Goal: Task Accomplishment & Management: Manage account settings

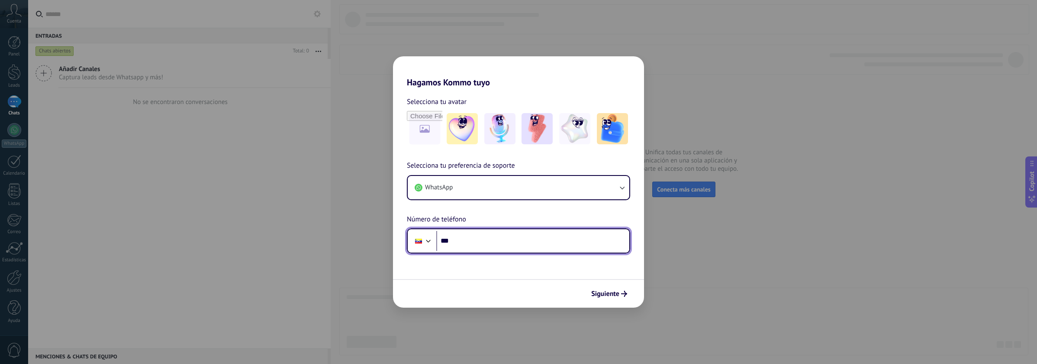
click at [579, 250] on input "***" at bounding box center [532, 241] width 193 height 20
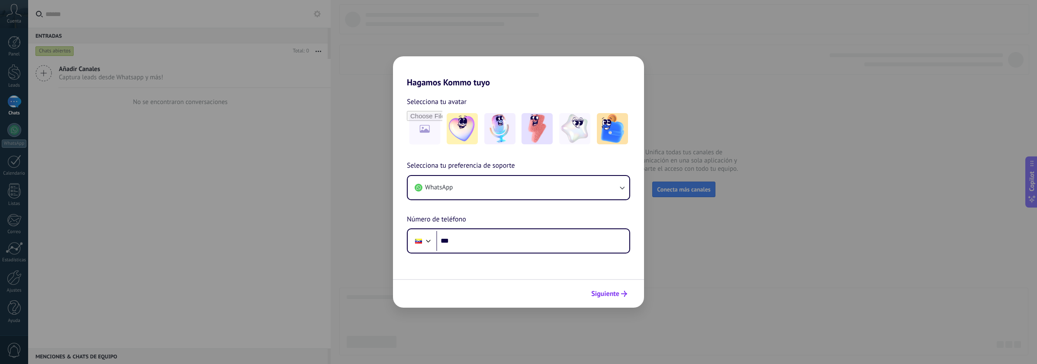
click at [600, 287] on button "Siguiente" at bounding box center [609, 293] width 44 height 15
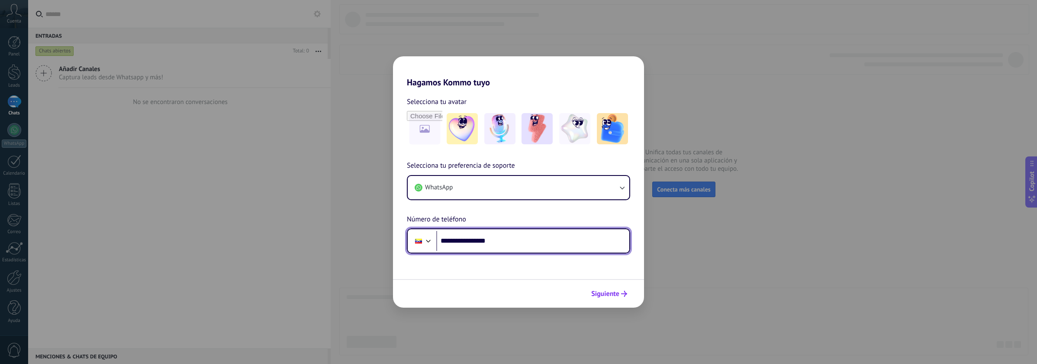
type input "**********"
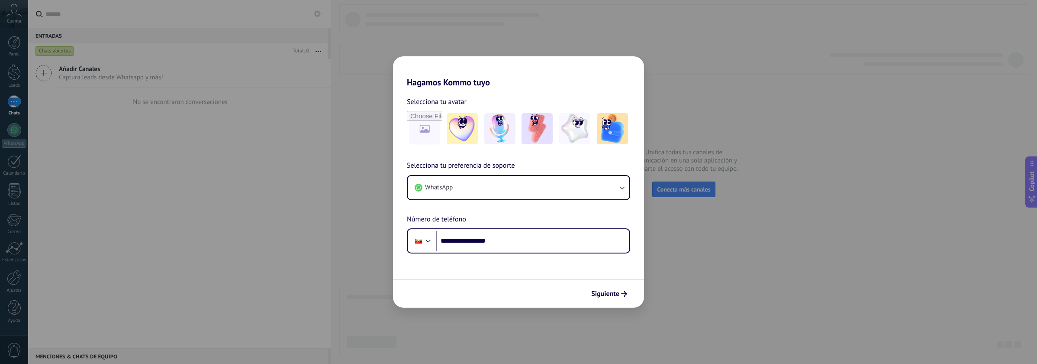
click at [613, 294] on span "Siguiente" at bounding box center [605, 293] width 28 height 6
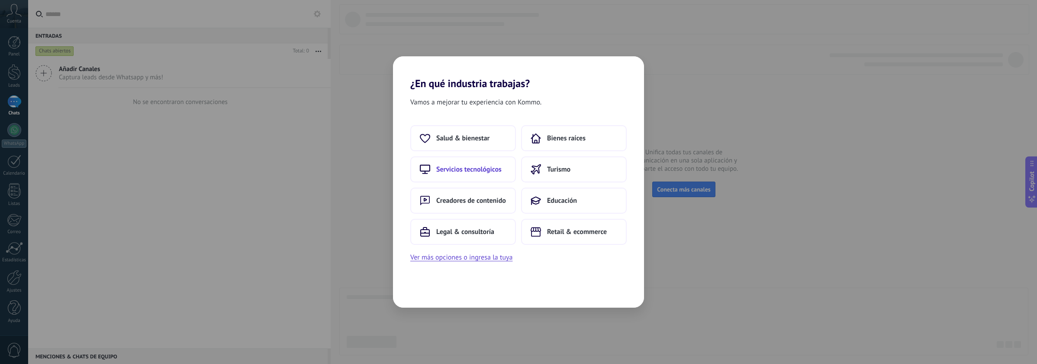
click at [503, 175] on button "Servicios tecnológicos" at bounding box center [463, 169] width 106 height 26
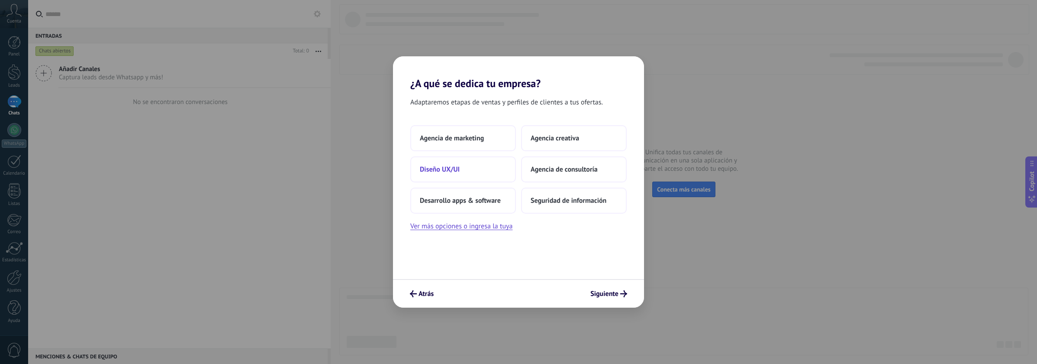
click at [487, 165] on button "Diseño UX/UI" at bounding box center [463, 169] width 106 height 26
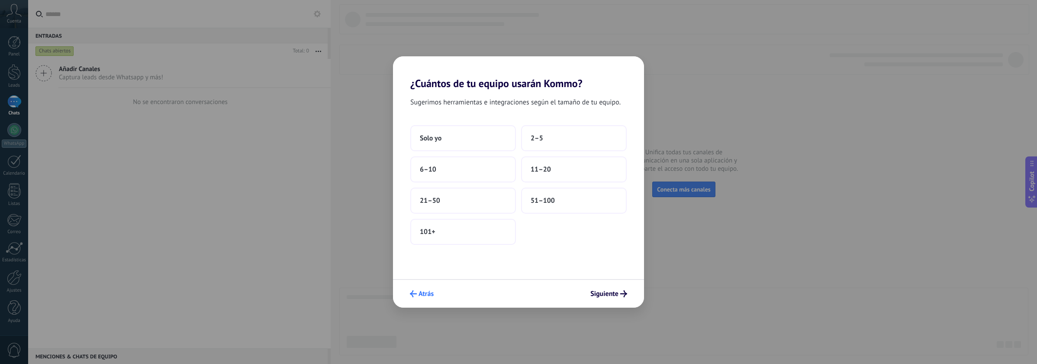
click at [423, 291] on span "Atrás" at bounding box center [426, 293] width 15 height 6
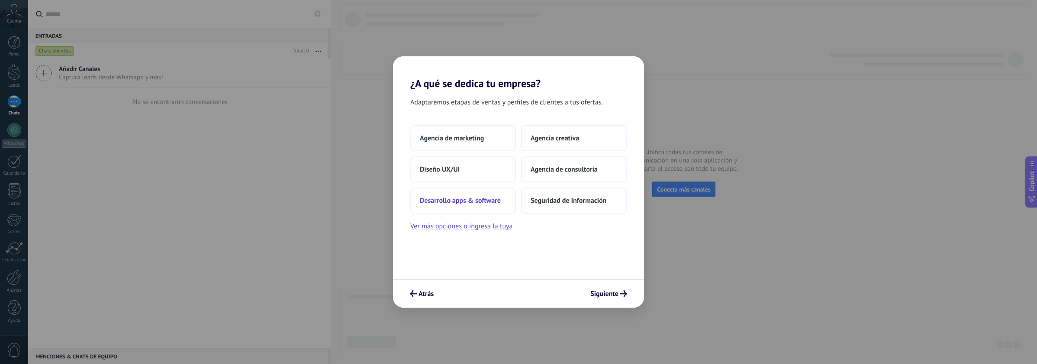
click at [472, 191] on button "Desarrollo apps & software" at bounding box center [463, 200] width 106 height 26
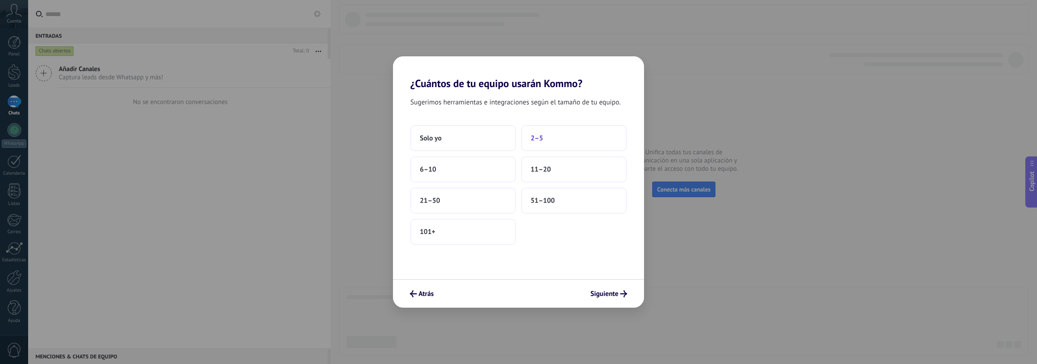
click at [542, 143] on button "2–5" at bounding box center [574, 138] width 106 height 26
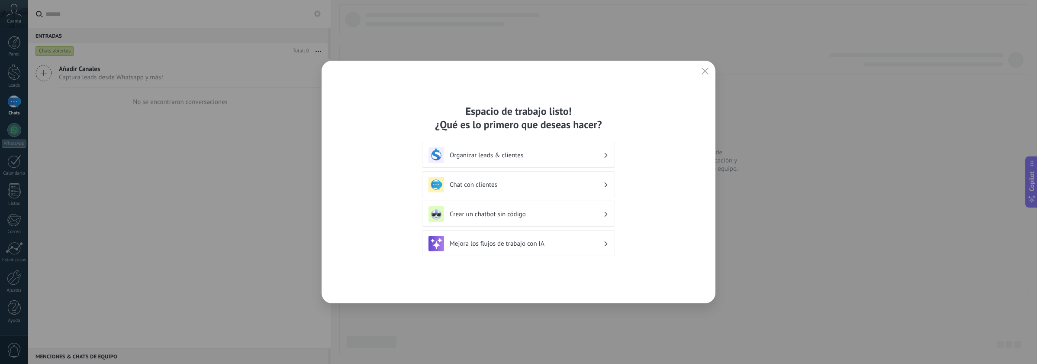
click at [524, 187] on h3 "Chat con clientes" at bounding box center [527, 185] width 154 height 8
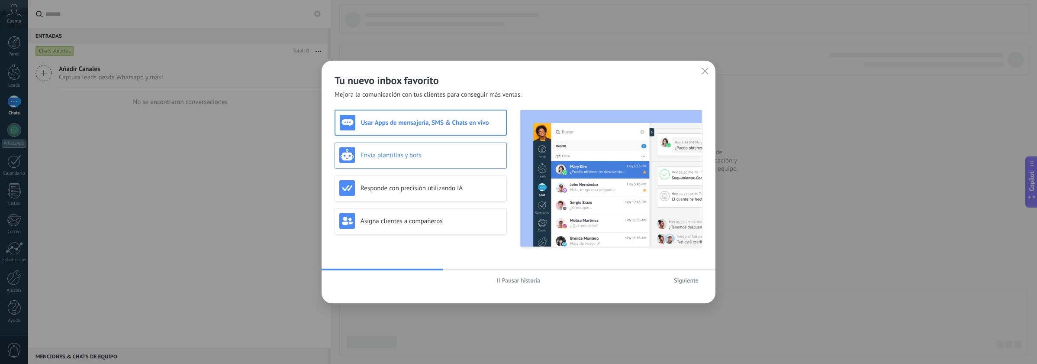
click at [458, 161] on div "Envía plantillas y bots" at bounding box center [420, 155] width 163 height 16
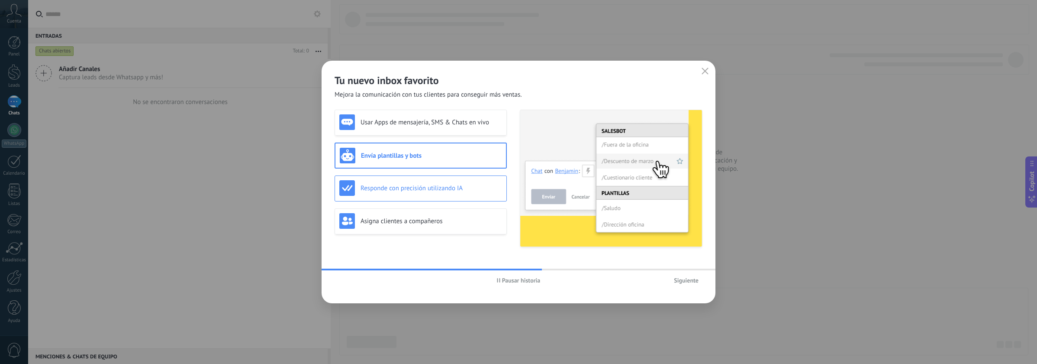
click at [437, 192] on div "Responde con precisión utilizando IA" at bounding box center [420, 188] width 163 height 16
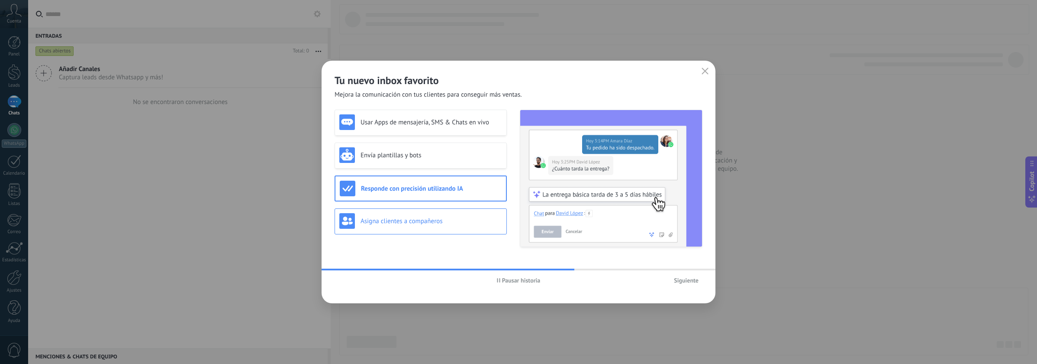
click at [421, 211] on div "Asigna clientes a compañeros" at bounding box center [421, 221] width 172 height 26
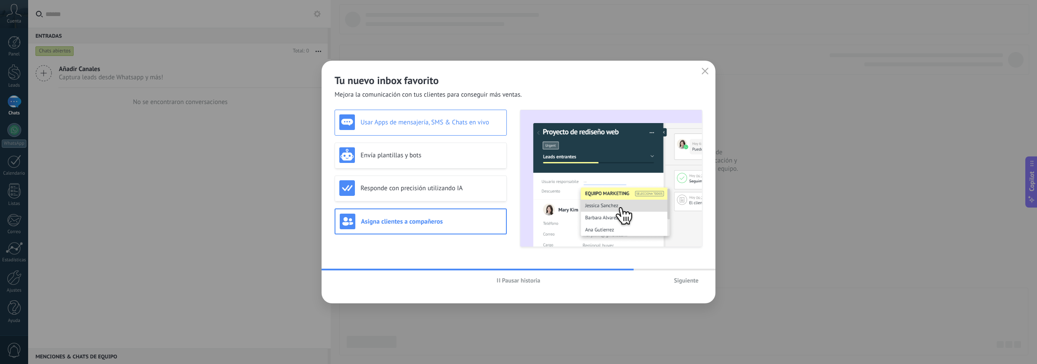
click at [439, 127] on div "Usar Apps de mensajería, SMS & Chats en vivo" at bounding box center [420, 122] width 163 height 16
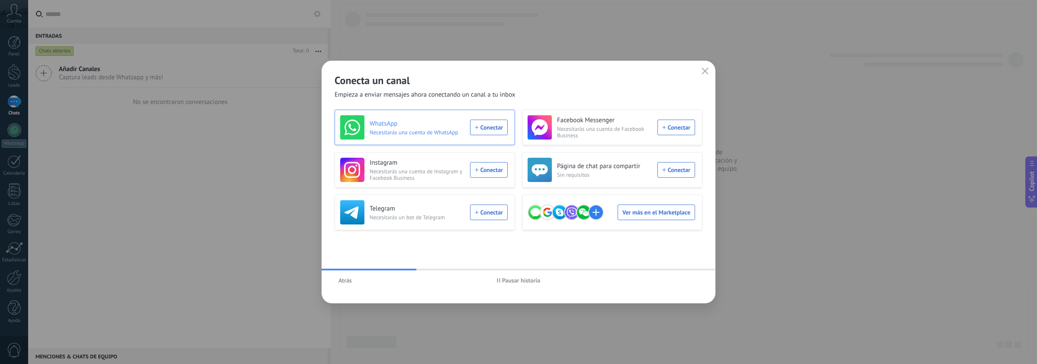
click at [494, 133] on div "WhatsApp Necesitarás una cuenta de WhatsApp Conectar" at bounding box center [424, 127] width 168 height 24
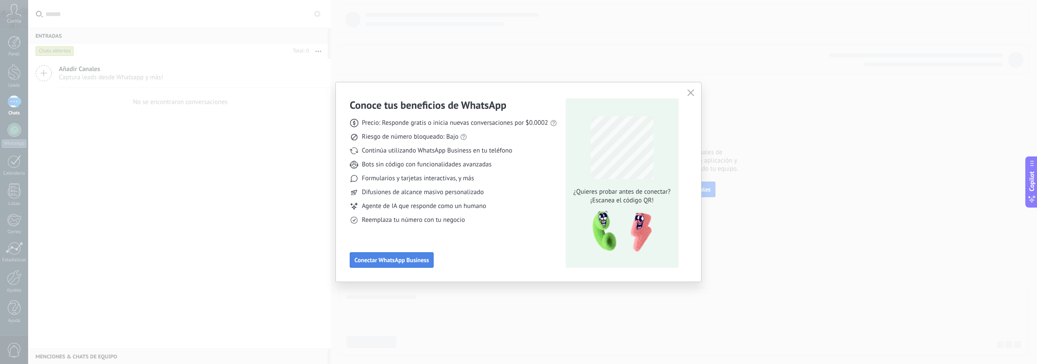
click at [398, 260] on span "Conectar WhatsApp Business" at bounding box center [392, 260] width 74 height 6
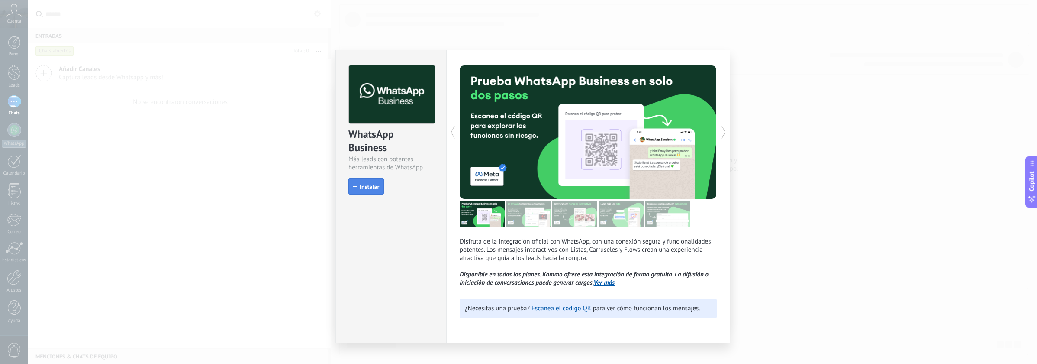
click at [371, 184] on span "Instalar" at bounding box center [369, 187] width 19 height 6
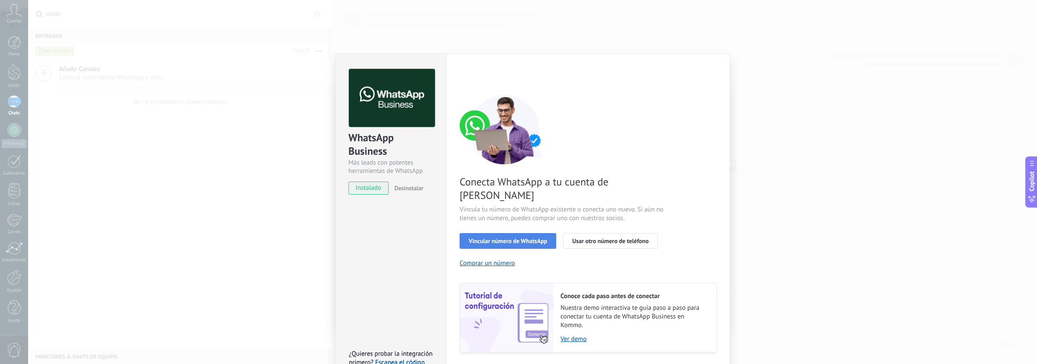
click at [494, 238] on span "Vincular número de WhatsApp" at bounding box center [508, 241] width 78 height 6
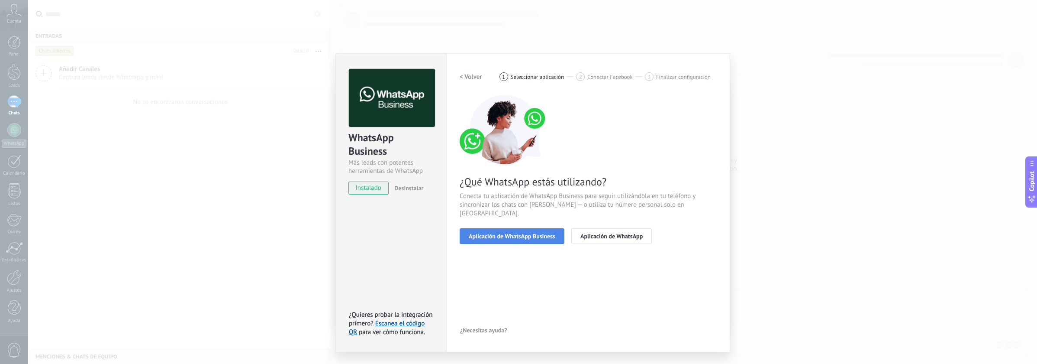
click at [494, 233] on span "Aplicación de WhatsApp Business" at bounding box center [512, 236] width 87 height 6
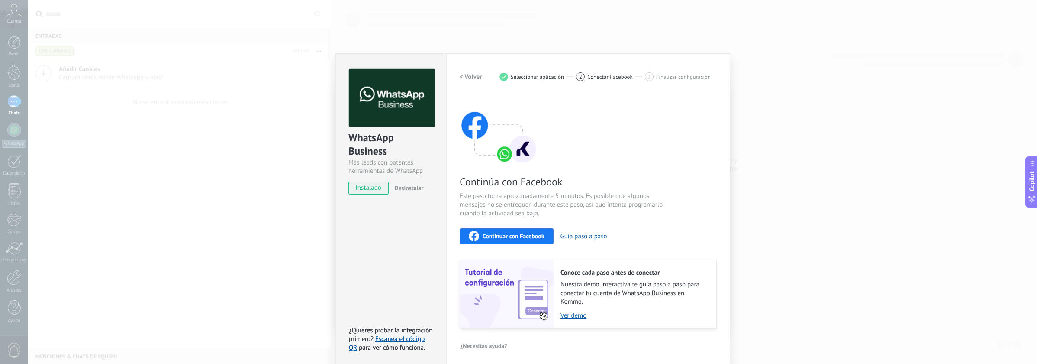
click at [527, 233] on span "Continuar con Facebook" at bounding box center [514, 236] width 62 height 6
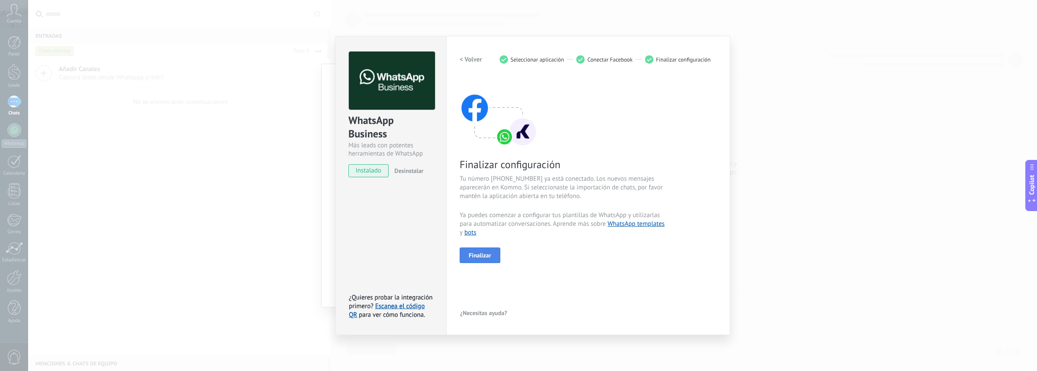
click at [474, 249] on button "Finalizar" at bounding box center [480, 255] width 41 height 16
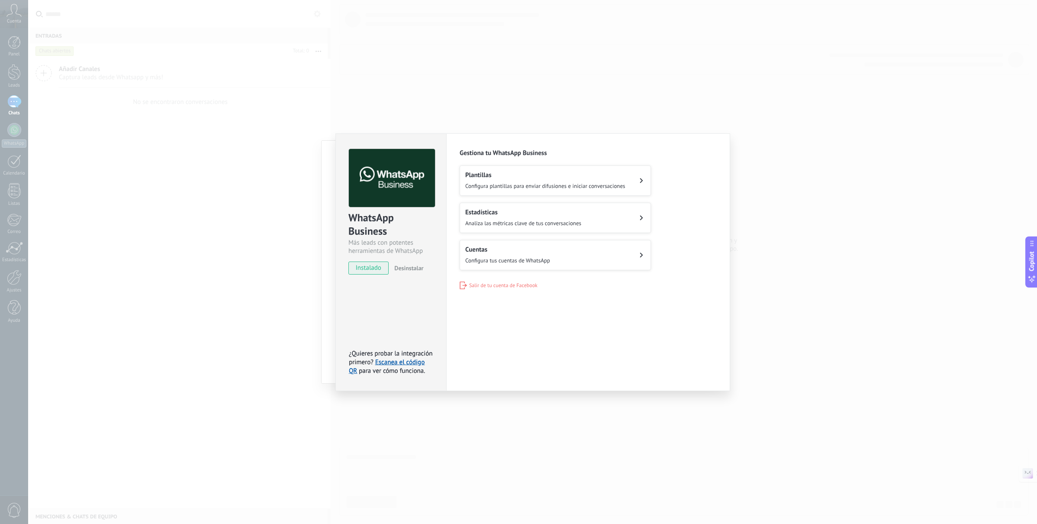
click at [212, 184] on div "WhatsApp Business Más leads con potentes herramientas de WhatsApp instalado Des…" at bounding box center [532, 262] width 1009 height 524
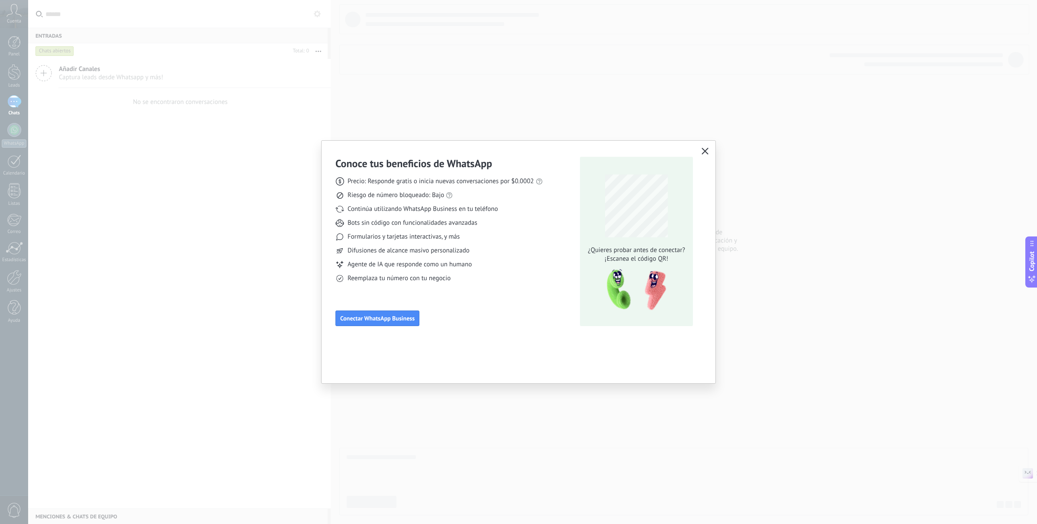
click at [212, 184] on div "Conoce tus beneficios de WhatsApp Precio: Responde gratis o inicia nuevas conve…" at bounding box center [518, 262] width 1037 height 524
click at [700, 148] on button "button" at bounding box center [705, 151] width 11 height 12
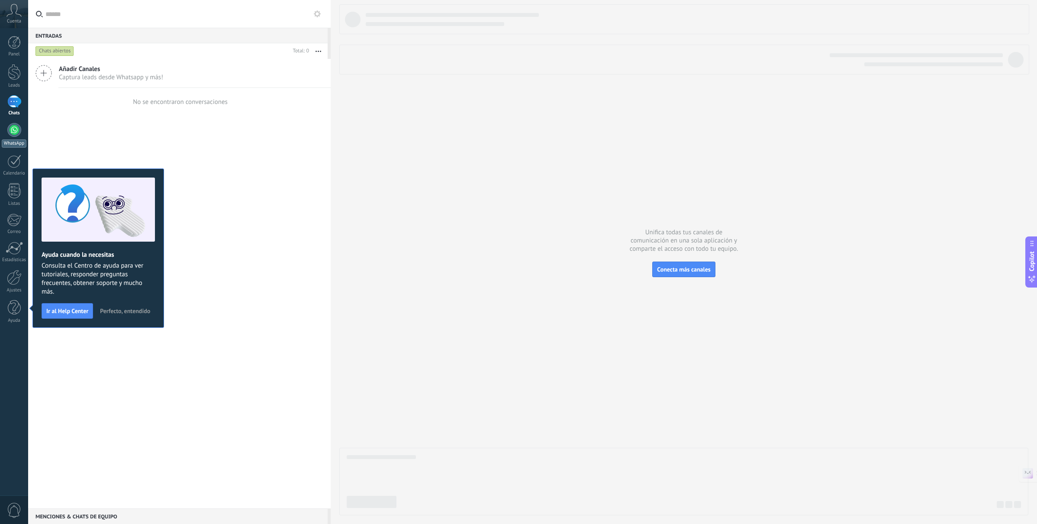
click at [18, 133] on div at bounding box center [14, 130] width 14 height 14
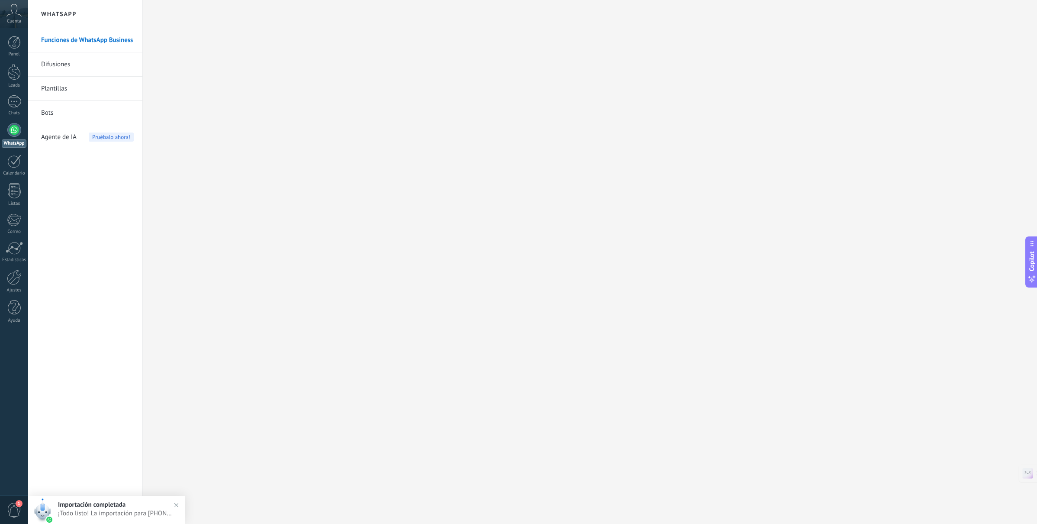
click at [81, 61] on link "Difusiones" at bounding box center [87, 64] width 93 height 24
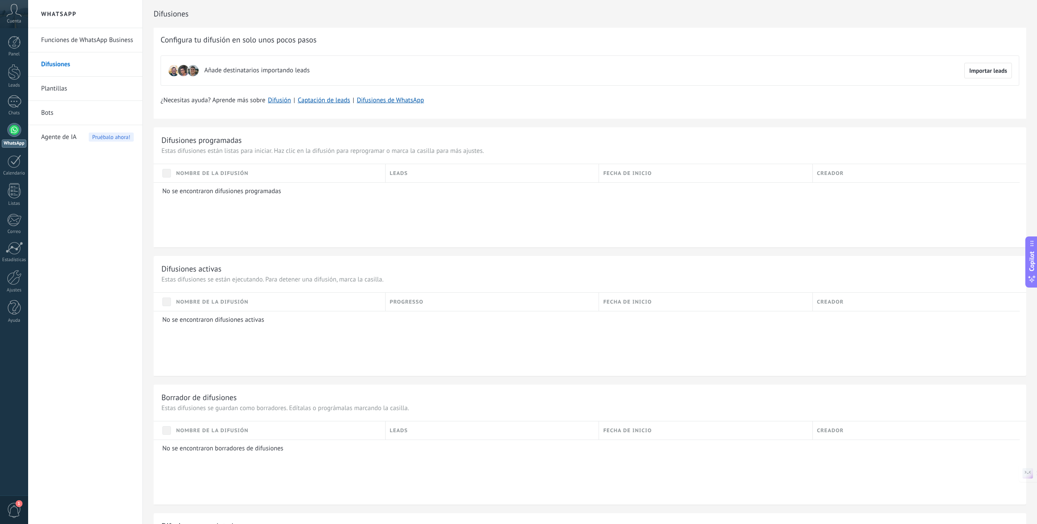
click at [84, 45] on link "Funciones de WhatsApp Business" at bounding box center [87, 40] width 93 height 24
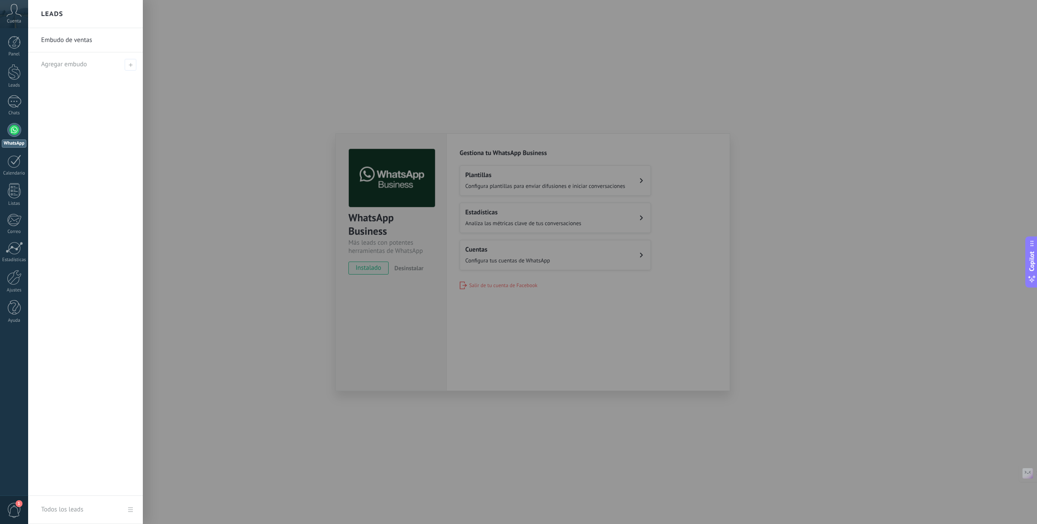
click at [541, 188] on div at bounding box center [546, 262] width 1037 height 524
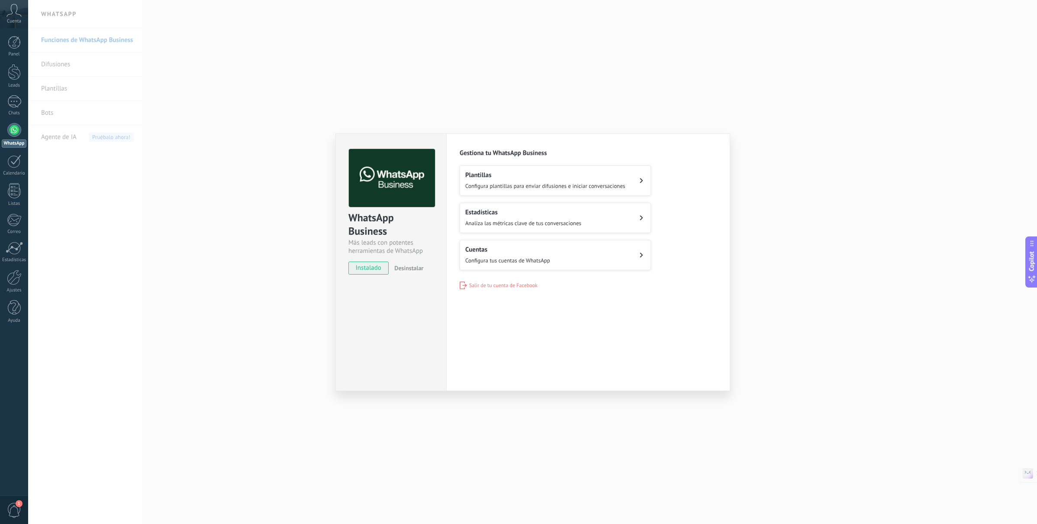
click at [519, 250] on h2 "Cuentas" at bounding box center [507, 249] width 85 height 8
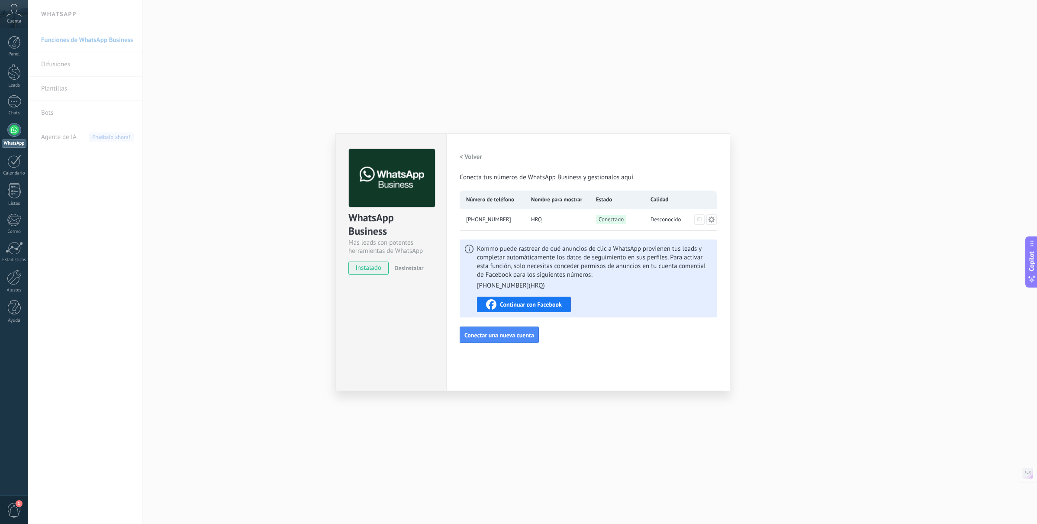
click at [826, 263] on div "WhatsApp Business Más leads con potentes herramientas de WhatsApp instalado Des…" at bounding box center [532, 262] width 1009 height 524
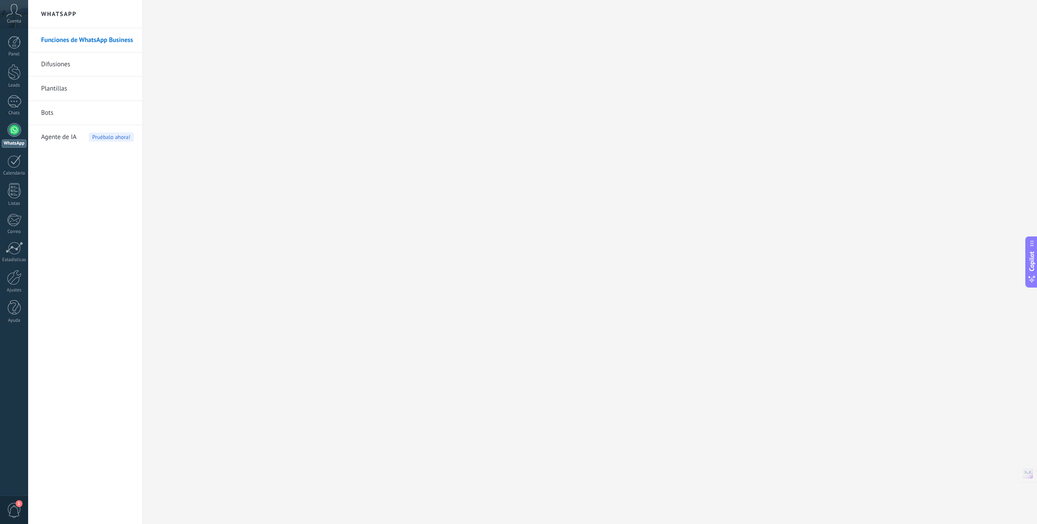
click at [92, 115] on link "Bots" at bounding box center [87, 113] width 93 height 24
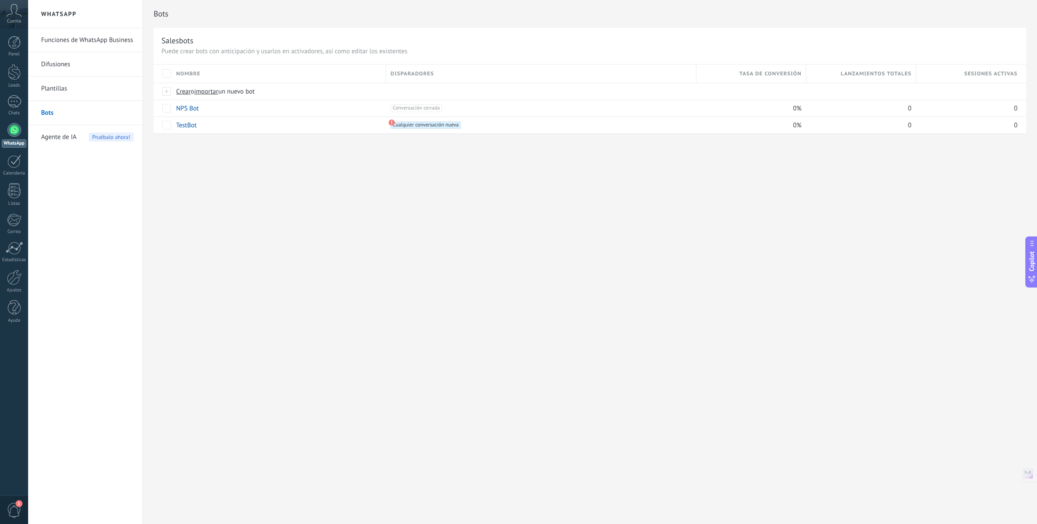
click at [78, 96] on link "Plantillas" at bounding box center [87, 89] width 93 height 24
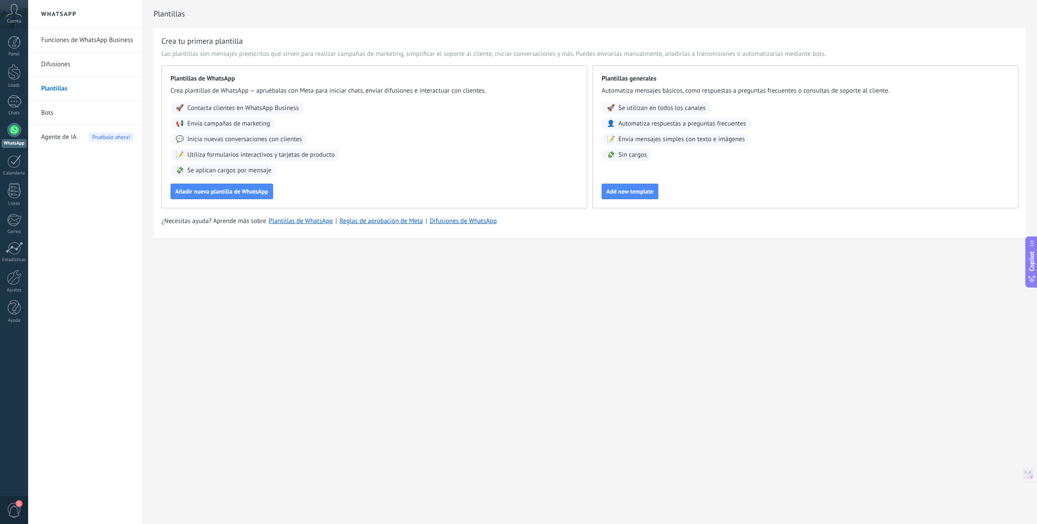
click at [79, 66] on link "Difusiones" at bounding box center [87, 64] width 93 height 24
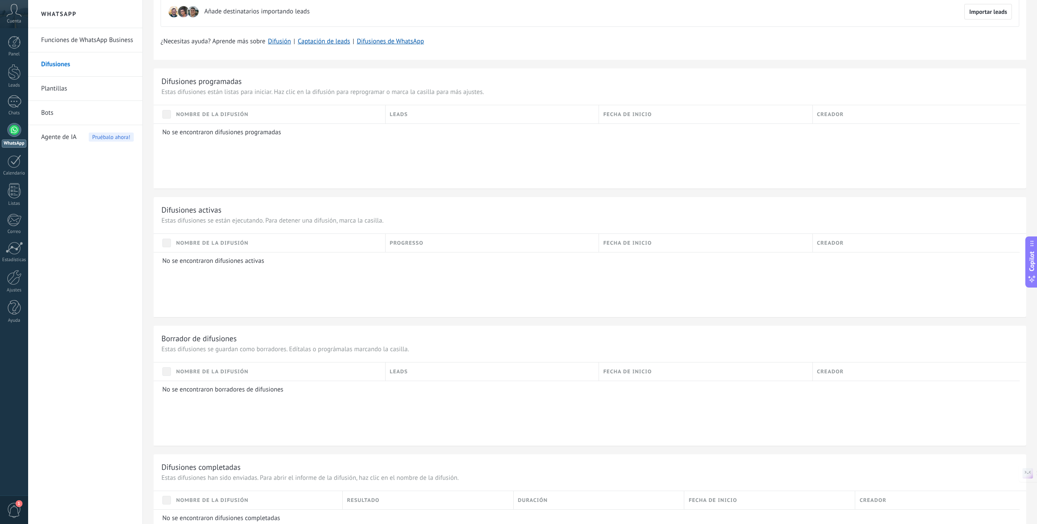
scroll to position [60, 0]
click at [15, 93] on div "Panel Leads Chats WhatsApp Clientes" at bounding box center [14, 184] width 28 height 296
click at [14, 97] on div at bounding box center [14, 101] width 14 height 13
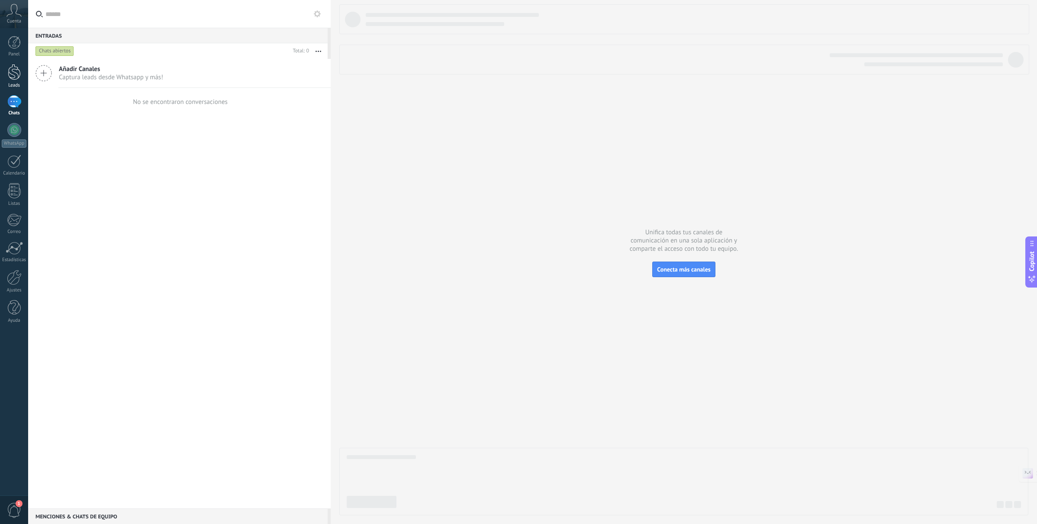
click at [5, 66] on link "Leads" at bounding box center [14, 76] width 28 height 24
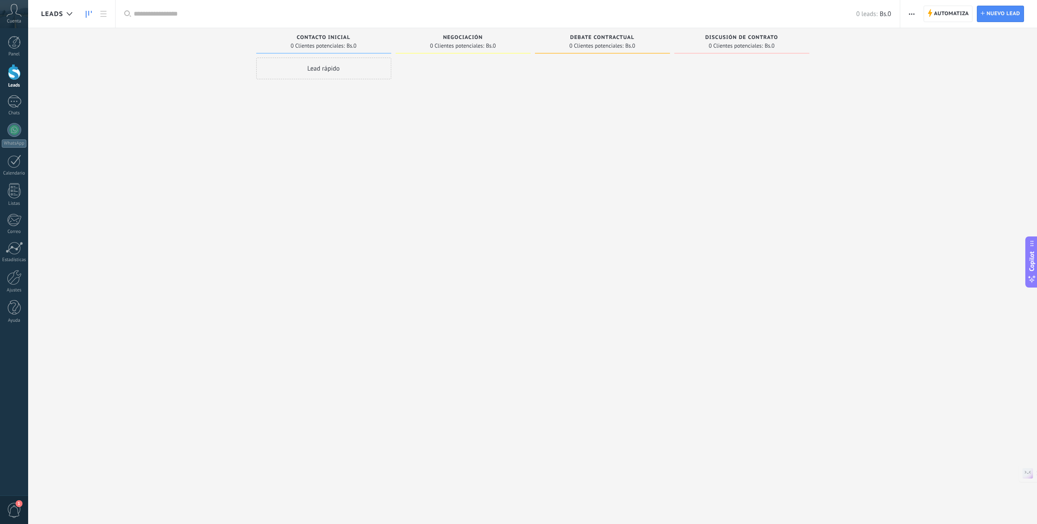
click at [6, 75] on link "Leads" at bounding box center [14, 76] width 28 height 24
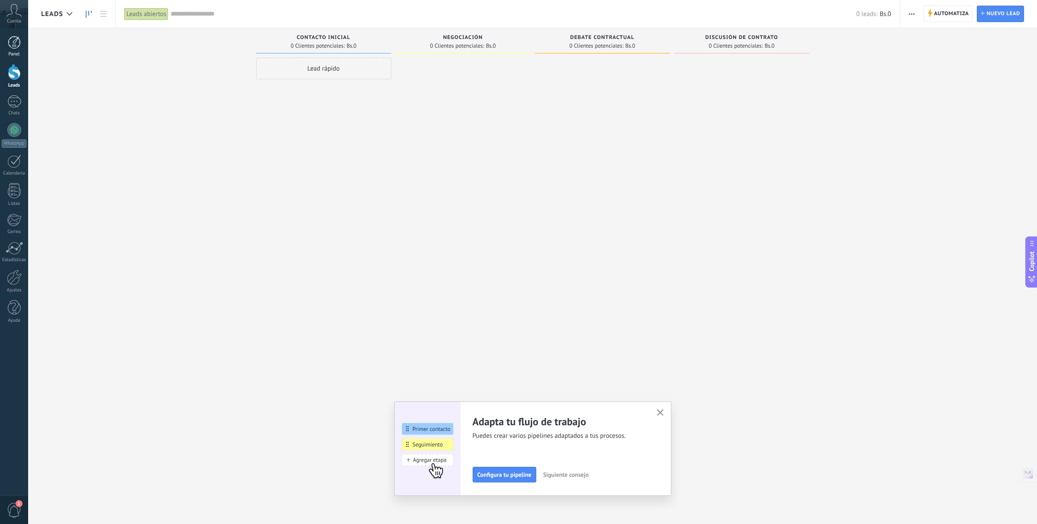
click at [19, 36] on div at bounding box center [14, 42] width 13 height 13
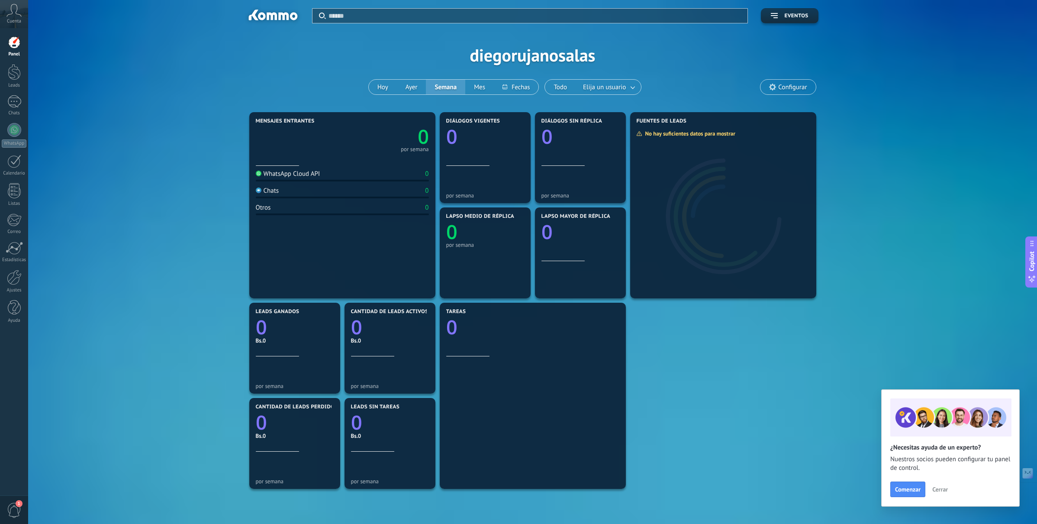
click at [20, 18] on div "Cuenta" at bounding box center [14, 14] width 28 height 28
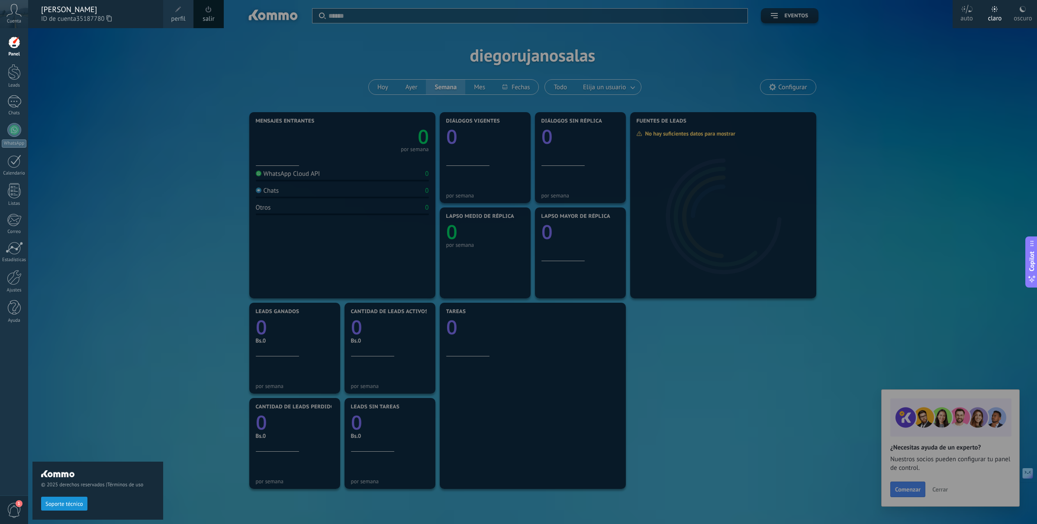
click at [18, 19] on span "Cuenta" at bounding box center [14, 22] width 14 height 6
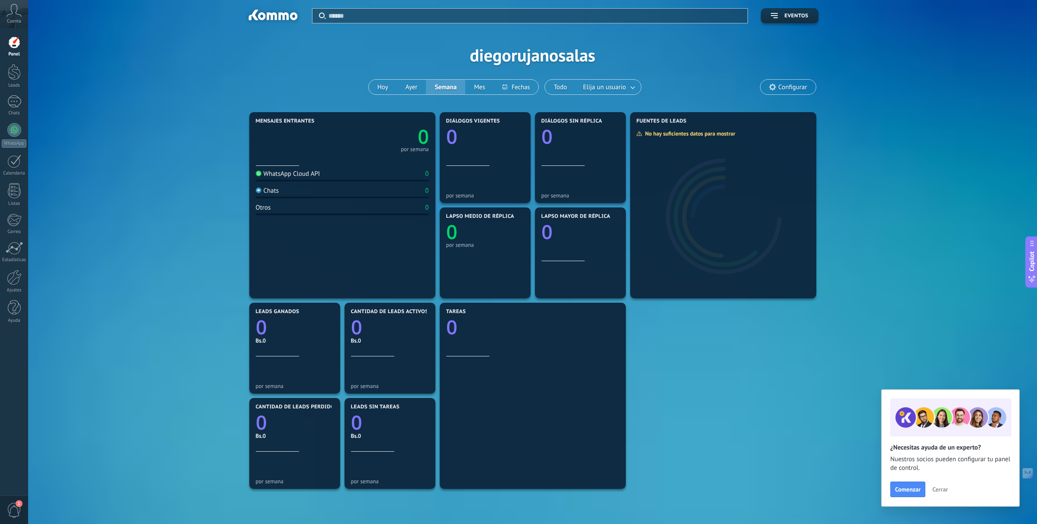
click at [2, 92] on div "Panel Leads Chats WhatsApp Clientes" at bounding box center [14, 184] width 28 height 296
drag, startPoint x: 7, startPoint y: 95, endPoint x: 6, endPoint y: 101, distance: 5.7
click at [7, 95] on div at bounding box center [14, 101] width 14 height 13
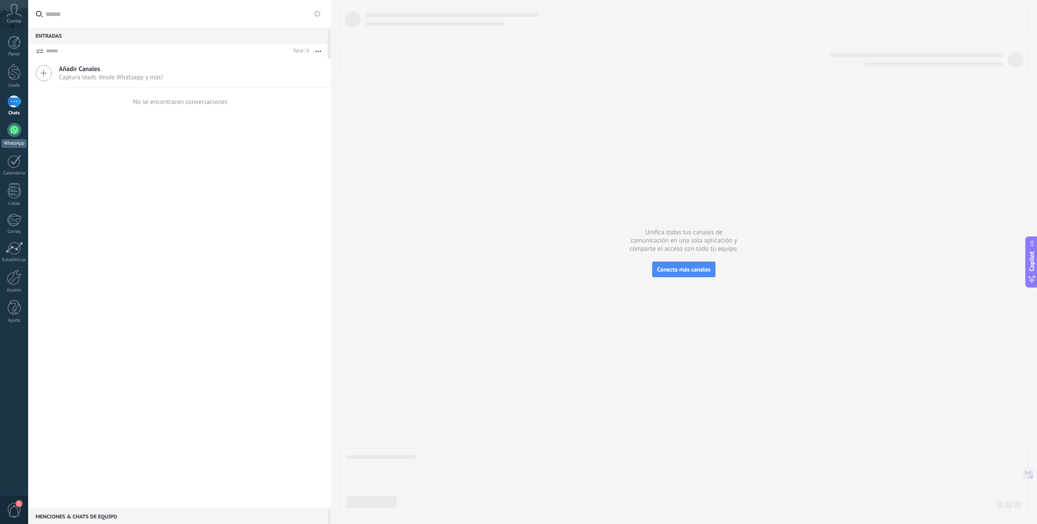
click at [11, 124] on div at bounding box center [14, 130] width 14 height 14
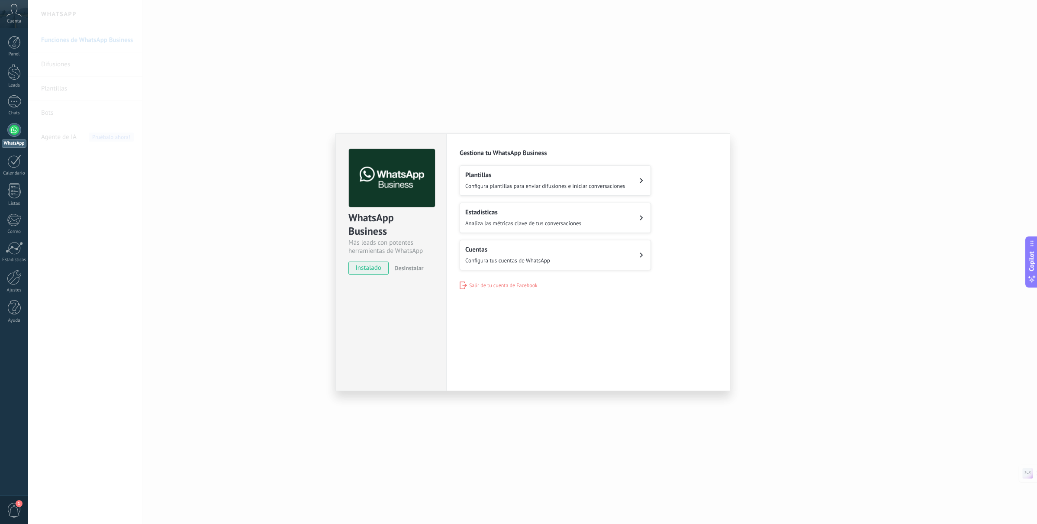
click at [570, 178] on h2 "Plantillas" at bounding box center [545, 175] width 160 height 8
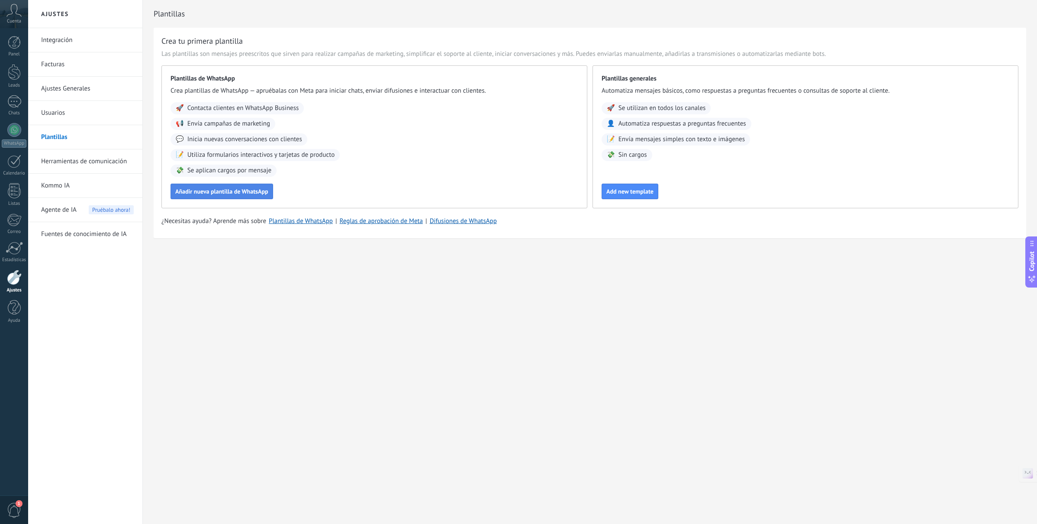
click at [224, 186] on button "Añadir nueva plantilla de WhatsApp" at bounding box center [222, 192] width 103 height 16
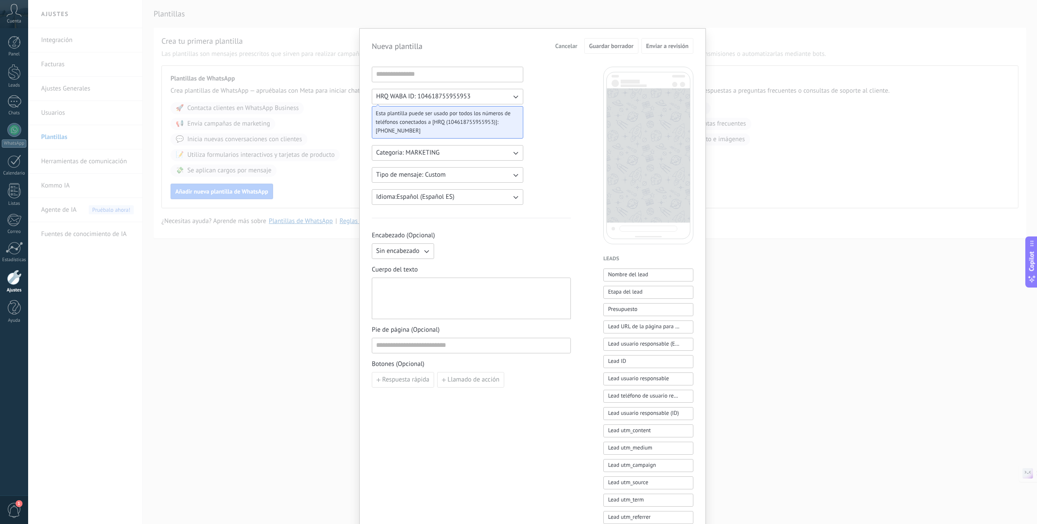
click at [476, 170] on button "Tipo de mensaje: Custom" at bounding box center [448, 175] width 152 height 16
click at [475, 170] on li "Custom" at bounding box center [445, 175] width 156 height 15
click at [477, 169] on button "Tipo de mensaje: Custom" at bounding box center [448, 175] width 152 height 16
click at [588, 174] on div "HRQ WABA ID: 104618755955953 Esta plantilla puede ser usado por todos los númer…" at bounding box center [533, 359] width 322 height 585
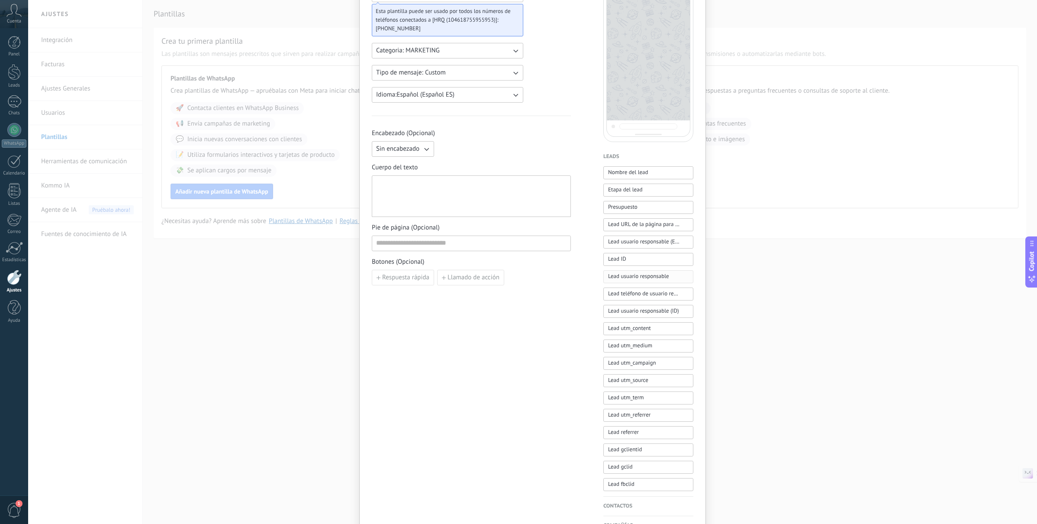
scroll to position [103, 0]
click at [668, 273] on button "Lead usuario responsable" at bounding box center [648, 275] width 90 height 13
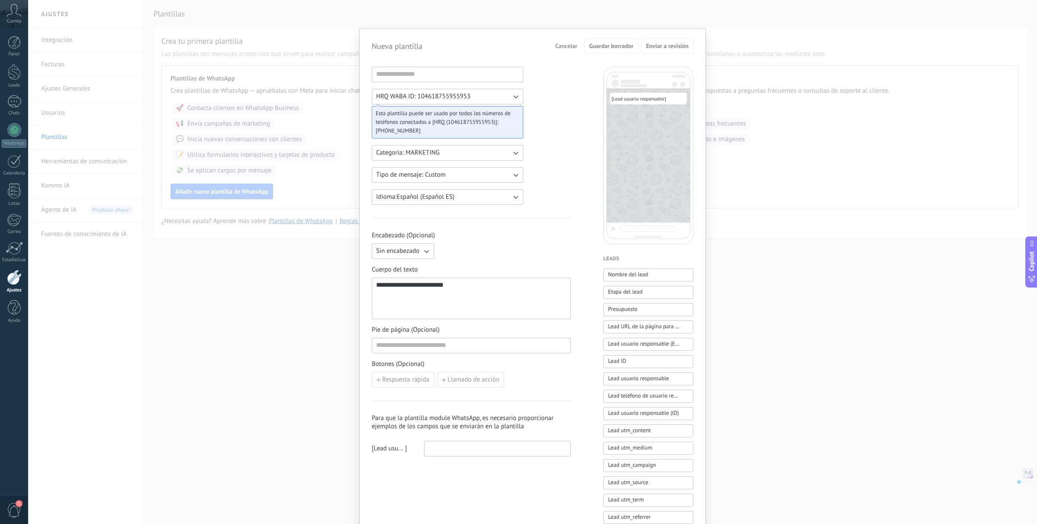
drag, startPoint x: 503, startPoint y: 288, endPoint x: 289, endPoint y: 278, distance: 214.5
click at [289, 278] on div "**********" at bounding box center [532, 262] width 1009 height 524
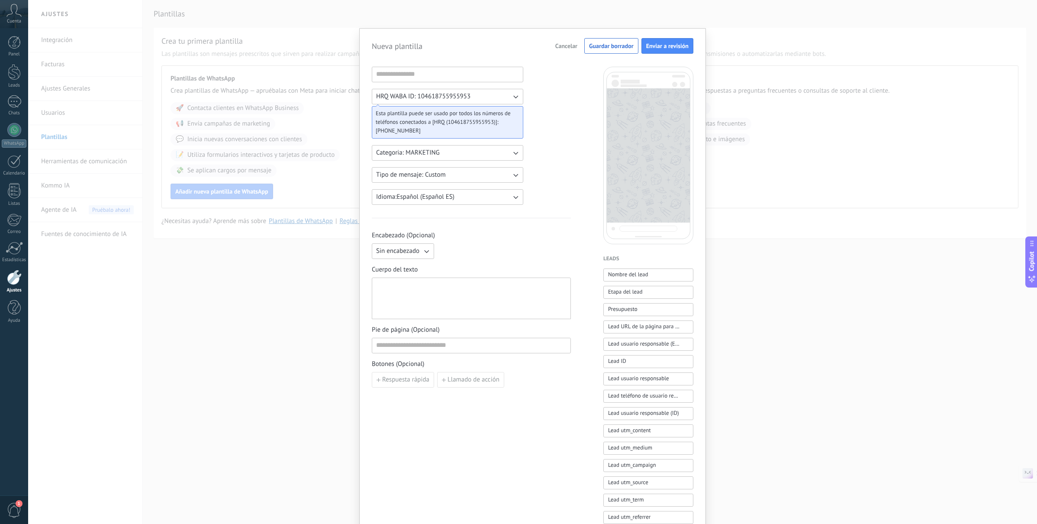
click at [493, 154] on button "Categoria: MARKETING" at bounding box center [448, 153] width 152 height 16
click at [485, 157] on li "UTILITY" at bounding box center [445, 152] width 156 height 15
click at [470, 170] on button "Tipo de mensaje: Custom" at bounding box center [448, 175] width 152 height 16
click at [470, 170] on li "Custom" at bounding box center [445, 175] width 156 height 15
click at [500, 190] on button "Idioma: Español (Español ES)" at bounding box center [448, 197] width 152 height 16
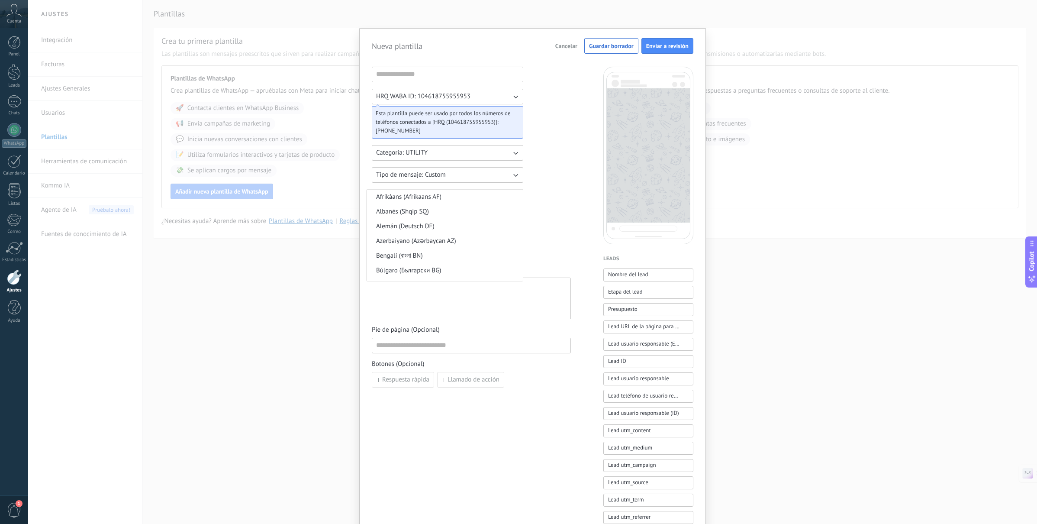
scroll to position [212, 0]
click at [500, 190] on li "Danés (Dansk DA)" at bounding box center [445, 191] width 156 height 15
click at [502, 96] on button "HRQ WABA ID: 104618755955953" at bounding box center [448, 97] width 152 height 16
drag, startPoint x: 503, startPoint y: 96, endPoint x: 498, endPoint y: 88, distance: 10.0
click at [503, 96] on li "HRQ WABA ID: 104618755955953" at bounding box center [445, 96] width 156 height 15
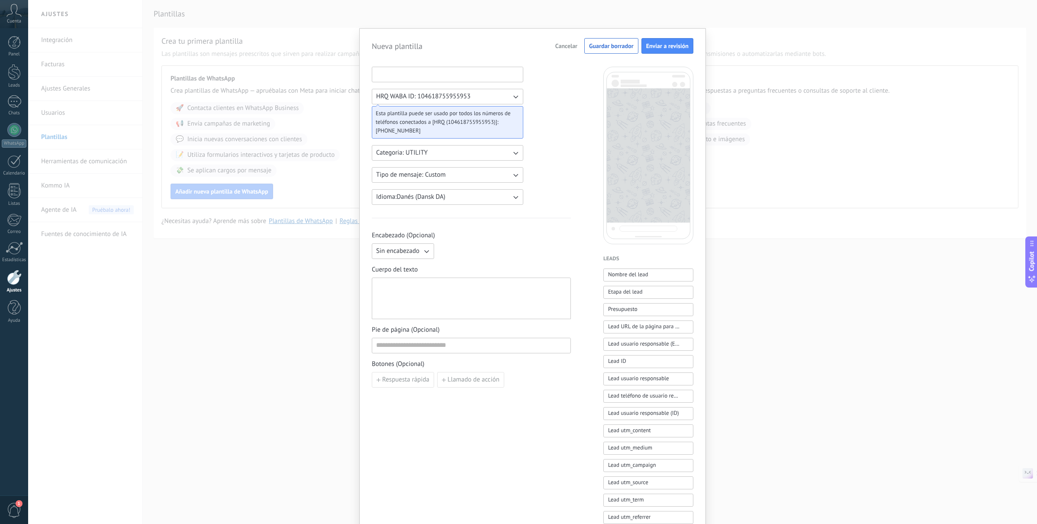
click at [487, 74] on input at bounding box center [447, 74] width 151 height 14
click at [216, 160] on div "Nueva plantilla Cancelar Guardar borrador Enviar a revisión HRQ WABA ID: 104618…" at bounding box center [532, 262] width 1009 height 524
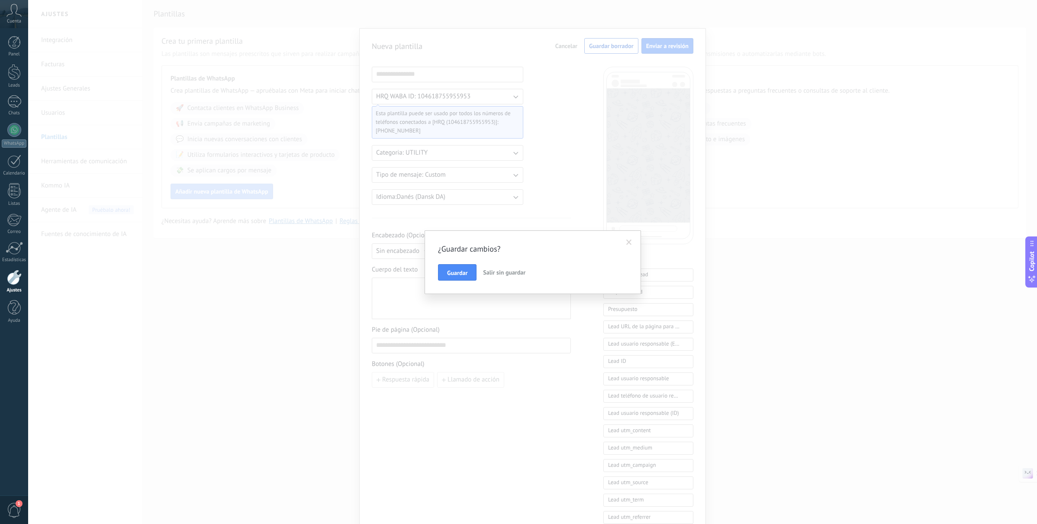
click at [469, 270] on button "Guardar" at bounding box center [457, 272] width 39 height 16
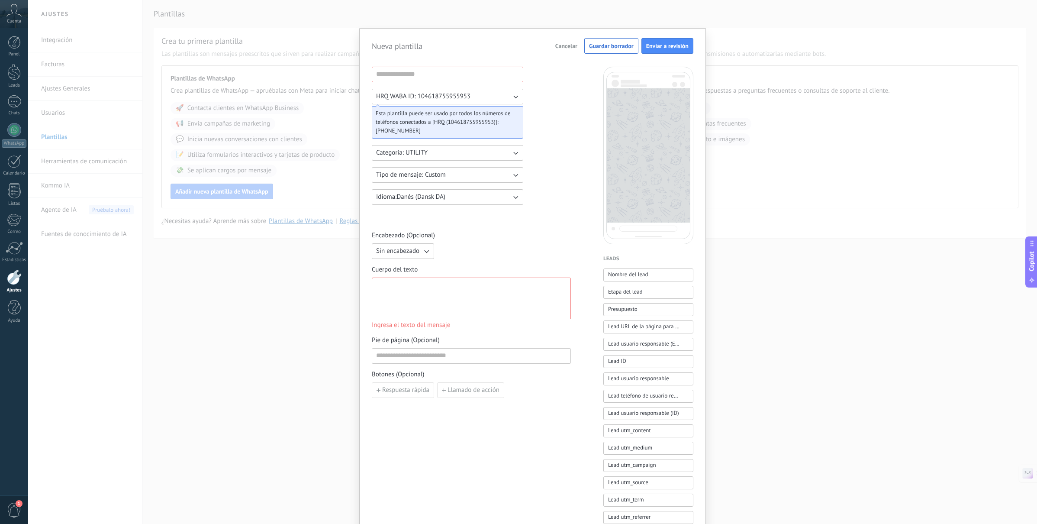
click at [46, 162] on div "Nueva plantilla Cancelar Guardar borrador Enviar a revisión HRQ WABA ID: 104618…" at bounding box center [532, 262] width 1009 height 524
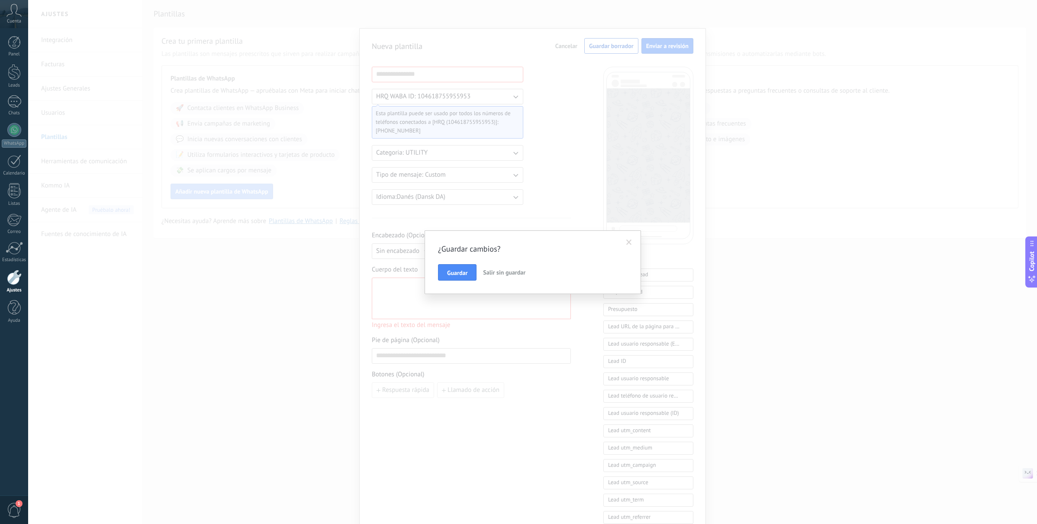
click at [514, 272] on span "Salir sin guardar" at bounding box center [504, 272] width 42 height 8
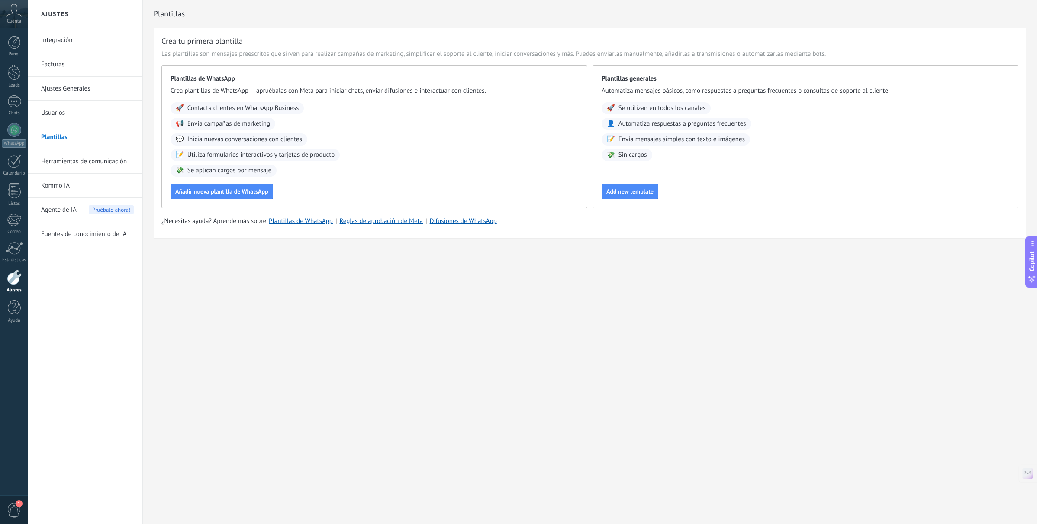
click at [52, 88] on link "Ajustes Generales" at bounding box center [87, 89] width 93 height 24
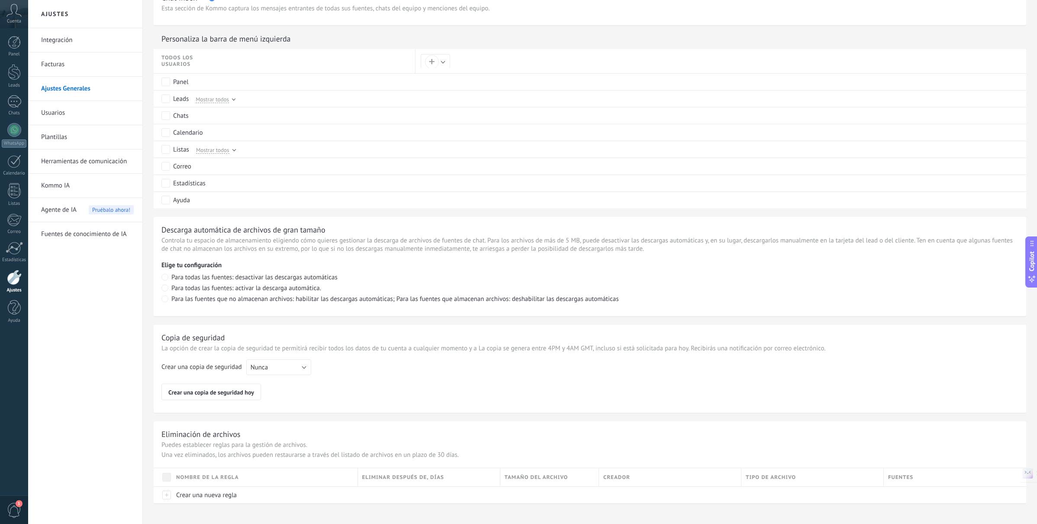
scroll to position [410, 0]
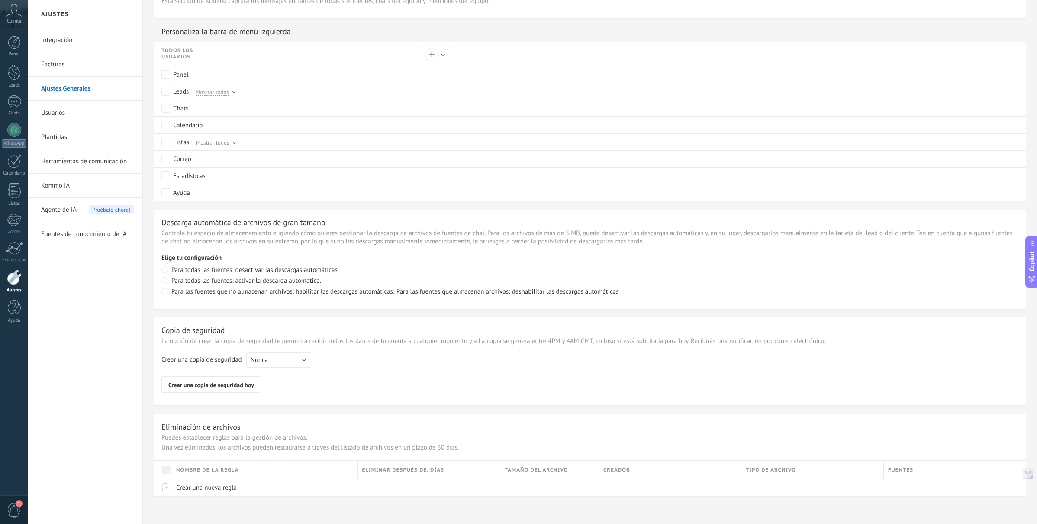
click at [65, 64] on link "Facturas" at bounding box center [87, 64] width 93 height 24
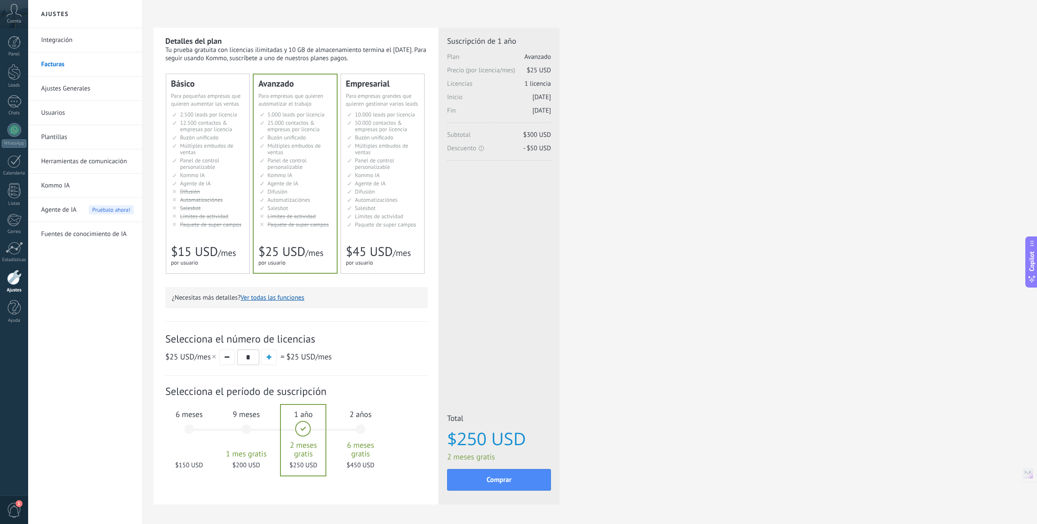
click at [184, 122] on span "12.500 contactos & empresas por licencia" at bounding box center [206, 126] width 52 height 14
click at [74, 41] on link "Integración" at bounding box center [87, 40] width 93 height 24
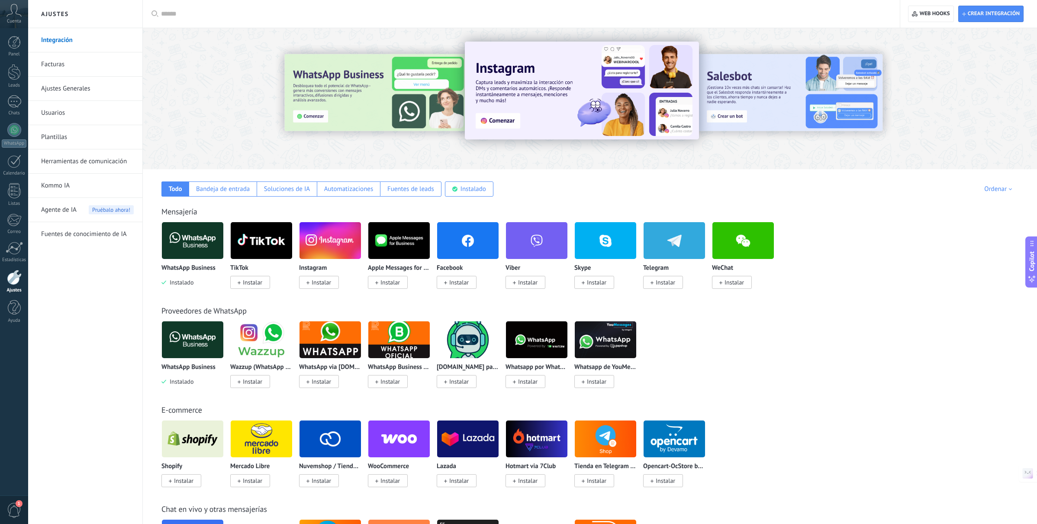
click at [394, 247] on img at bounding box center [398, 240] width 61 height 42
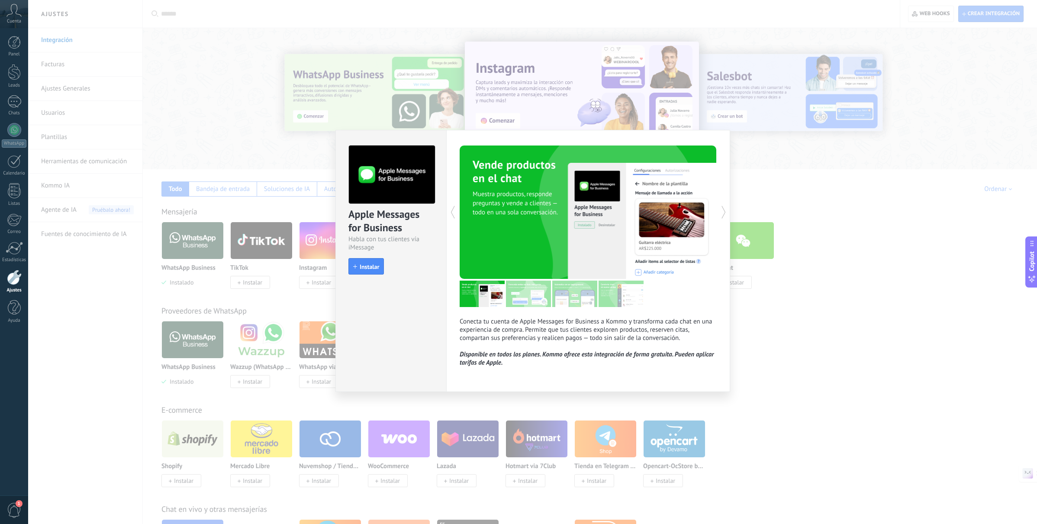
drag, startPoint x: 521, startPoint y: 296, endPoint x: 528, endPoint y: 297, distance: 6.6
click at [521, 296] on img at bounding box center [528, 294] width 45 height 26
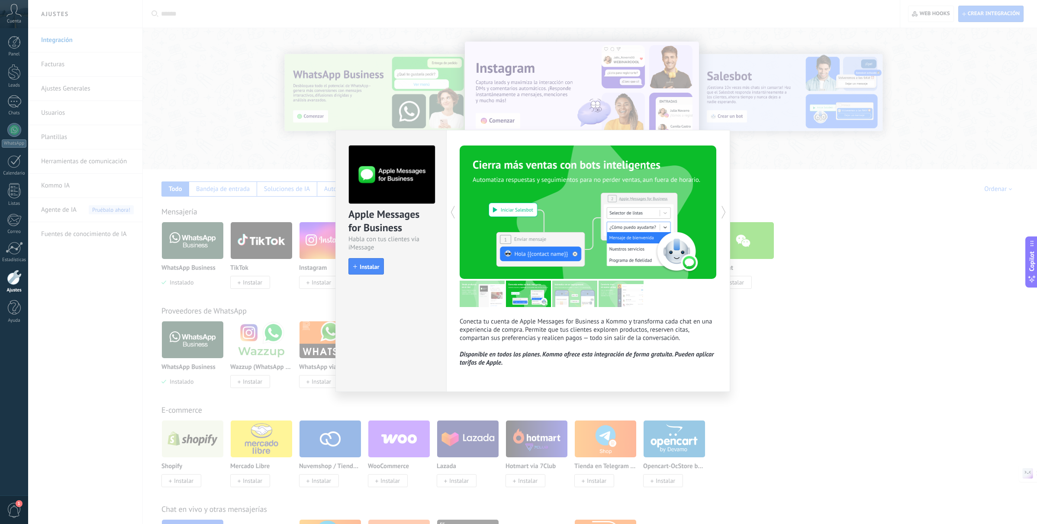
click at [534, 297] on img at bounding box center [528, 294] width 45 height 26
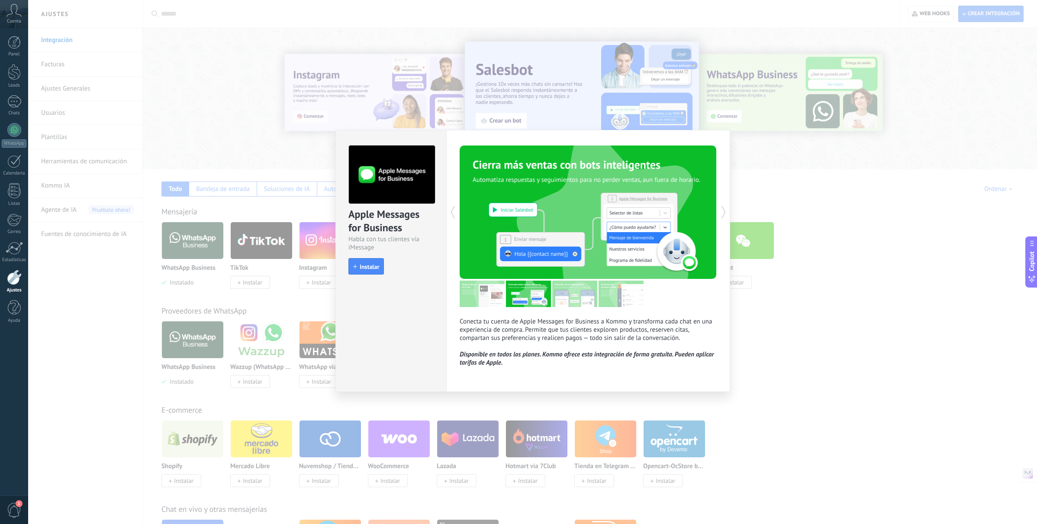
click at [723, 211] on icon at bounding box center [723, 211] width 9 height 17
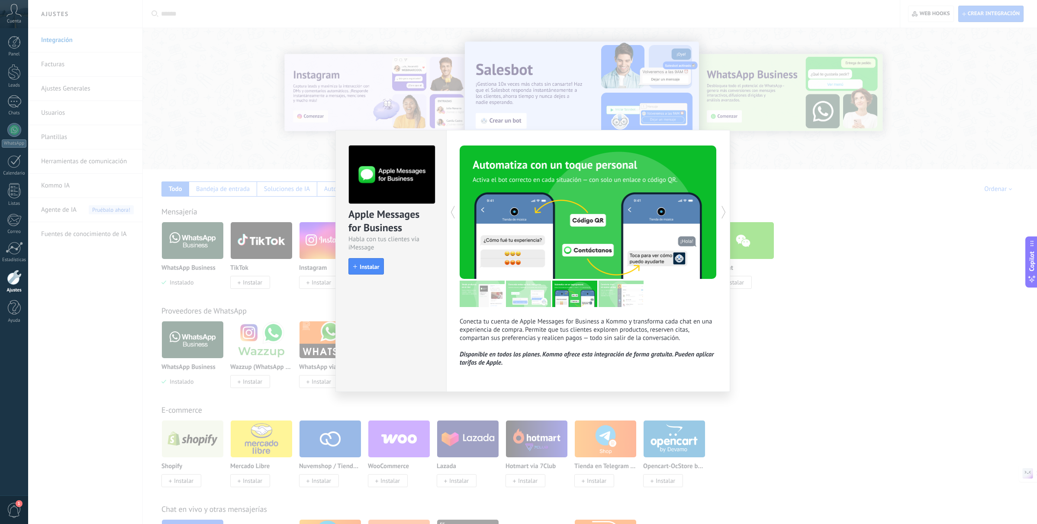
click at [723, 211] on icon at bounding box center [723, 211] width 9 height 17
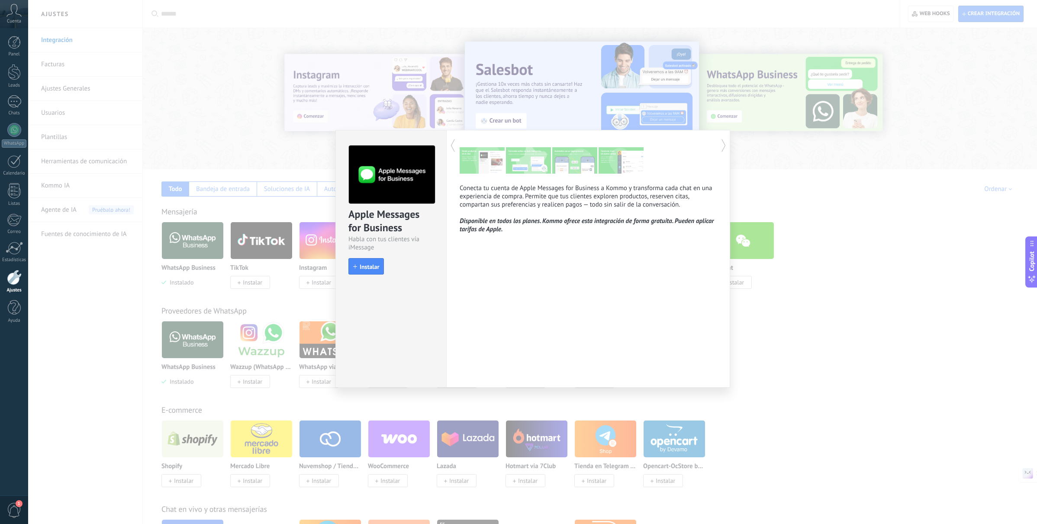
click at [477, 118] on div "Apple Messages for Business Habla con tus clientes vía iMessage install Instala…" at bounding box center [532, 262] width 1009 height 524
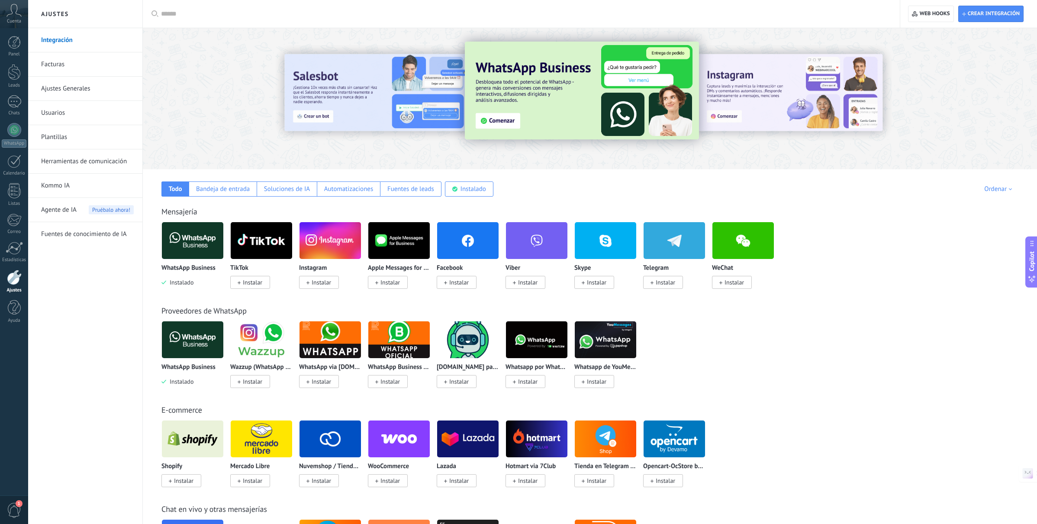
click at [69, 86] on link "Ajustes Generales" at bounding box center [87, 89] width 93 height 24
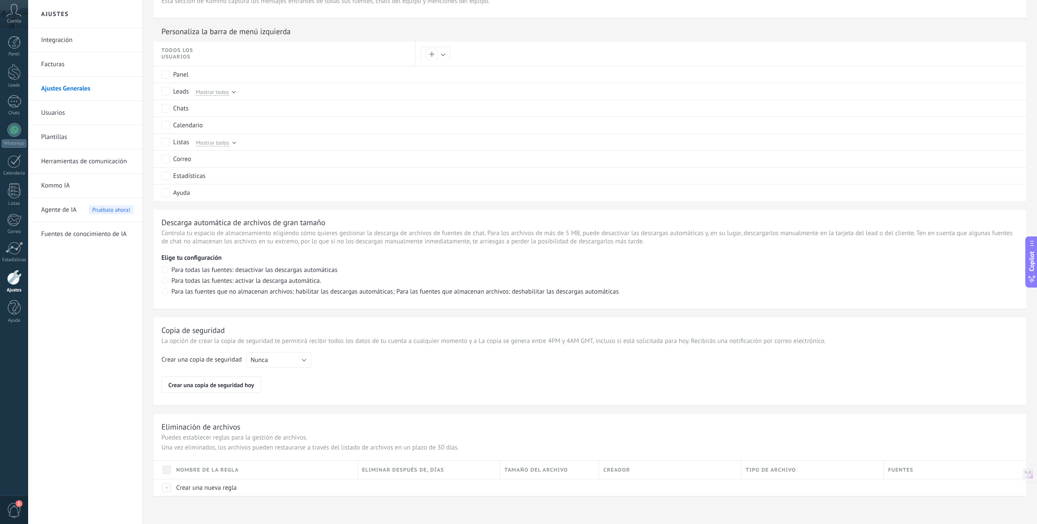
scroll to position [410, 0]
click at [70, 70] on link "Facturas" at bounding box center [87, 64] width 93 height 24
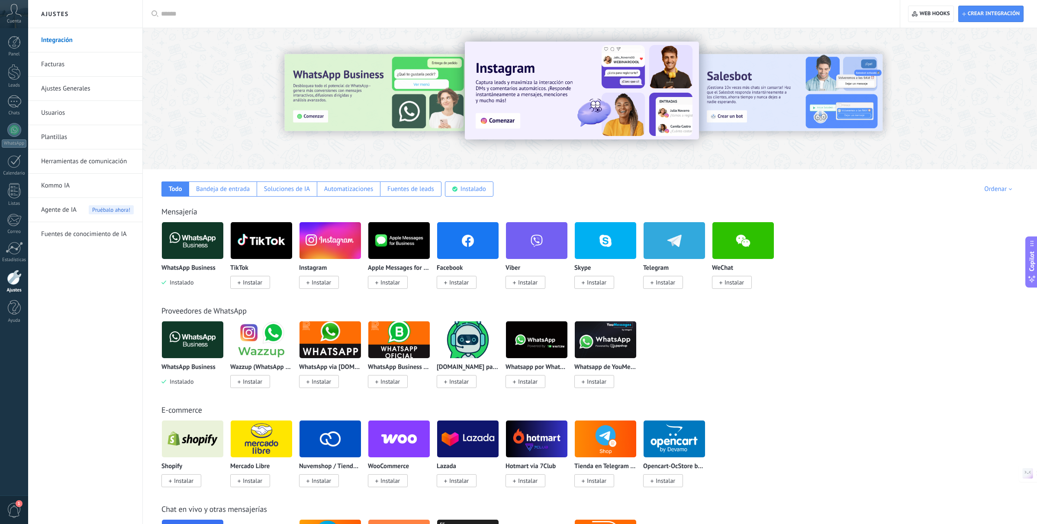
click at [183, 251] on img at bounding box center [192, 240] width 61 height 42
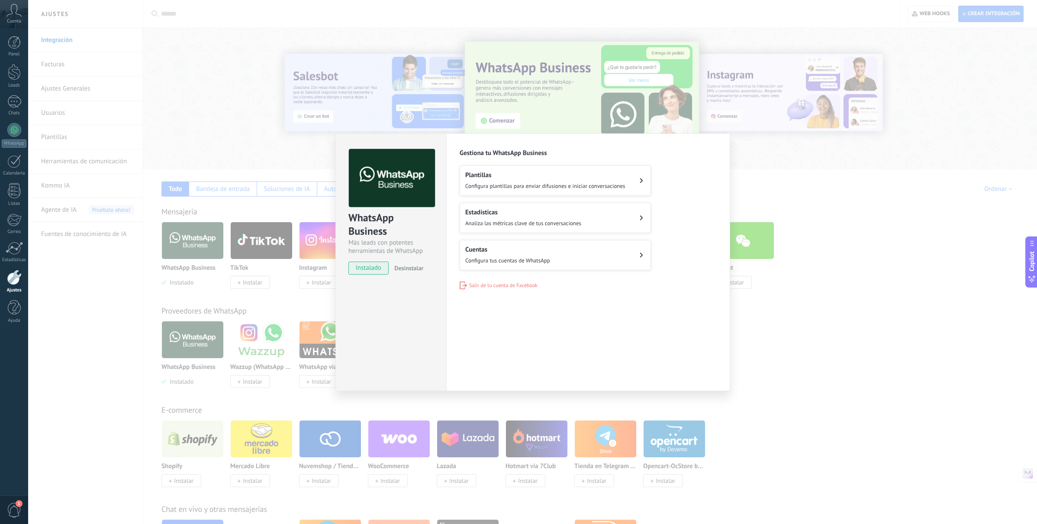
click at [495, 249] on h2 "Cuentas" at bounding box center [507, 249] width 85 height 8
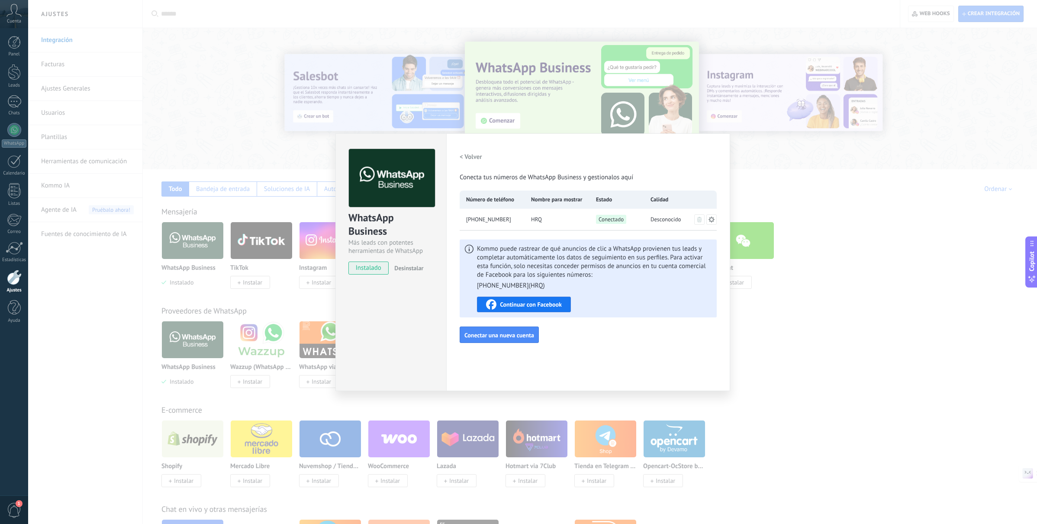
click at [470, 158] on h2 "< Volver" at bounding box center [471, 157] width 23 height 8
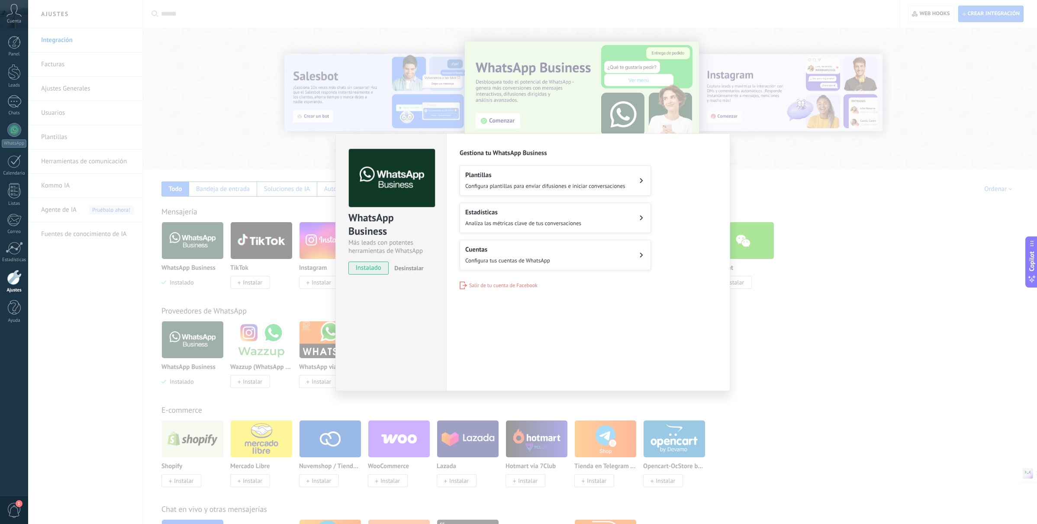
click at [532, 177] on h2 "Plantillas" at bounding box center [545, 175] width 160 height 8
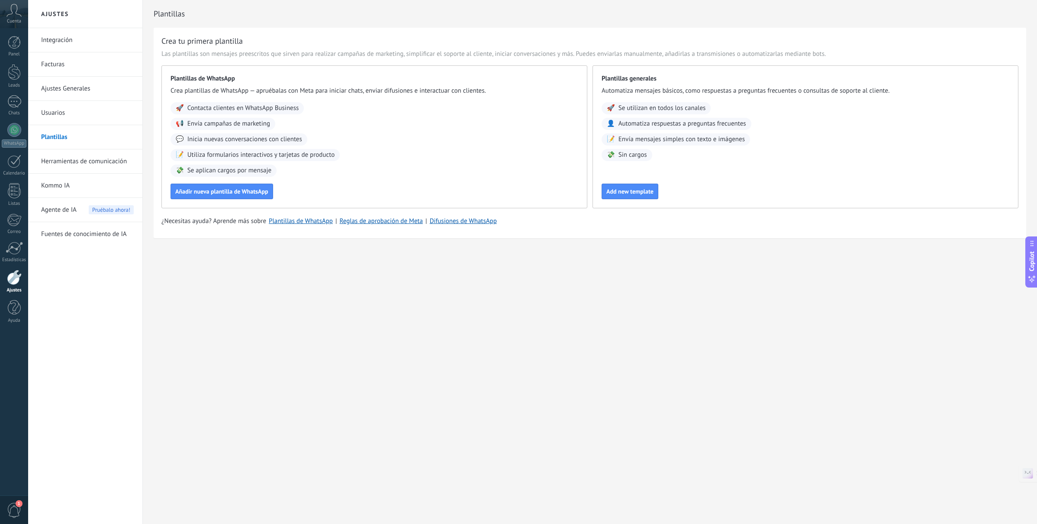
click at [7, 273] on div at bounding box center [14, 277] width 15 height 15
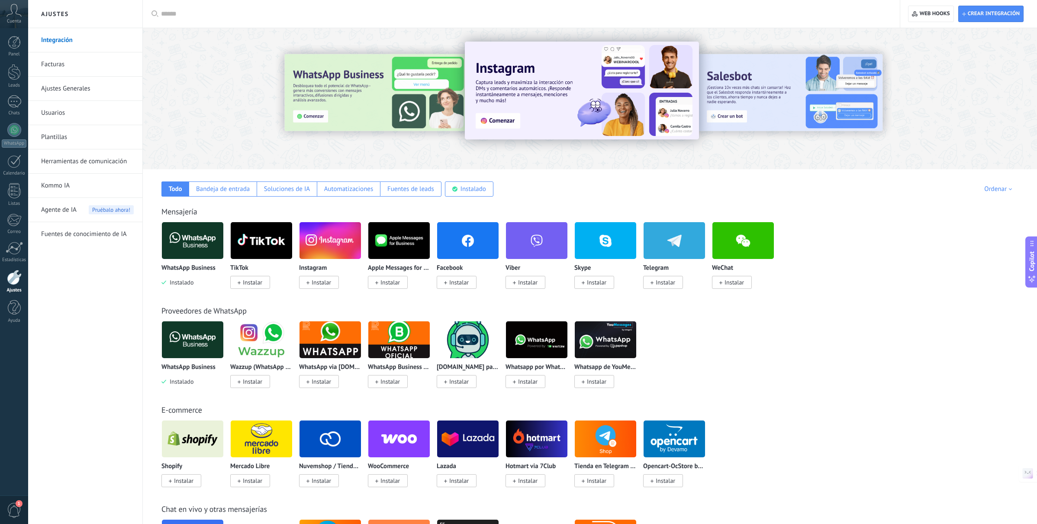
click at [6, 273] on link "Ajustes" at bounding box center [14, 281] width 28 height 23
click at [15, 250] on div at bounding box center [14, 248] width 17 height 13
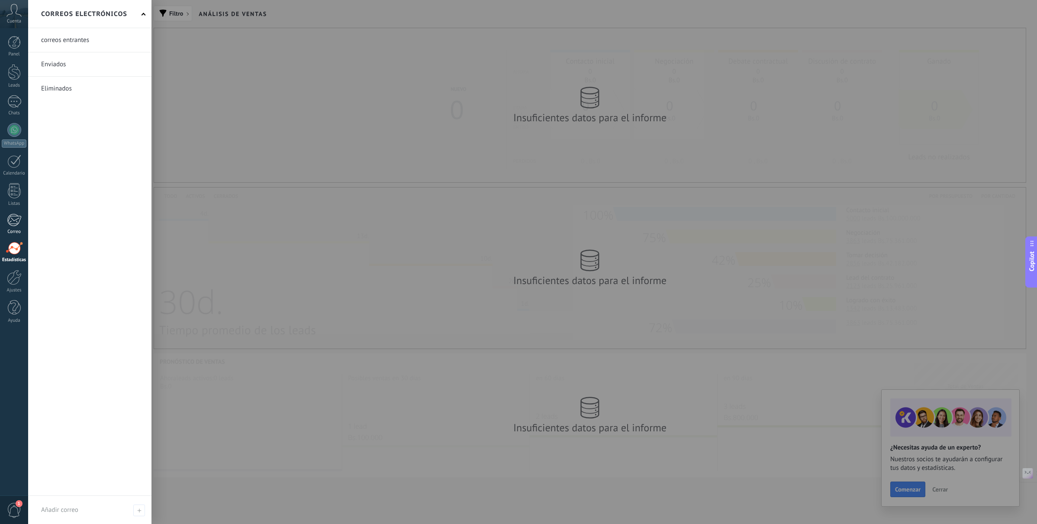
click at [16, 223] on div at bounding box center [14, 219] width 14 height 13
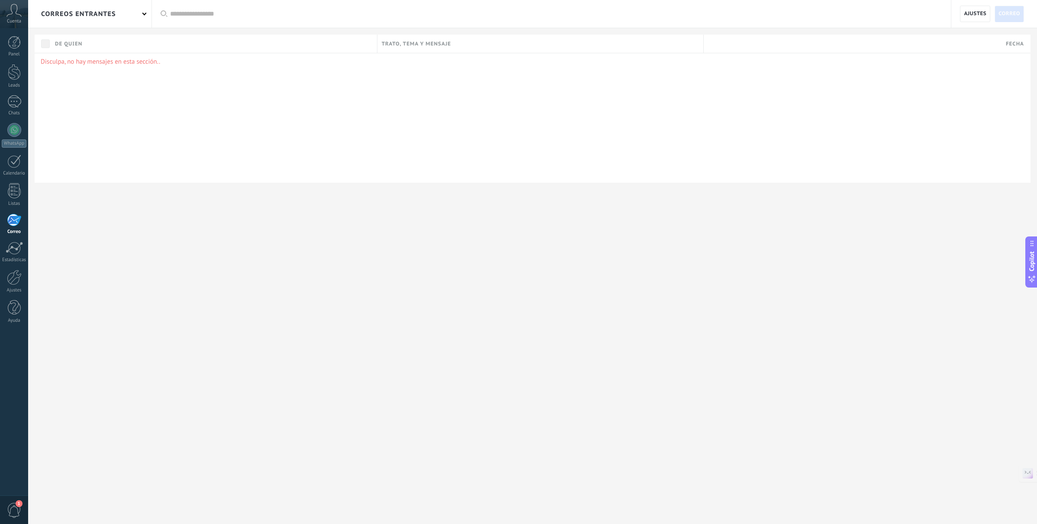
click at [19, 12] on icon at bounding box center [13, 10] width 15 height 13
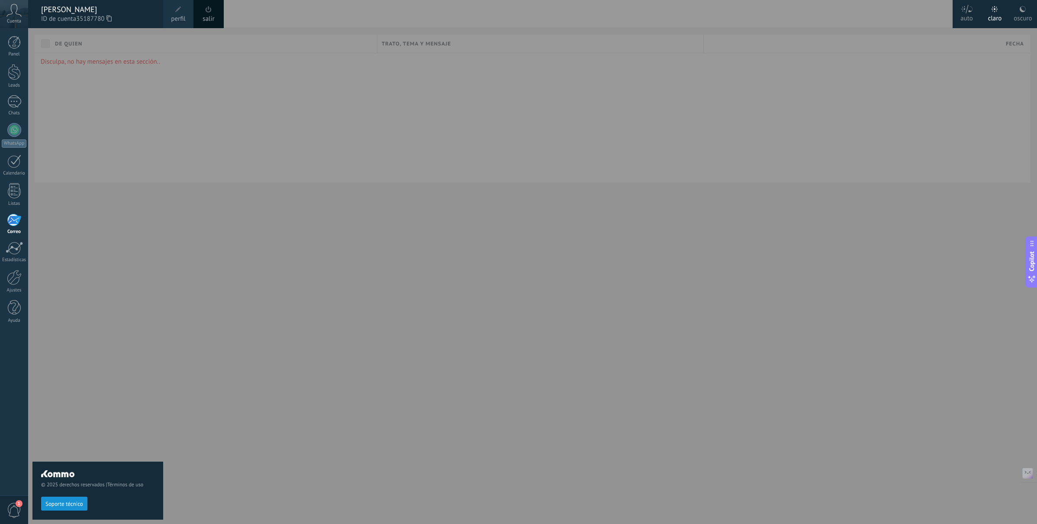
click at [15, 34] on div "Panel Leads Chats WhatsApp Clientes" at bounding box center [28, 262] width 56 height 468
click at [13, 45] on div at bounding box center [14, 42] width 13 height 13
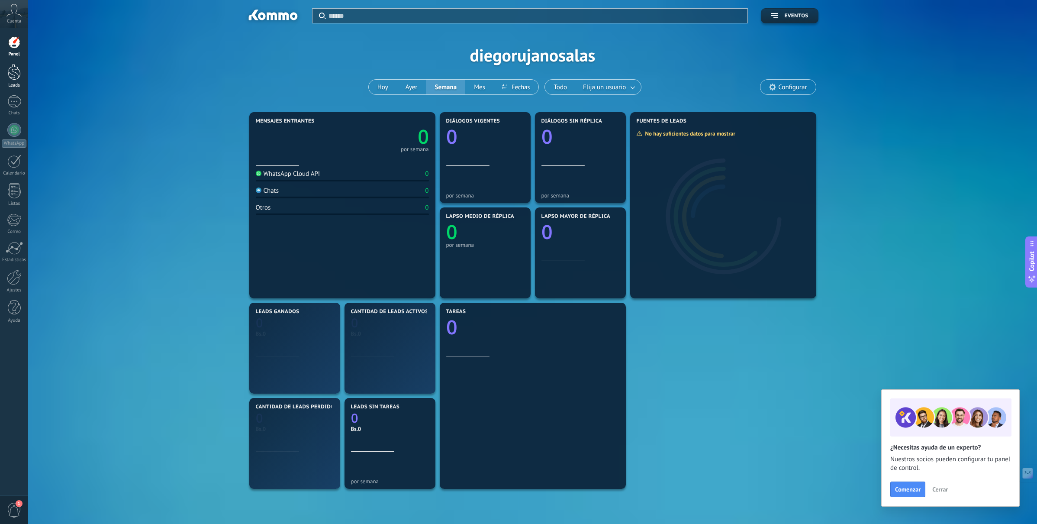
click at [8, 68] on div at bounding box center [14, 72] width 13 height 16
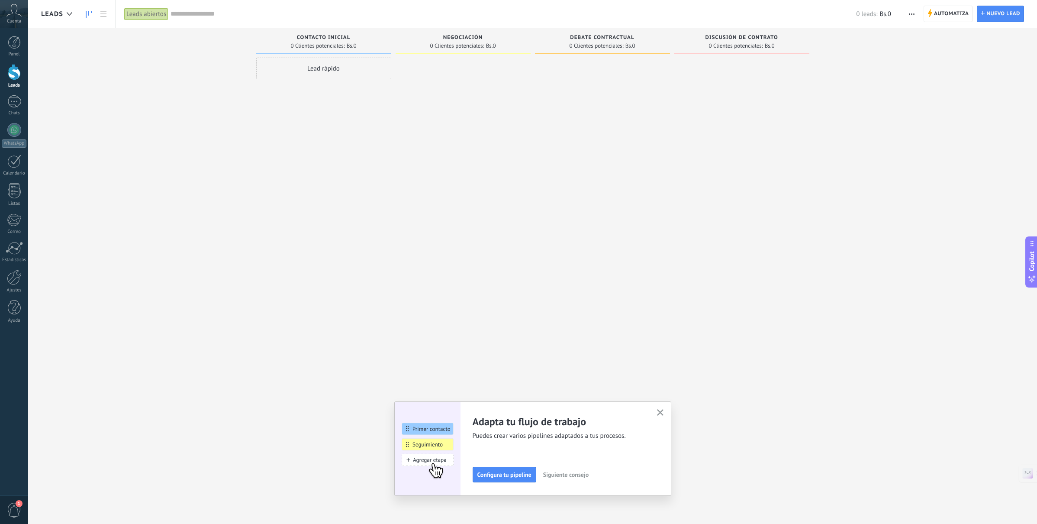
click at [4, 90] on div "Panel Leads Chats WhatsApp Clientes" at bounding box center [14, 184] width 28 height 296
click at [6, 94] on div "Panel Leads Chats WhatsApp Clientes" at bounding box center [14, 184] width 28 height 296
click at [10, 100] on div at bounding box center [14, 101] width 14 height 13
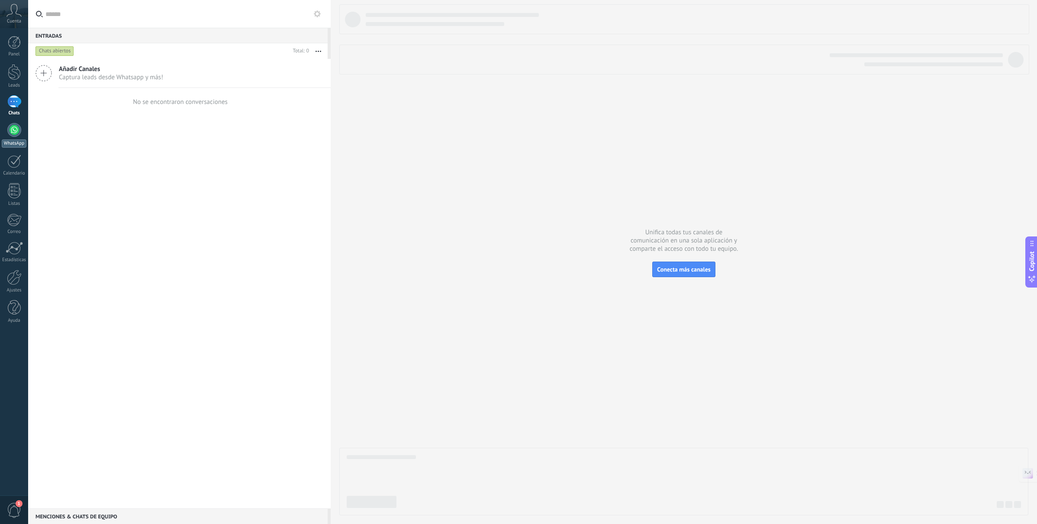
click at [9, 131] on div at bounding box center [14, 130] width 14 height 14
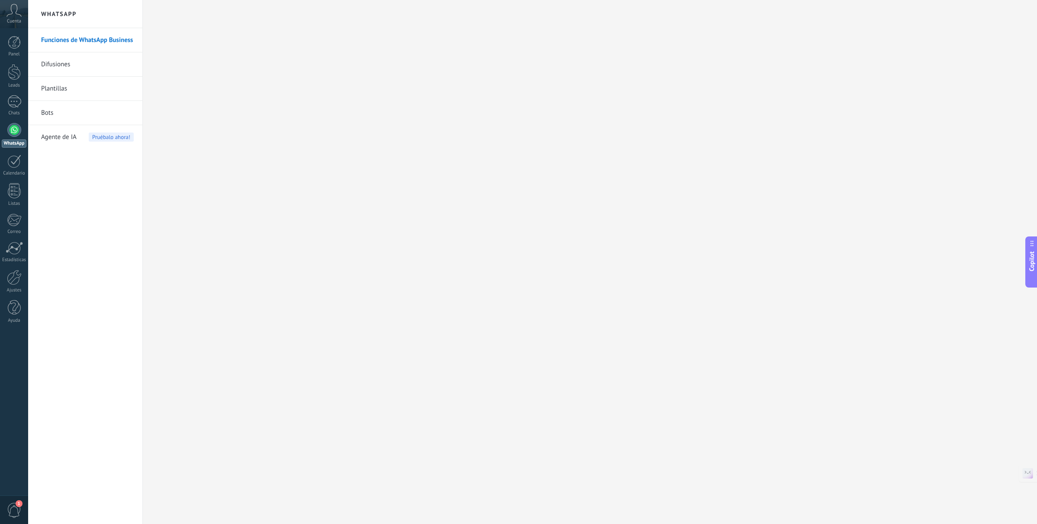
click at [102, 67] on link "Difusiones" at bounding box center [87, 64] width 93 height 24
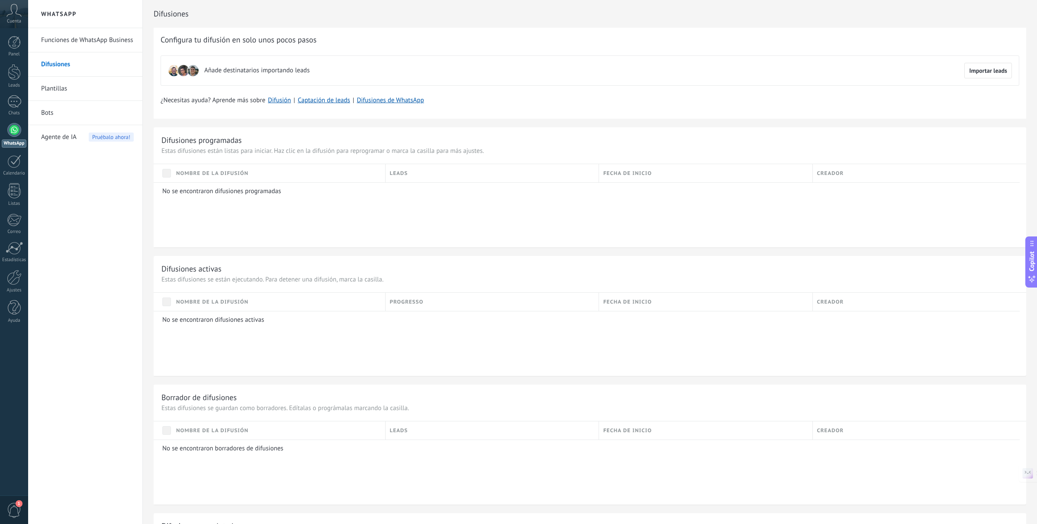
click at [83, 89] on link "Plantillas" at bounding box center [87, 89] width 93 height 24
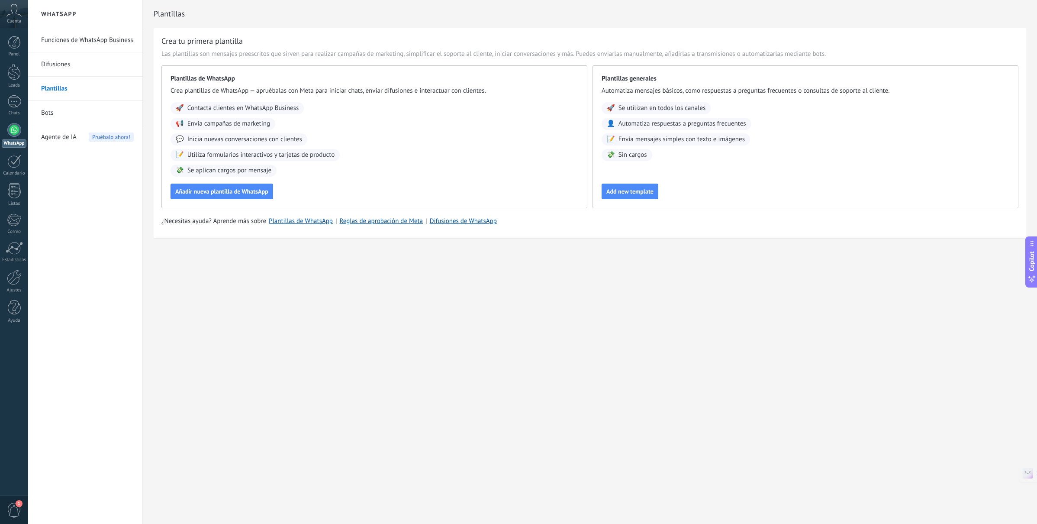
click at [244, 184] on div "Añadir nueva plantilla de WhatsApp" at bounding box center [375, 192] width 408 height 16
click at [239, 188] on span "Añadir nueva plantilla de WhatsApp" at bounding box center [221, 191] width 93 height 6
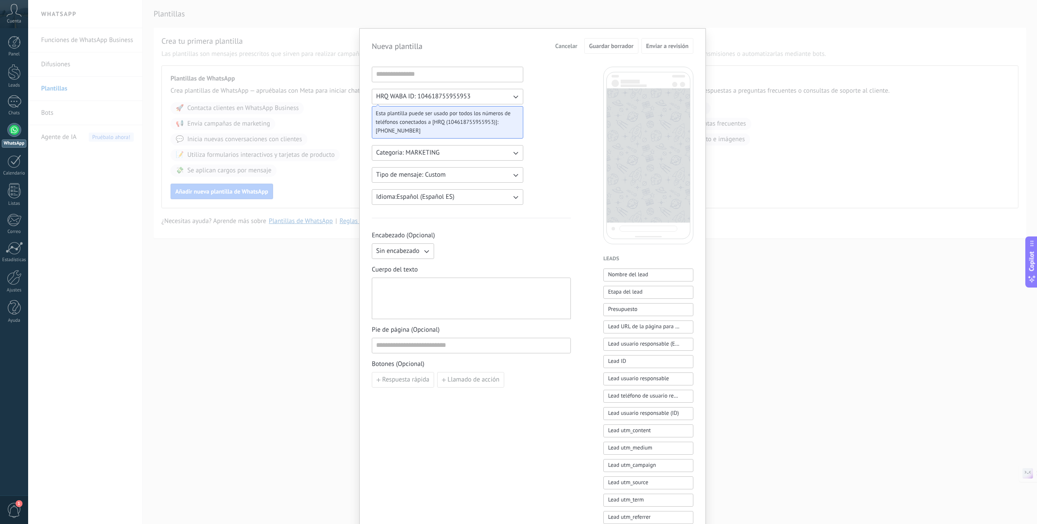
click at [435, 148] on span "Categoria: MARKETING" at bounding box center [408, 152] width 64 height 9
click at [431, 155] on li "UTILITY" at bounding box center [445, 152] width 156 height 15
click at [433, 154] on button "Categoria: UTILITY" at bounding box center [448, 153] width 152 height 16
click at [431, 165] on li "MARKETING" at bounding box center [445, 167] width 156 height 15
click at [431, 150] on span "Categoria: MARKETING" at bounding box center [408, 152] width 64 height 9
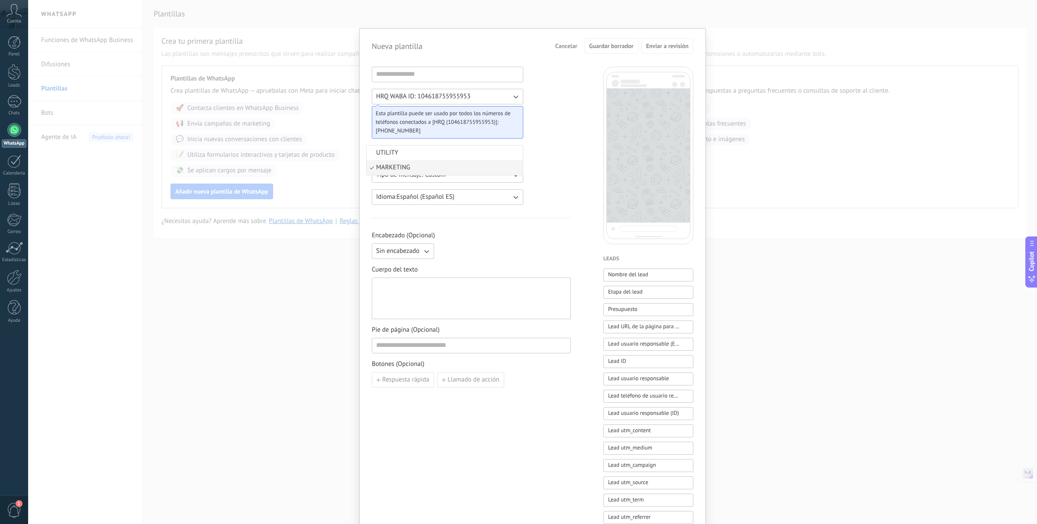
click at [429, 155] on li "UTILITY" at bounding box center [445, 152] width 156 height 15
click at [492, 289] on div at bounding box center [471, 298] width 190 height 34
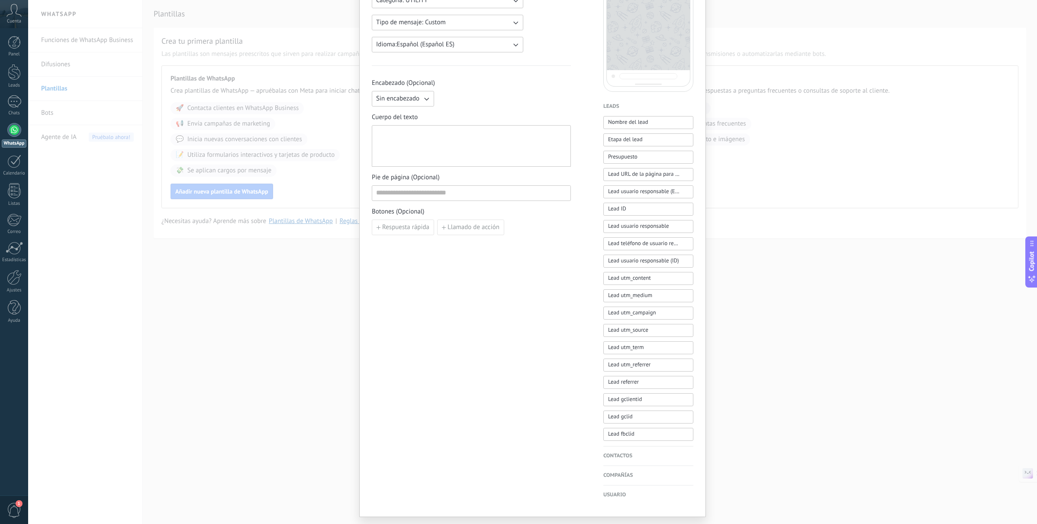
scroll to position [174, 0]
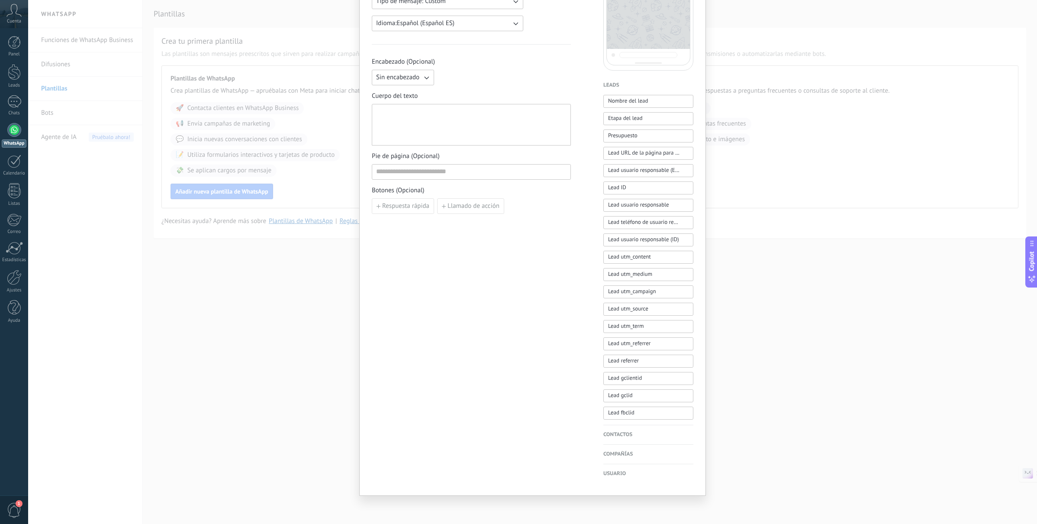
click at [610, 435] on h4 "Contactos" at bounding box center [648, 434] width 90 height 9
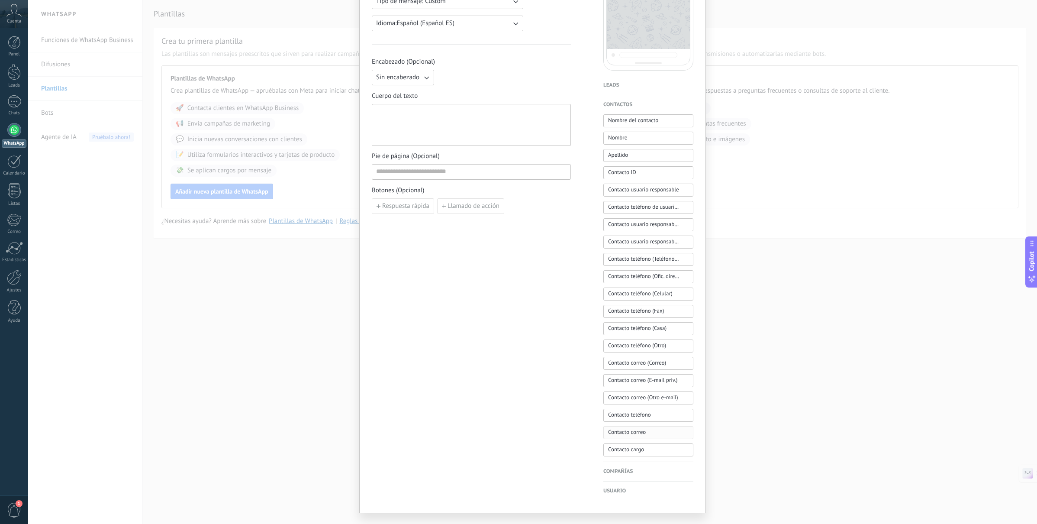
scroll to position [191, 0]
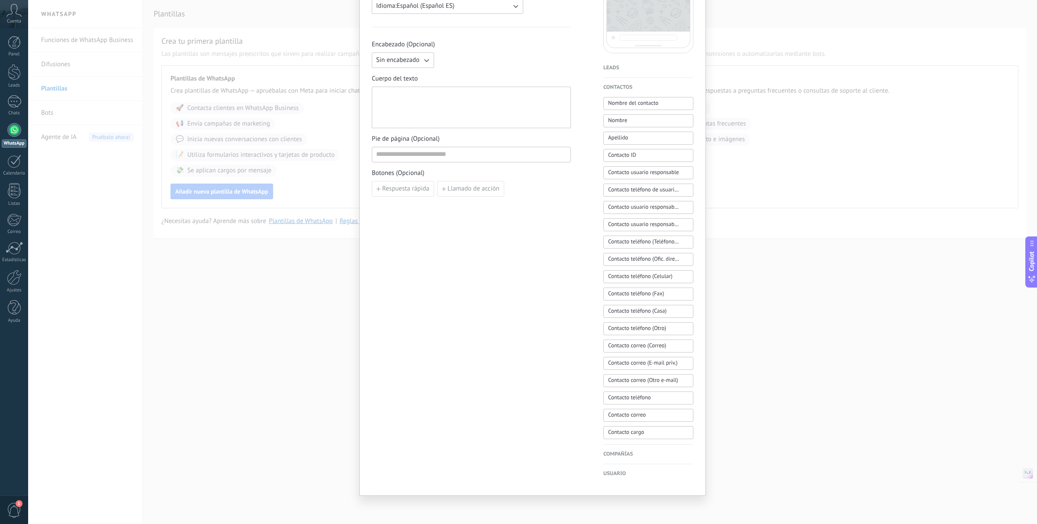
click at [618, 448] on div "Compañías Nombre de la compañía Compañía ID Compañía usuario responsable Compañ…" at bounding box center [648, 454] width 90 height 19
click at [617, 452] on h4 "Compañías" at bounding box center [648, 454] width 90 height 9
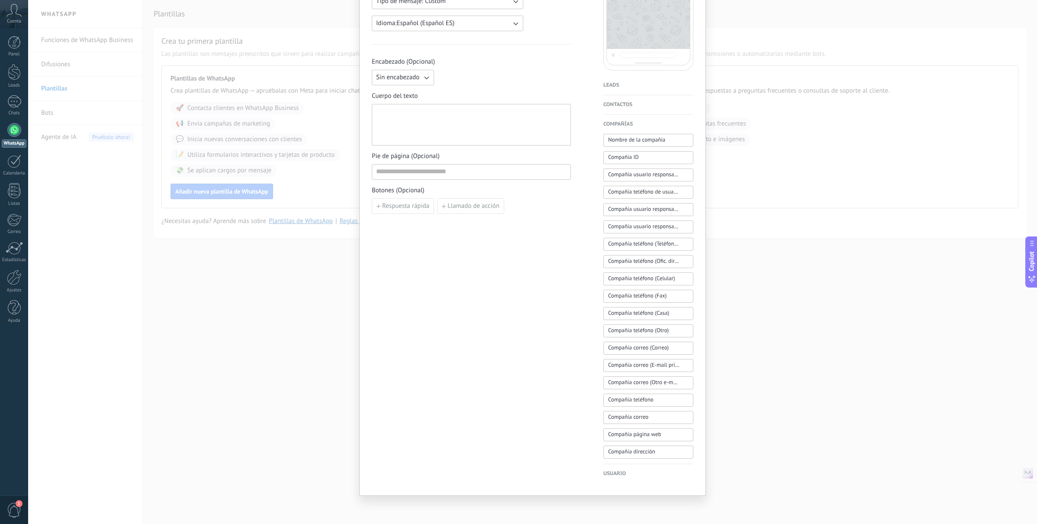
click at [626, 469] on div "Usuario Nombre del usuario de Kommo Teléfono del usuario de Kommo" at bounding box center [648, 471] width 90 height 14
click at [626, 471] on h4 "Usuario" at bounding box center [648, 473] width 90 height 9
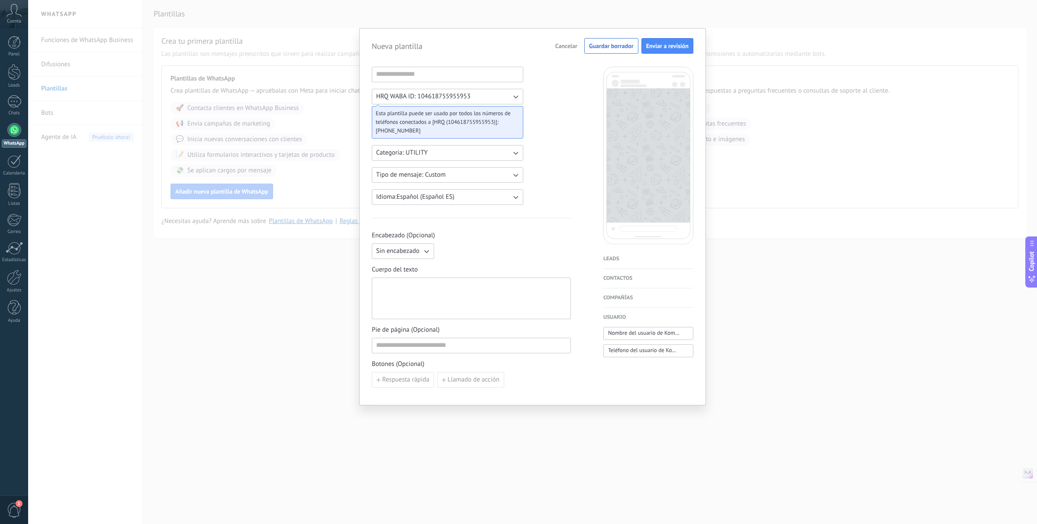
scroll to position [0, 0]
click at [534, 288] on div at bounding box center [471, 298] width 190 height 34
click at [442, 342] on input at bounding box center [471, 345] width 198 height 14
drag, startPoint x: 432, startPoint y: 290, endPoint x: 426, endPoint y: 296, distance: 7.3
click at [432, 290] on div at bounding box center [471, 298] width 190 height 34
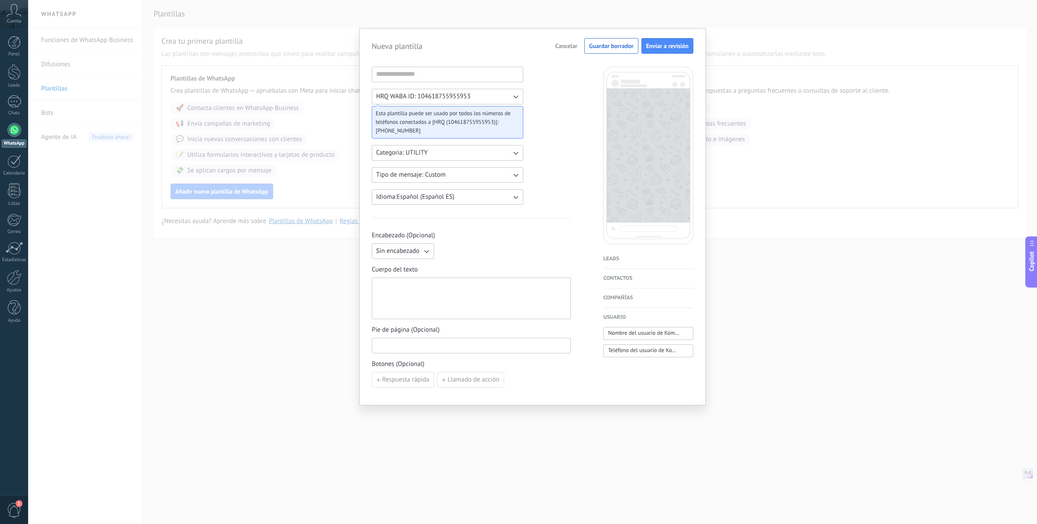
click at [395, 345] on input at bounding box center [471, 345] width 198 height 14
type input "**********"
click at [402, 249] on span "Sin encabezado" at bounding box center [397, 251] width 43 height 9
click at [390, 276] on li "Imagen o archivo" at bounding box center [400, 280] width 67 height 15
click at [471, 252] on label "Imagen o archivo" at bounding box center [480, 251] width 84 height 16
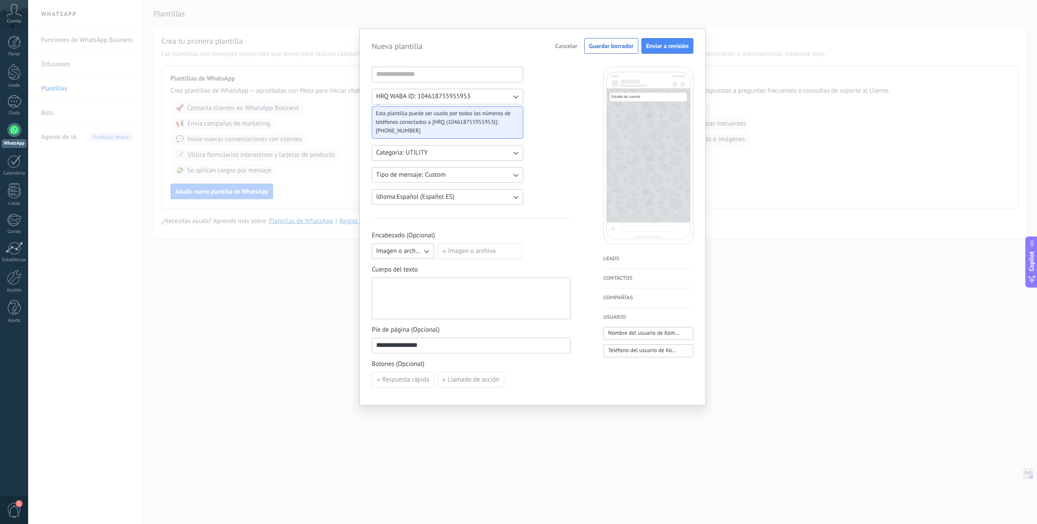
click at [438, 243] on input "Imagen o archivo" at bounding box center [438, 243] width 0 height 0
click at [399, 248] on span "Imagen o archivo" at bounding box center [399, 251] width 46 height 9
click at [400, 260] on li "Texto" at bounding box center [400, 265] width 67 height 15
click at [405, 281] on div at bounding box center [471, 298] width 199 height 42
click at [402, 285] on div at bounding box center [471, 298] width 190 height 34
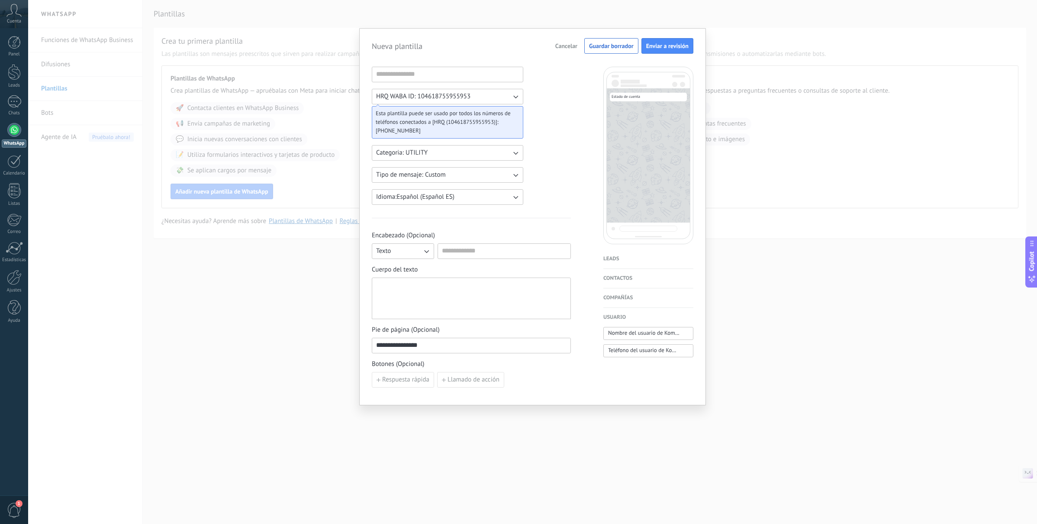
click at [402, 286] on div at bounding box center [471, 298] width 190 height 34
click at [614, 258] on h4 "Leads" at bounding box center [648, 259] width 90 height 9
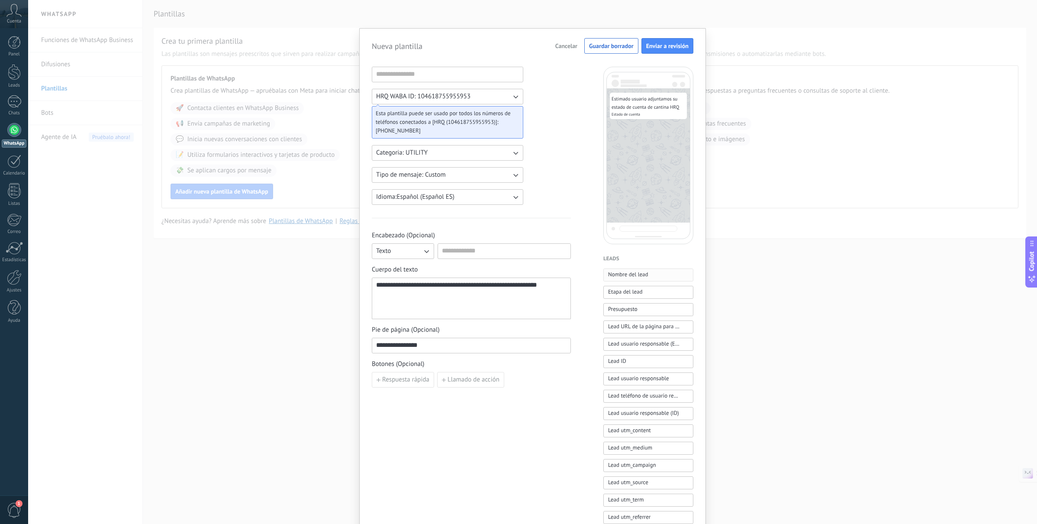
click at [617, 271] on span "Nombre del lead" at bounding box center [628, 274] width 40 height 9
drag, startPoint x: 423, startPoint y: 297, endPoint x: 366, endPoint y: 294, distance: 56.4
click at [366, 294] on div "**********" at bounding box center [532, 348] width 347 height 641
click at [448, 302] on div "**********" at bounding box center [471, 298] width 190 height 34
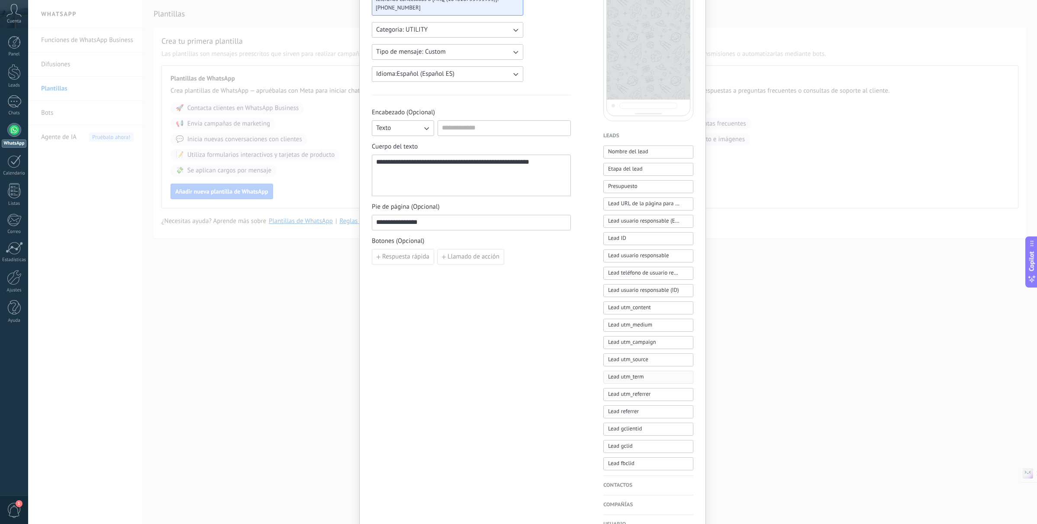
scroll to position [174, 0]
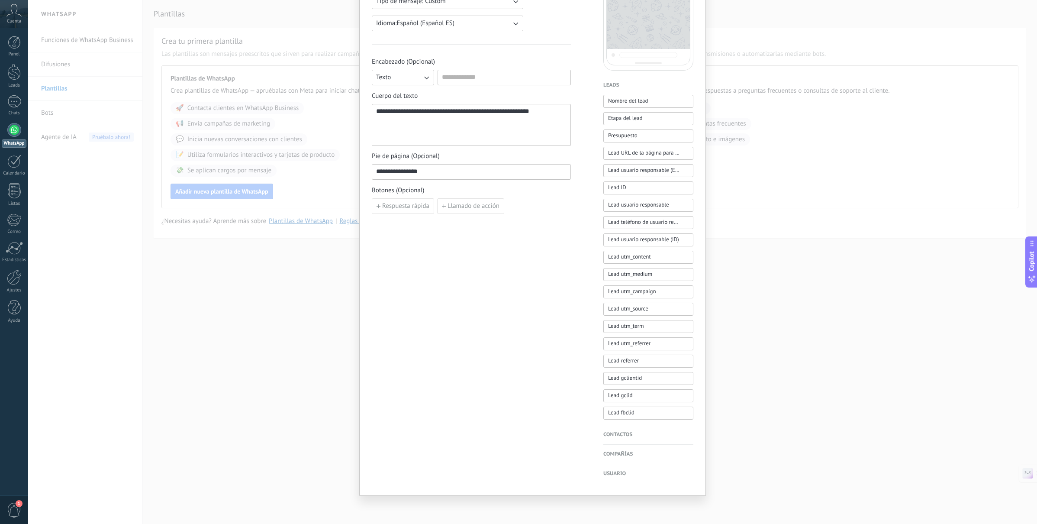
click at [620, 437] on h4 "Contactos" at bounding box center [648, 434] width 90 height 9
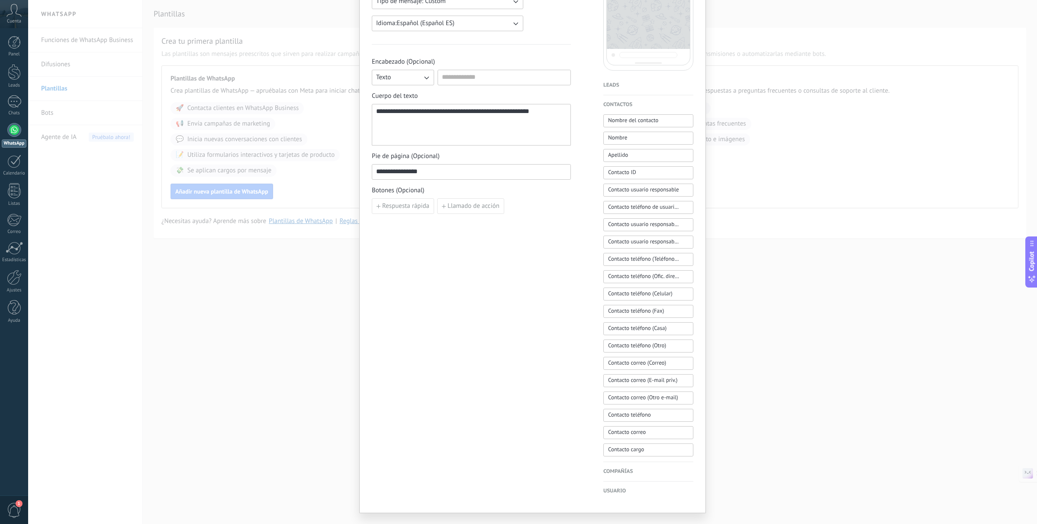
click at [623, 469] on h4 "Compañías" at bounding box center [648, 471] width 90 height 9
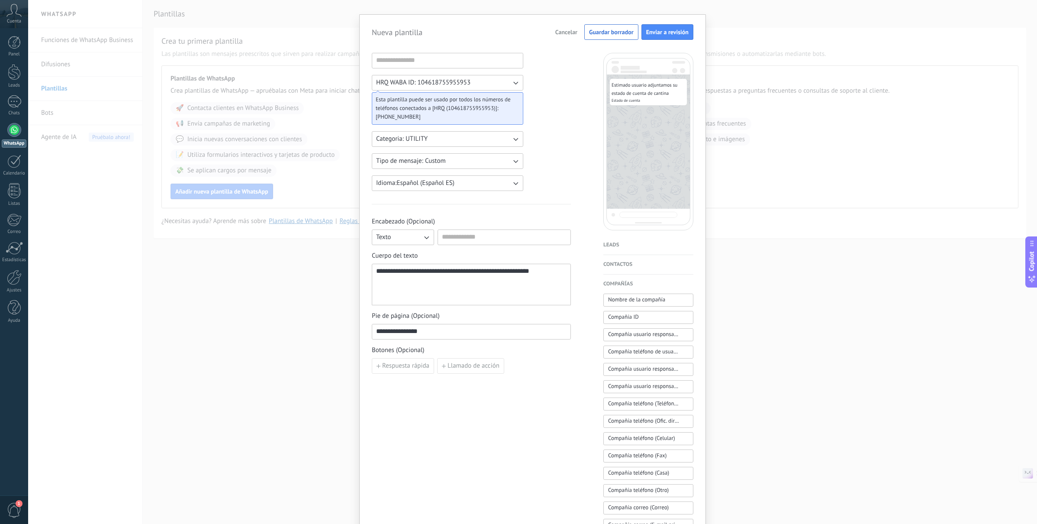
scroll to position [4, 0]
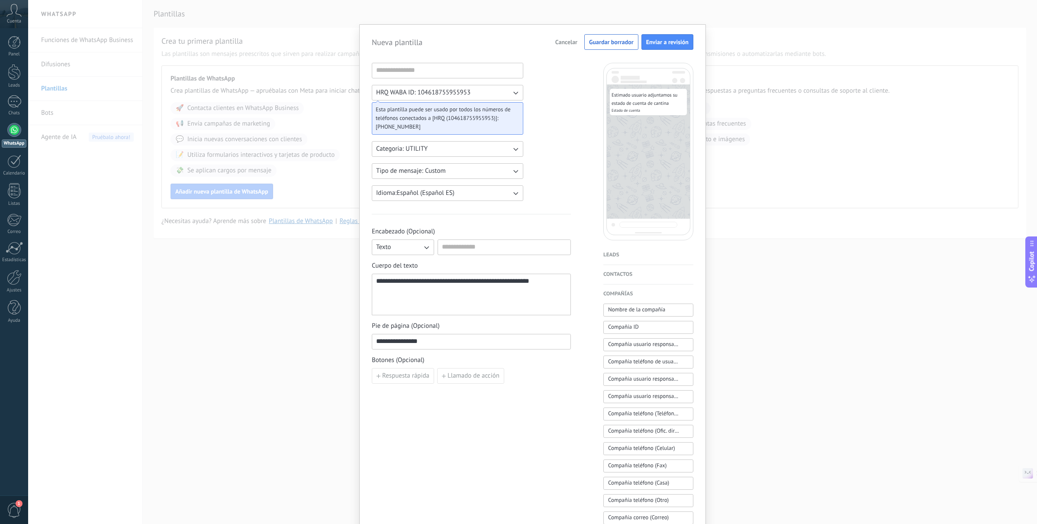
click at [544, 139] on div "**********" at bounding box center [471, 355] width 199 height 585
click at [552, 278] on div "**********" at bounding box center [471, 294] width 190 height 34
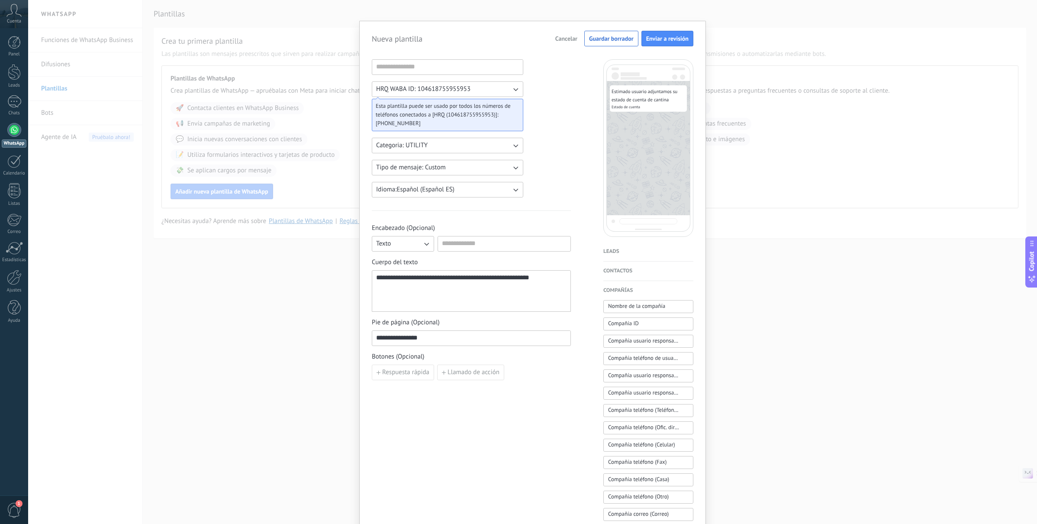
click at [653, 265] on div "Contactos Nombre del contacto Nombre Apellido Contacto ID Contacto usuario resp…" at bounding box center [648, 270] width 90 height 19
click at [647, 270] on h4 "Contactos" at bounding box center [648, 272] width 90 height 9
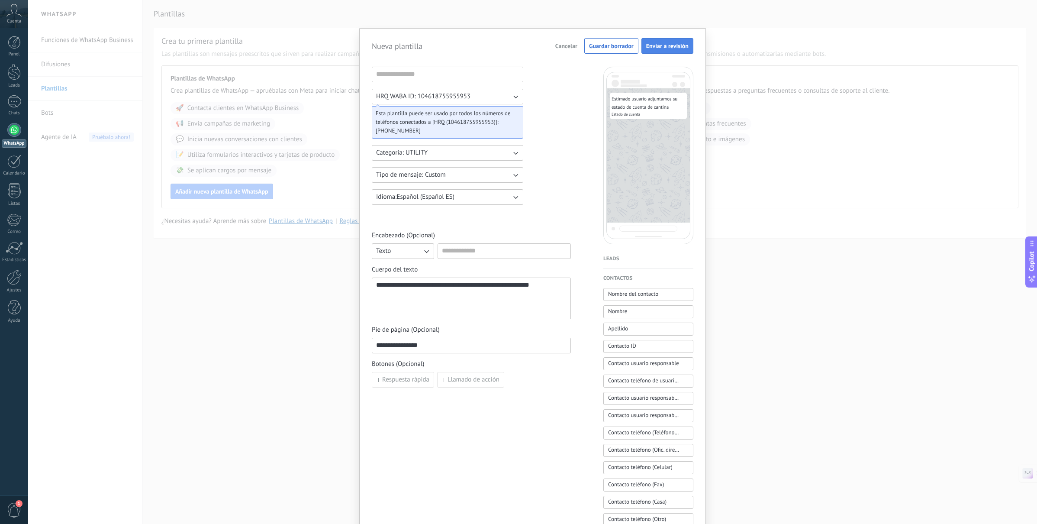
click at [658, 47] on span "Enviar a revisión" at bounding box center [667, 46] width 42 height 6
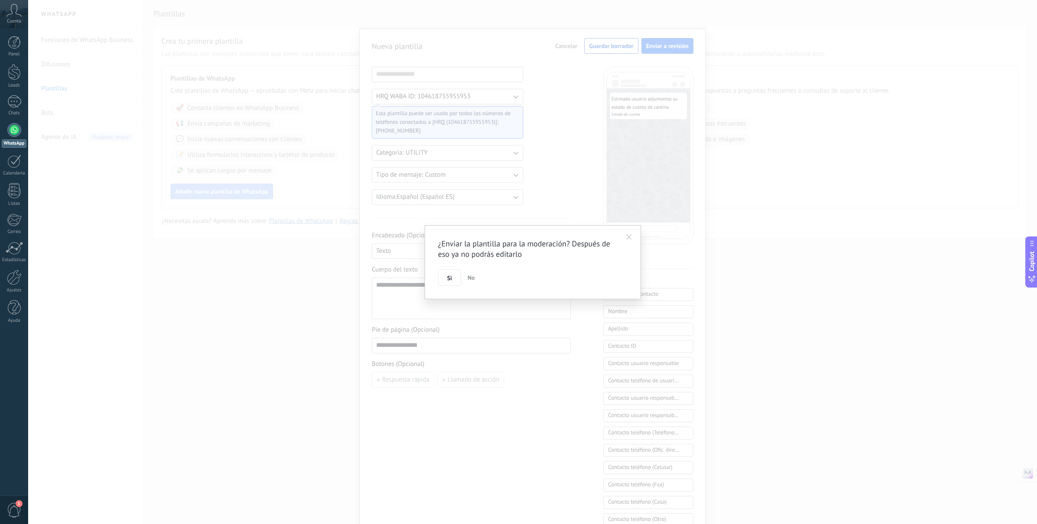
click at [469, 280] on span "No" at bounding box center [471, 278] width 7 height 8
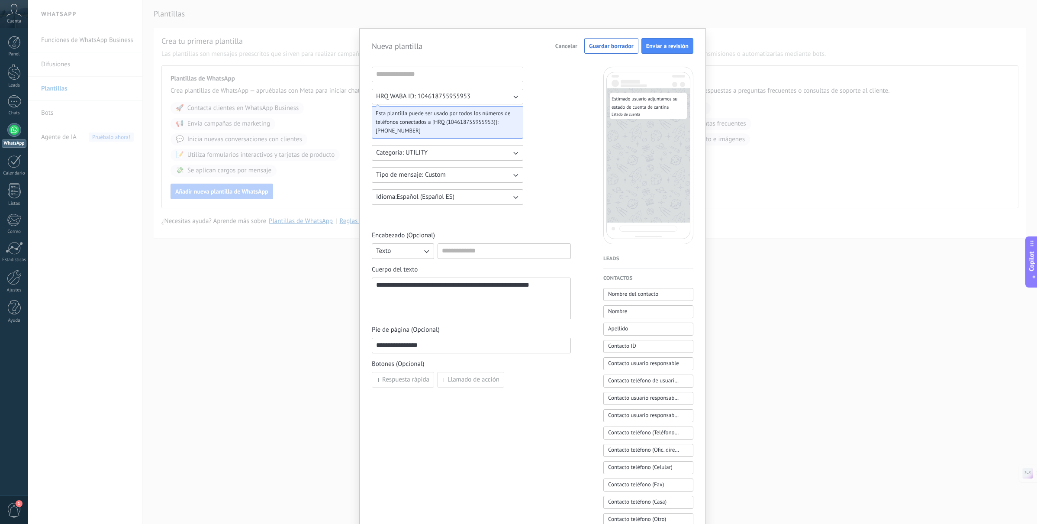
click at [530, 283] on div "**********" at bounding box center [471, 298] width 190 height 34
click at [551, 285] on div "**********" at bounding box center [471, 298] width 190 height 34
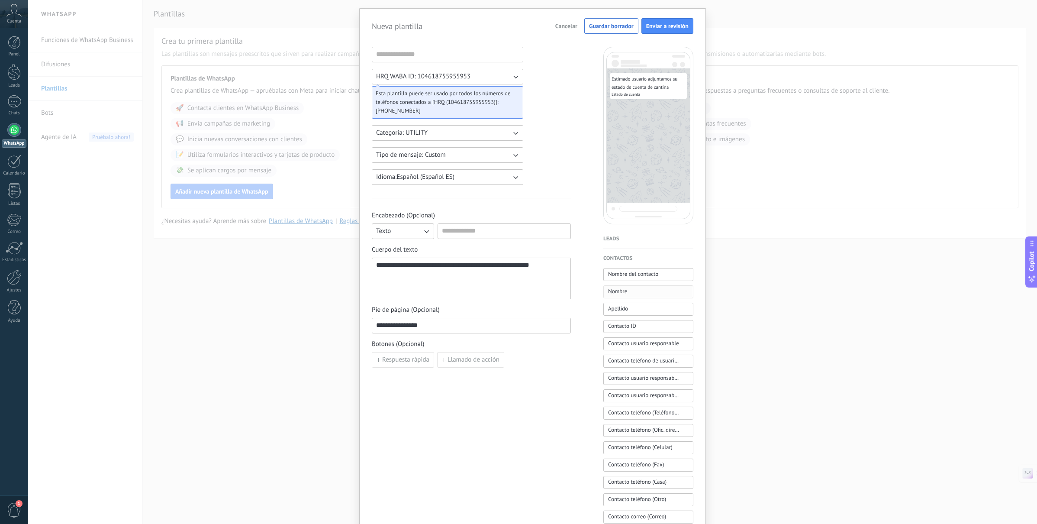
scroll to position [21, 0]
click at [641, 277] on span "Nombre del contacto" at bounding box center [633, 272] width 50 height 9
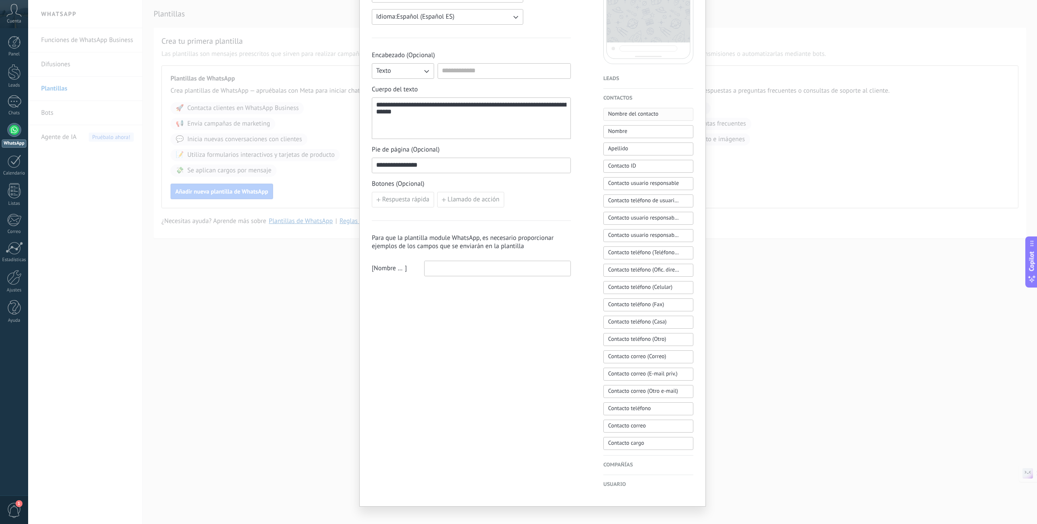
scroll to position [191, 0]
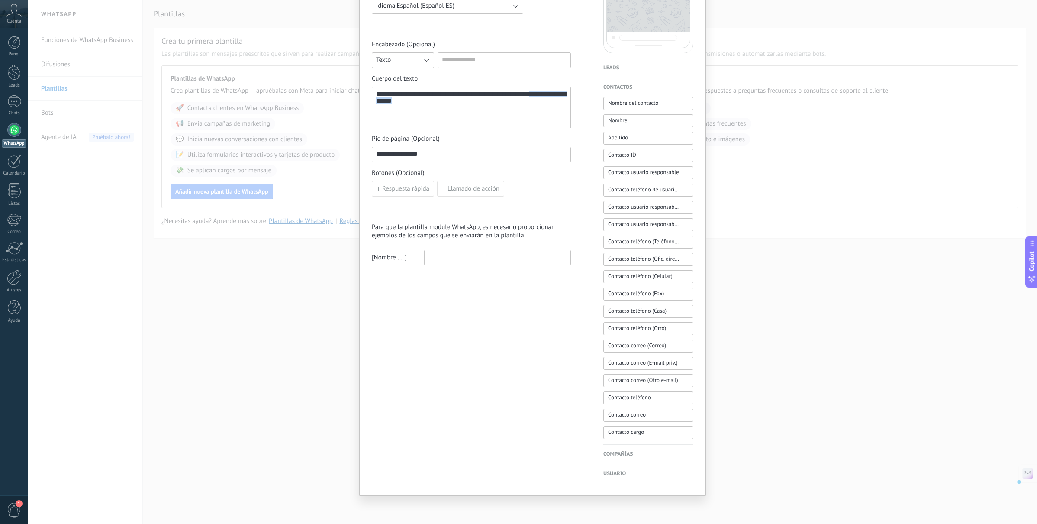
drag, startPoint x: 440, startPoint y: 107, endPoint x: 313, endPoint y: 100, distance: 126.6
click at [313, 100] on div "**********" at bounding box center [532, 262] width 1009 height 524
drag, startPoint x: 400, startPoint y: 95, endPoint x: 406, endPoint y: 95, distance: 6.1
click at [400, 95] on div "**********" at bounding box center [471, 107] width 190 height 34
click at [616, 103] on span "Nombre del contacto" at bounding box center [633, 103] width 50 height 9
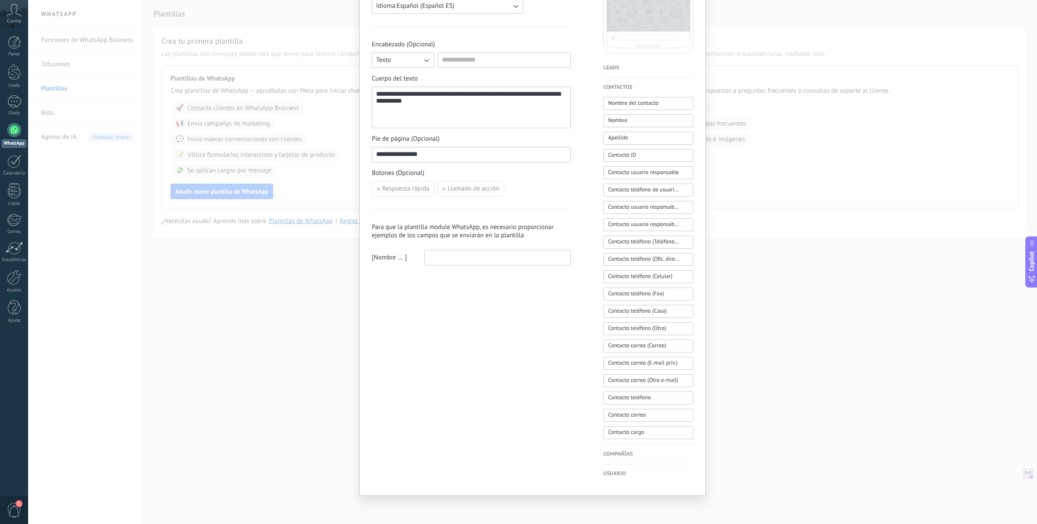
click at [532, 105] on div "**********" at bounding box center [471, 107] width 190 height 34
click at [633, 457] on h4 "Compañías" at bounding box center [648, 454] width 90 height 9
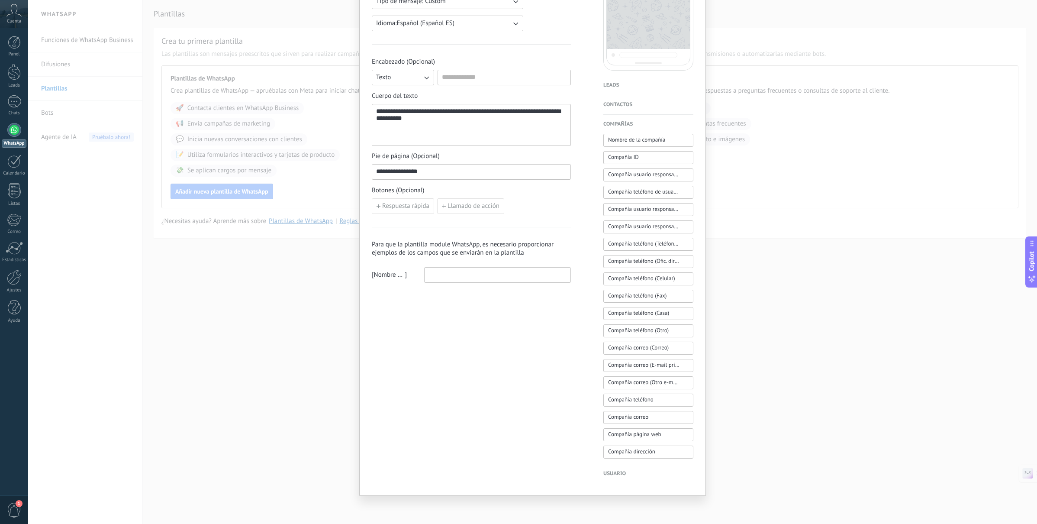
click at [630, 474] on h4 "Usuario" at bounding box center [648, 473] width 90 height 9
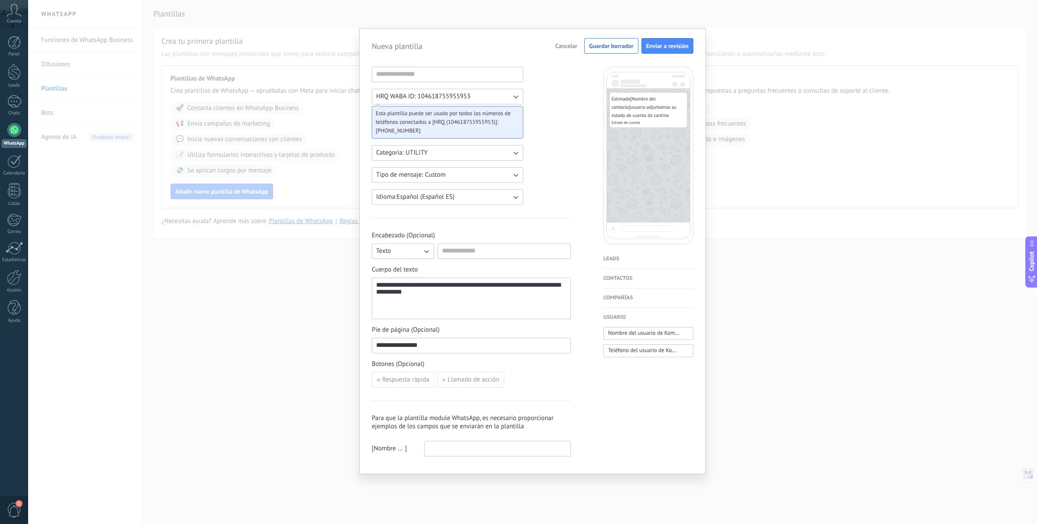
click at [648, 294] on h4 "Compañías" at bounding box center [648, 298] width 90 height 9
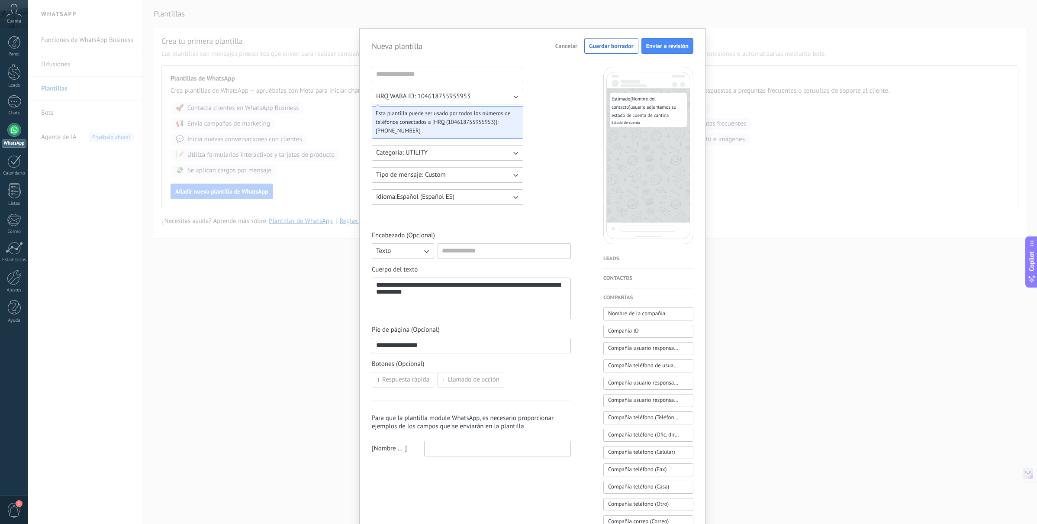
click at [640, 281] on h4 "Contactos" at bounding box center [648, 278] width 90 height 9
click at [626, 261] on h4 "Leads" at bounding box center [648, 259] width 90 height 9
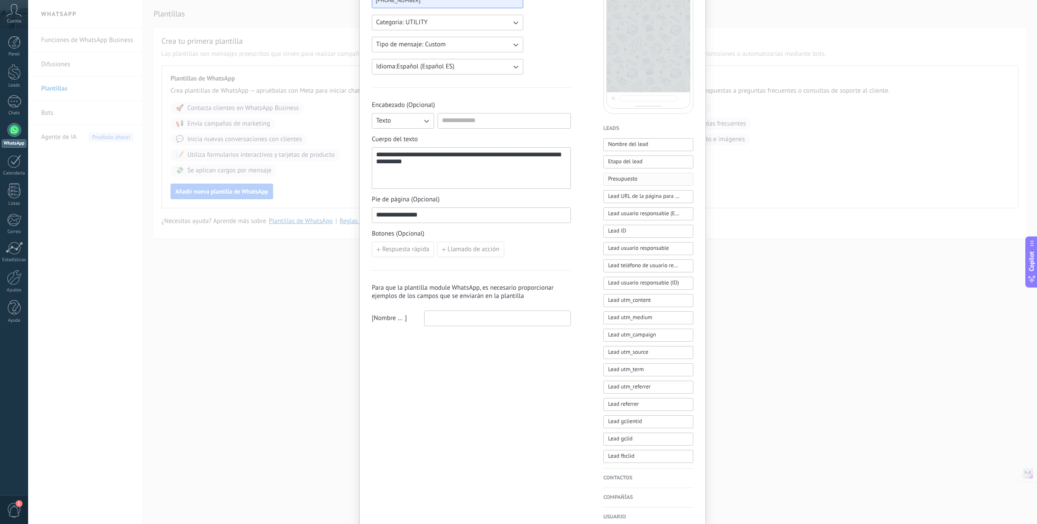
scroll to position [135, 0]
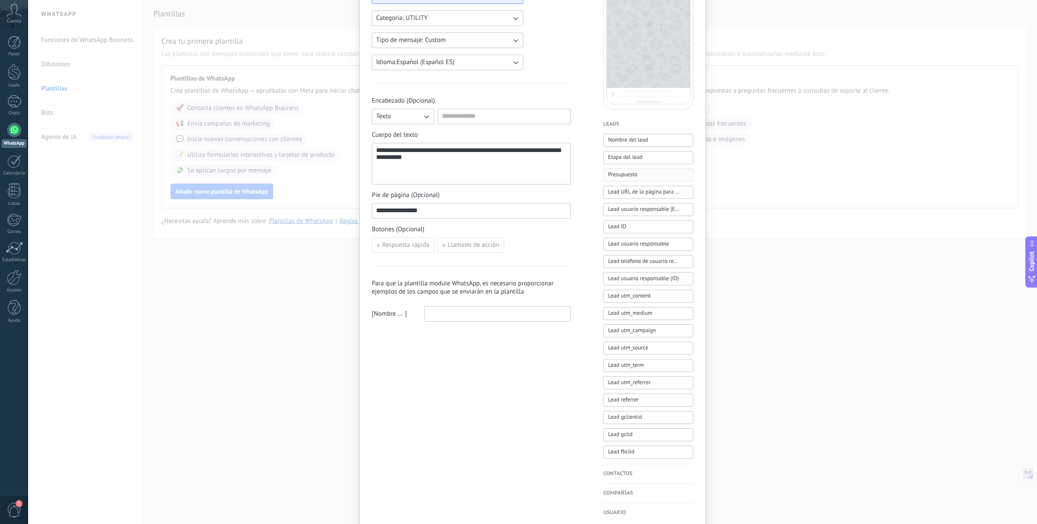
click at [632, 176] on span "Presupuesto" at bounding box center [622, 174] width 29 height 9
click at [469, 321] on div "Para que la plantilla module WhatsApp, es necesario proporcionar ejemplos de lo…" at bounding box center [471, 304] width 199 height 78
type input "*"
drag, startPoint x: 459, startPoint y: 158, endPoint x: 455, endPoint y: 158, distance: 4.8
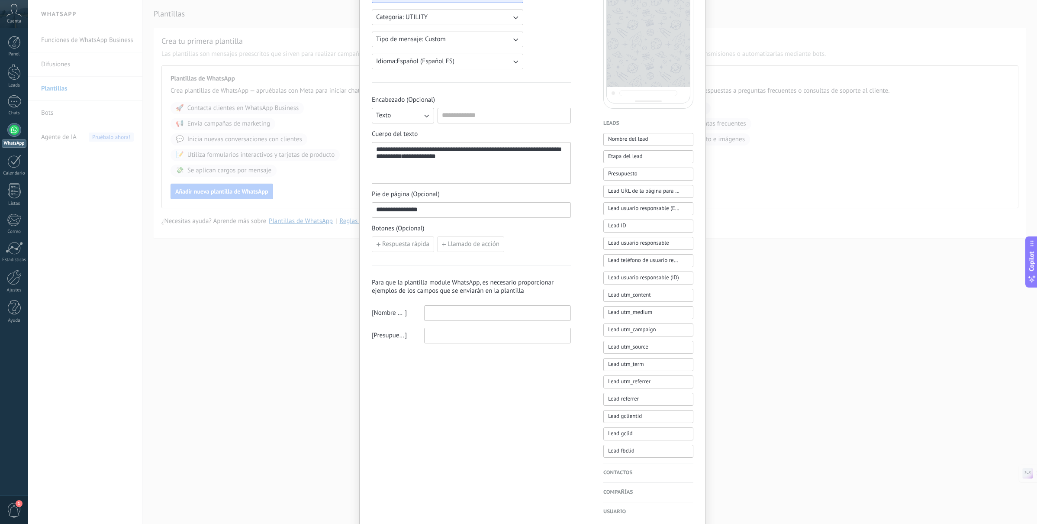
click at [436, 159] on span "**********" at bounding box center [419, 156] width 34 height 6
click at [436, 158] on span "**********" at bounding box center [419, 156] width 34 height 6
click at [455, 158] on div "**********" at bounding box center [471, 163] width 190 height 34
click at [463, 160] on div "**********" at bounding box center [471, 163] width 190 height 34
click at [441, 313] on input at bounding box center [498, 313] width 146 height 14
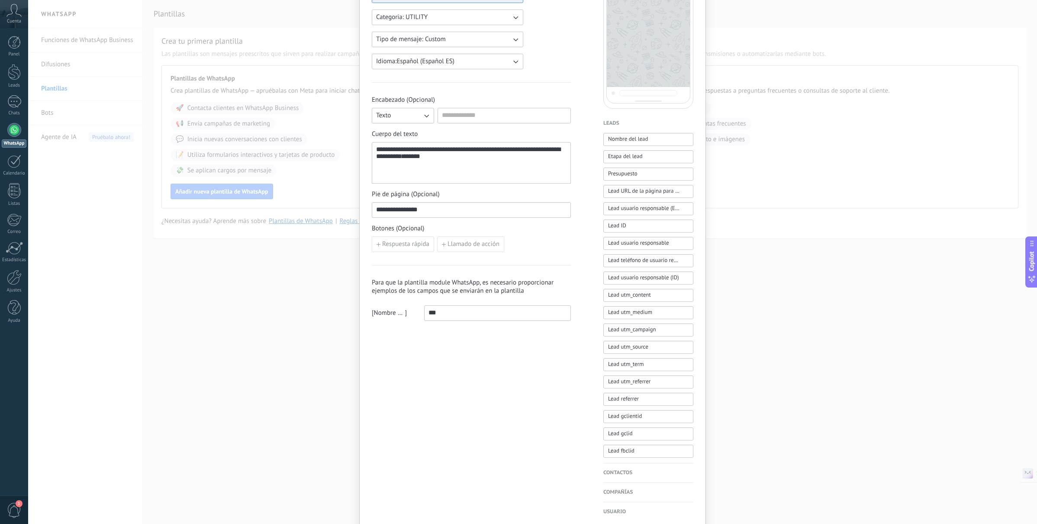
type input "***"
click at [429, 356] on div "**********" at bounding box center [471, 223] width 199 height 585
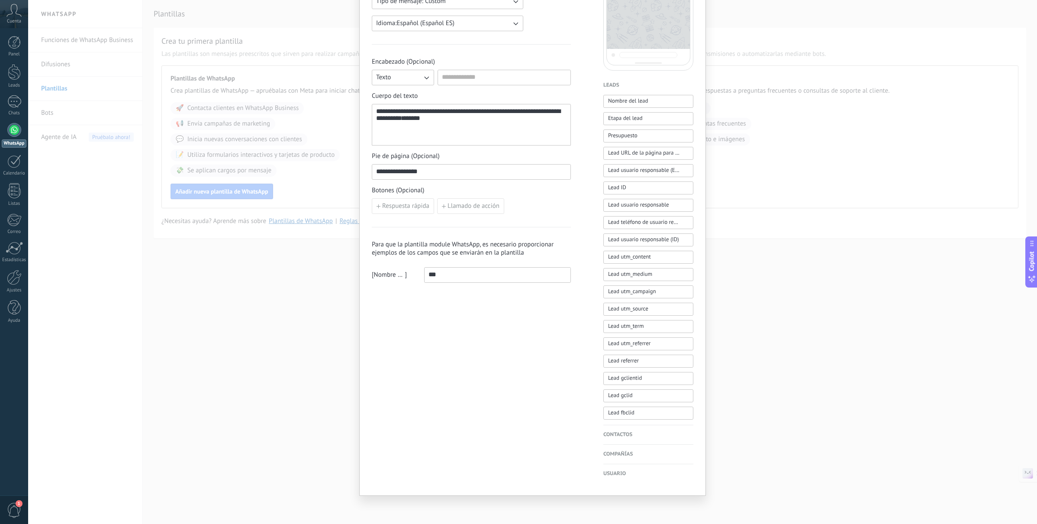
scroll to position [0, 0]
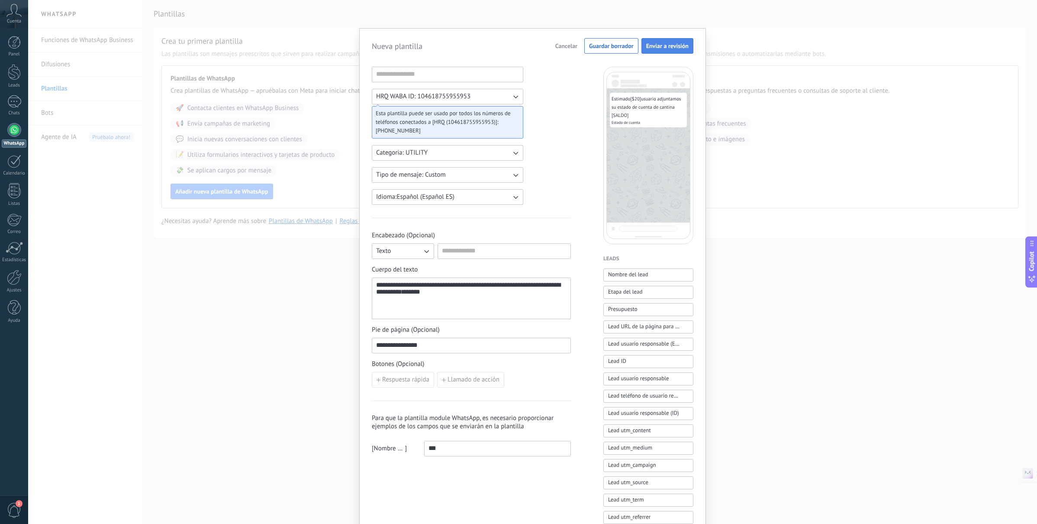
click at [665, 48] on span "Enviar a revisión" at bounding box center [667, 46] width 42 height 6
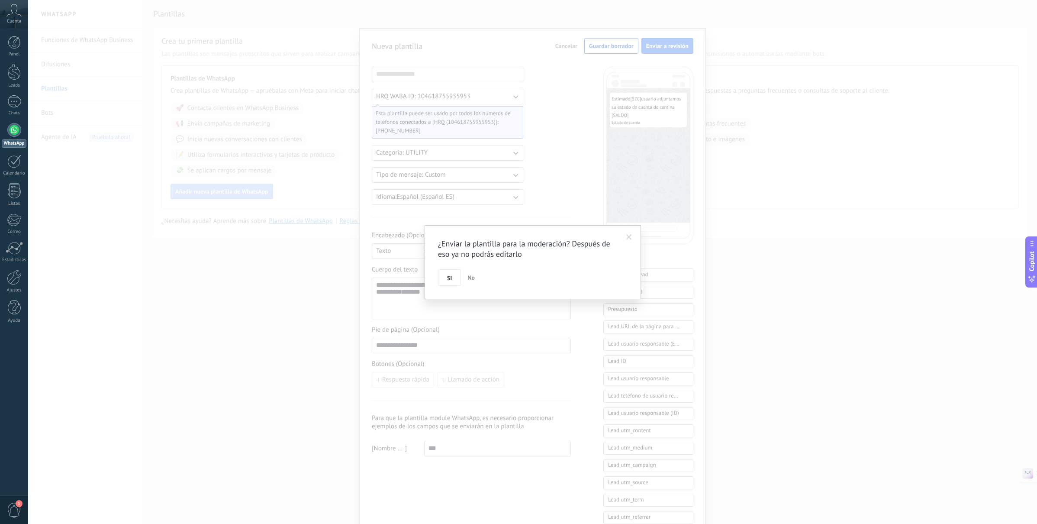
click at [638, 238] on div "¿Enviar la plantilla para la moderación? Después de eso ya no podrás editarlo S…" at bounding box center [533, 262] width 216 height 74
click at [635, 238] on span at bounding box center [629, 237] width 14 height 15
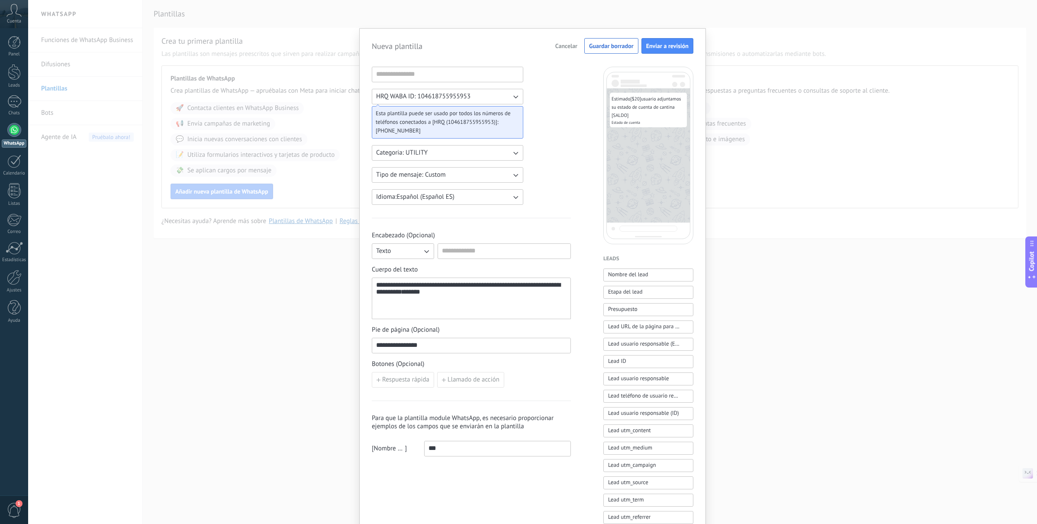
click at [446, 297] on div "**********" at bounding box center [471, 298] width 190 height 34
click at [662, 45] on span "Enviar a revisión" at bounding box center [667, 46] width 42 height 6
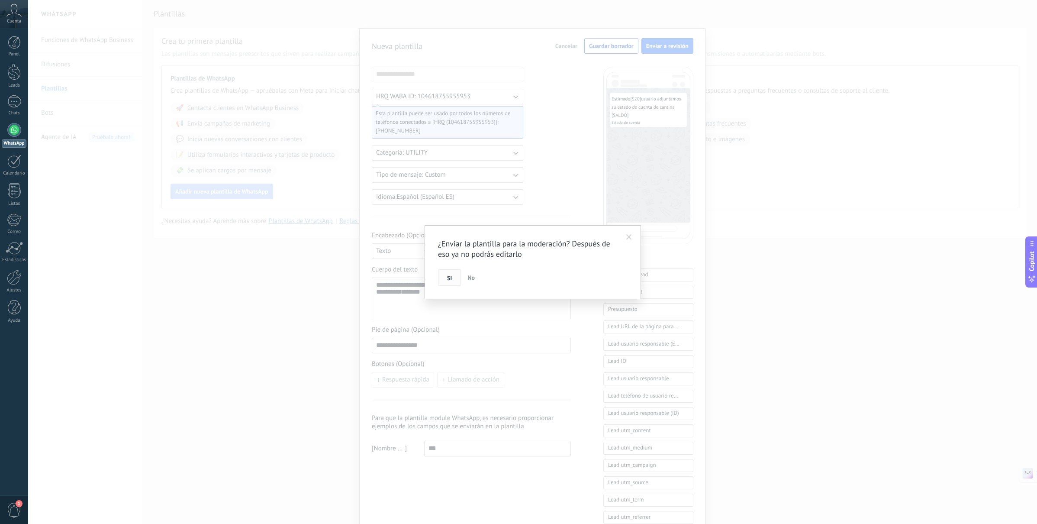
click at [447, 274] on button "Si" at bounding box center [449, 277] width 23 height 16
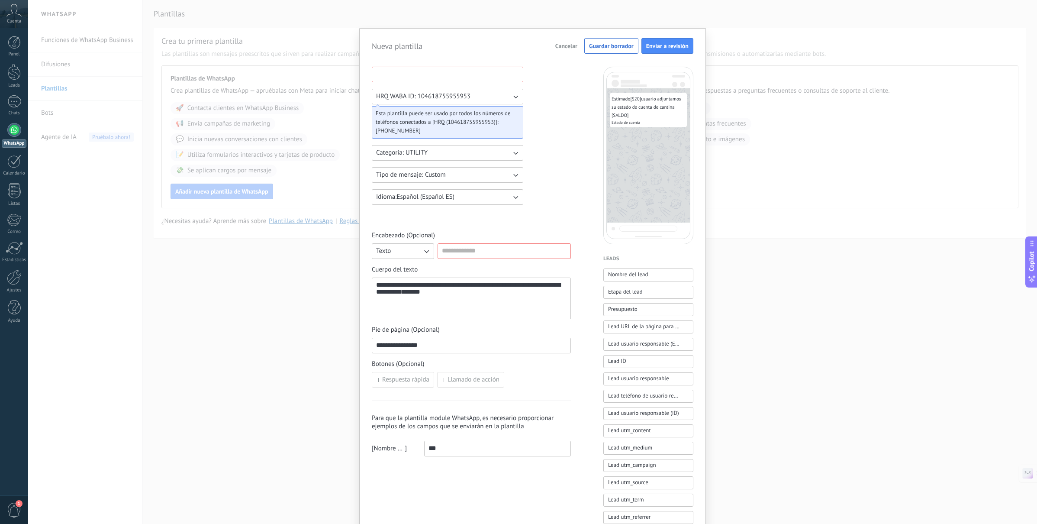
click at [428, 68] on input at bounding box center [447, 74] width 151 height 14
type input "**********"
click at [664, 35] on div "**********" at bounding box center [532, 348] width 347 height 641
click at [662, 37] on div "**********" at bounding box center [532, 348] width 347 height 641
click at [658, 44] on span "Enviar a revisión" at bounding box center [667, 46] width 42 height 6
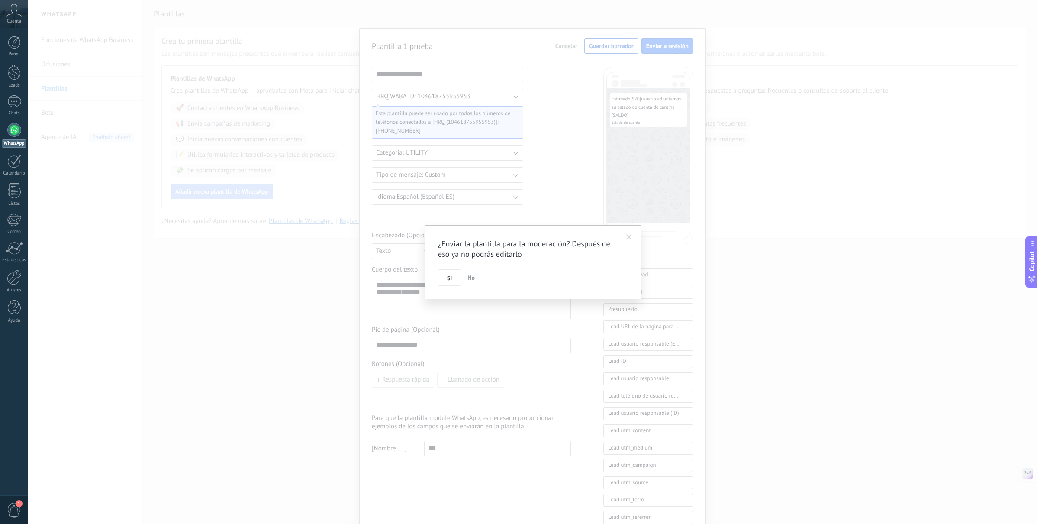
click at [448, 280] on span "Si" at bounding box center [449, 278] width 5 height 6
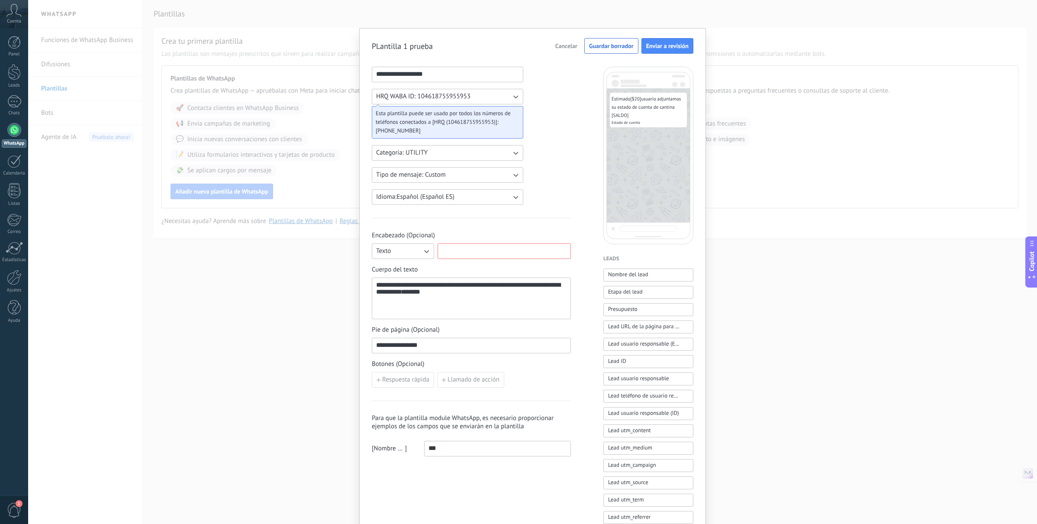
click at [466, 253] on input at bounding box center [504, 251] width 132 height 14
click at [416, 251] on button "Texto" at bounding box center [403, 251] width 62 height 16
click at [416, 251] on span "Sin encabezado" at bounding box center [397, 251] width 43 height 9
click at [416, 248] on span "Sin encabezado" at bounding box center [397, 251] width 43 height 9
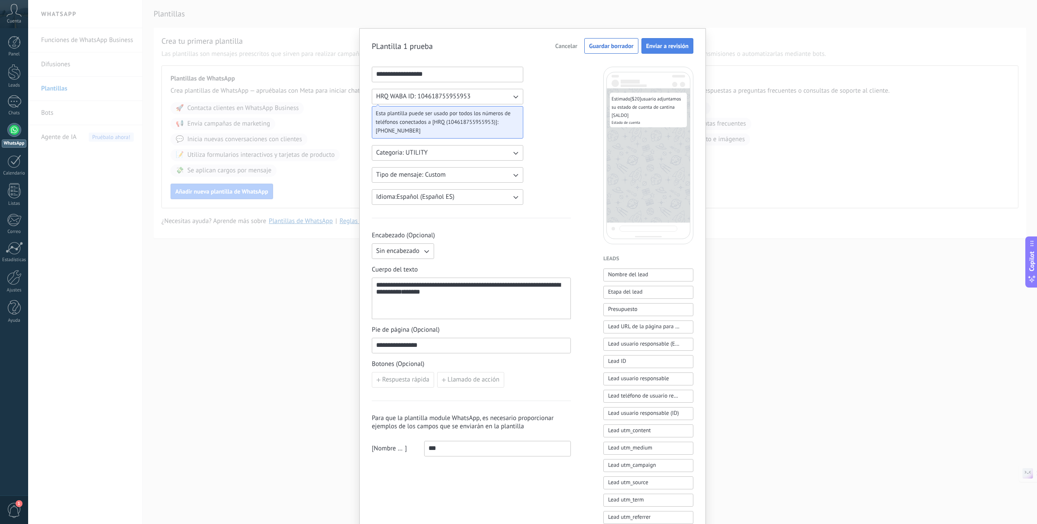
click at [673, 48] on span "Enviar a revisión" at bounding box center [667, 46] width 42 height 6
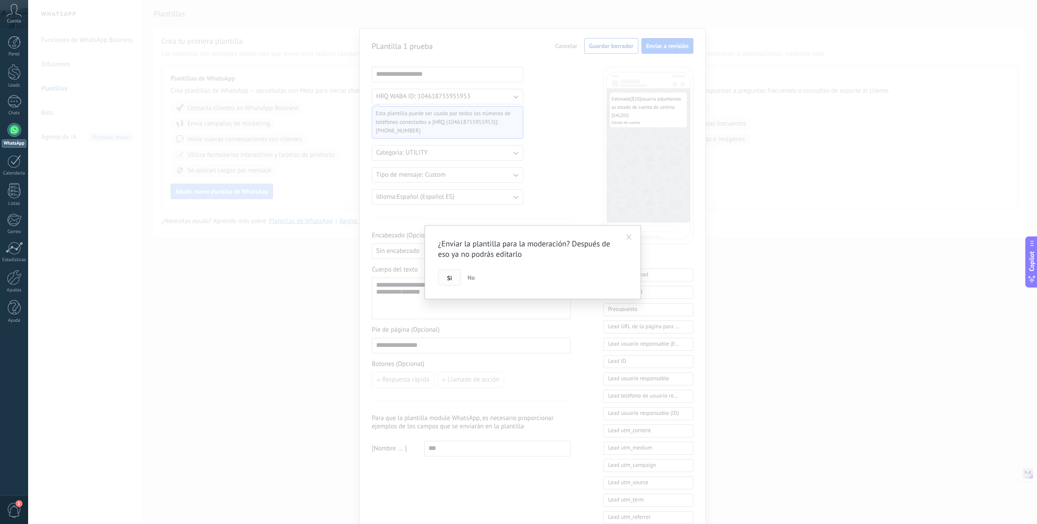
click at [439, 277] on button "Si" at bounding box center [449, 277] width 23 height 16
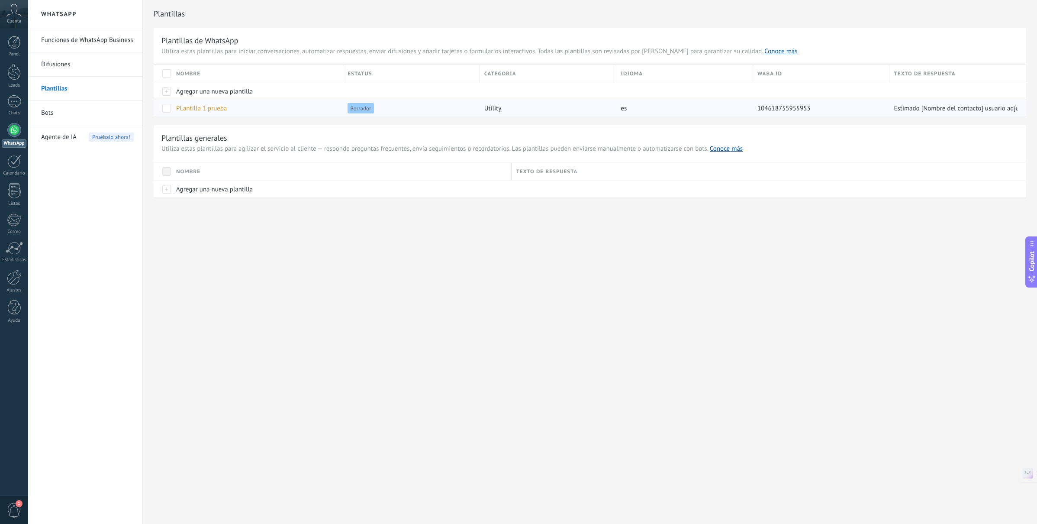
click at [324, 113] on div "PLantilla 1 prueba" at bounding box center [255, 108] width 167 height 16
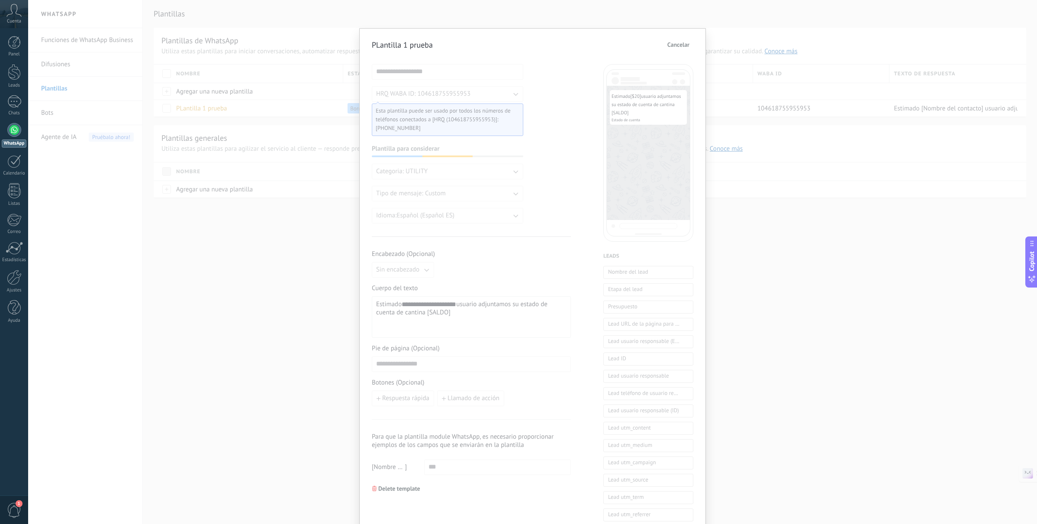
click at [668, 45] on span "Cancelar" at bounding box center [679, 45] width 22 height 6
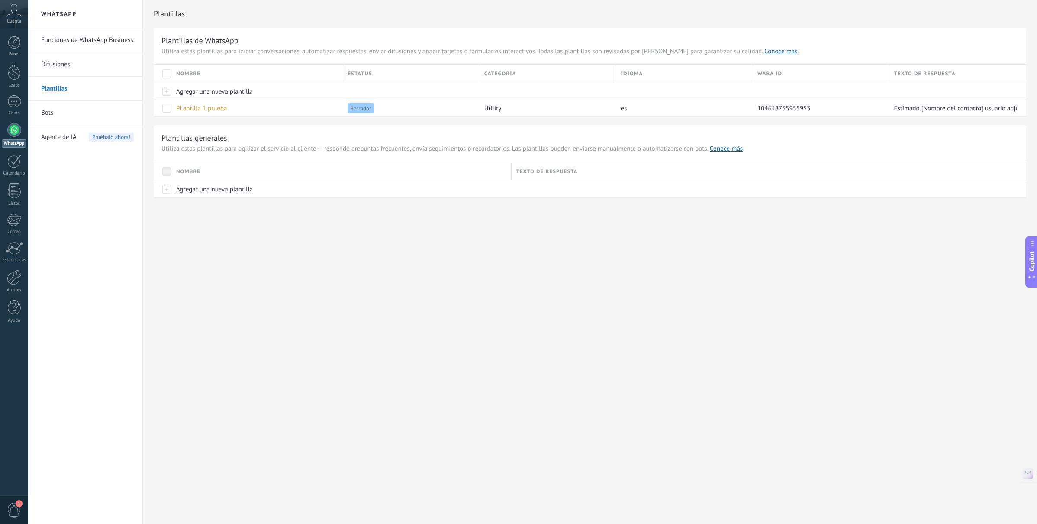
click at [47, 111] on link "Bots" at bounding box center [87, 113] width 93 height 24
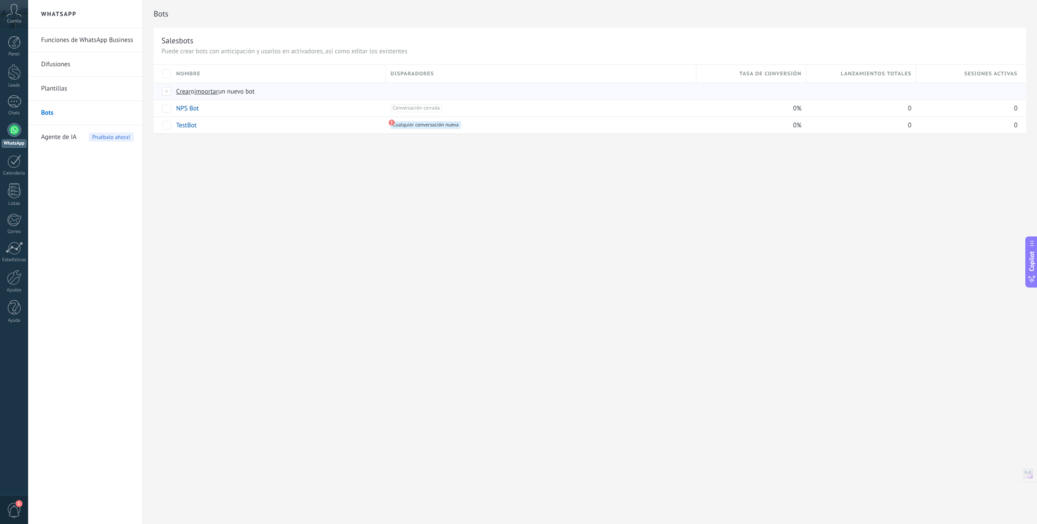
click at [188, 93] on span "Crear" at bounding box center [183, 91] width 15 height 8
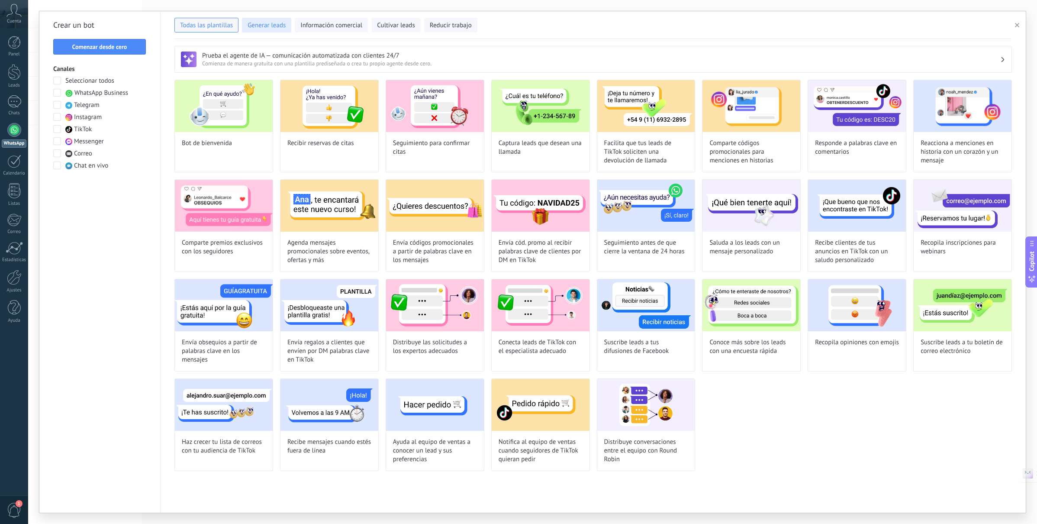
click at [254, 24] on span "Generar leads" at bounding box center [267, 25] width 38 height 9
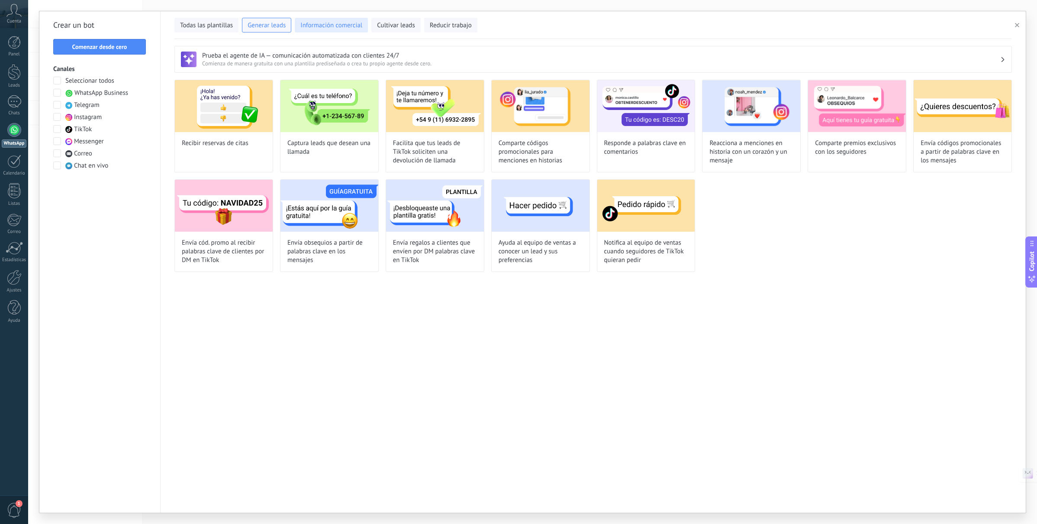
click at [317, 25] on span "Información comercial" at bounding box center [331, 25] width 62 height 9
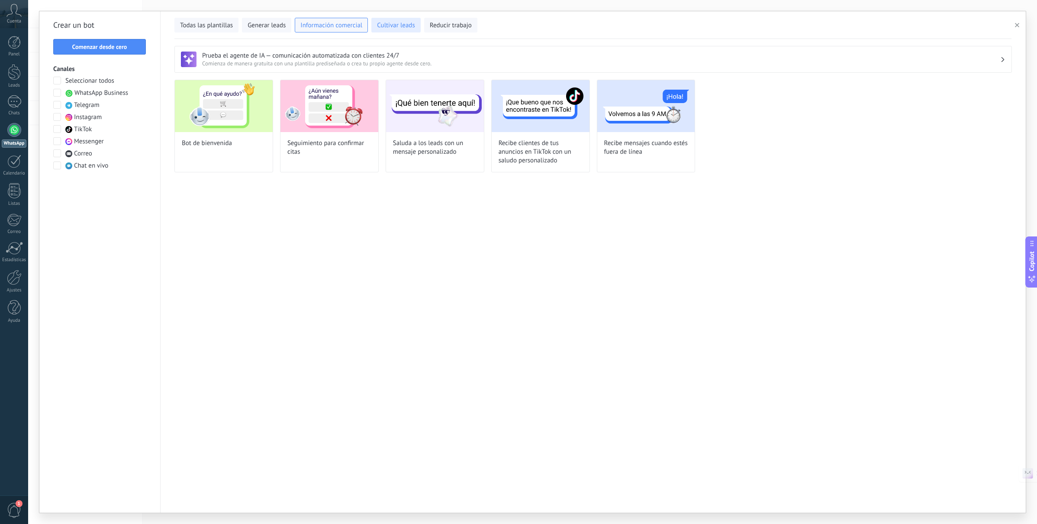
click at [416, 27] on button "Cultivar leads" at bounding box center [395, 25] width 49 height 15
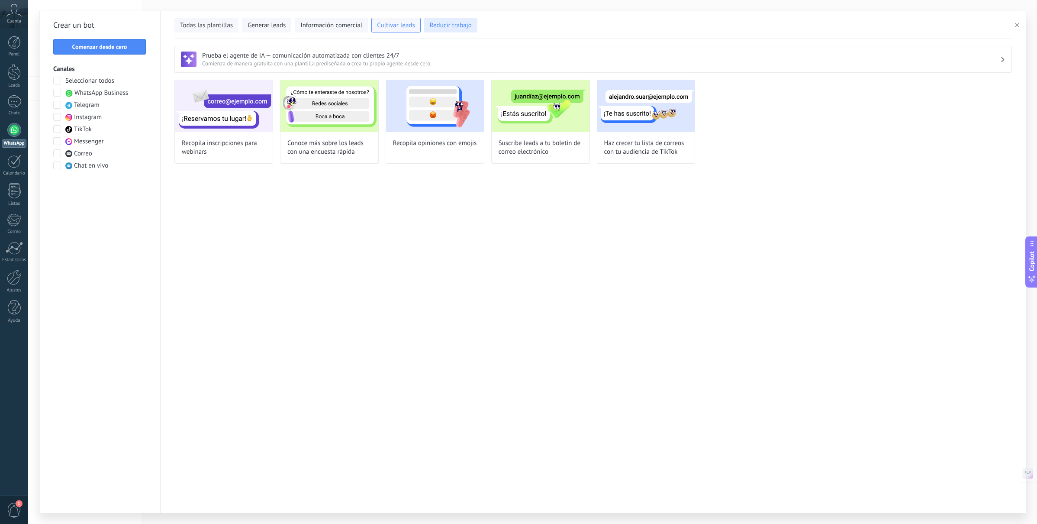
click at [458, 28] on span "Reducir trabajo" at bounding box center [451, 25] width 42 height 9
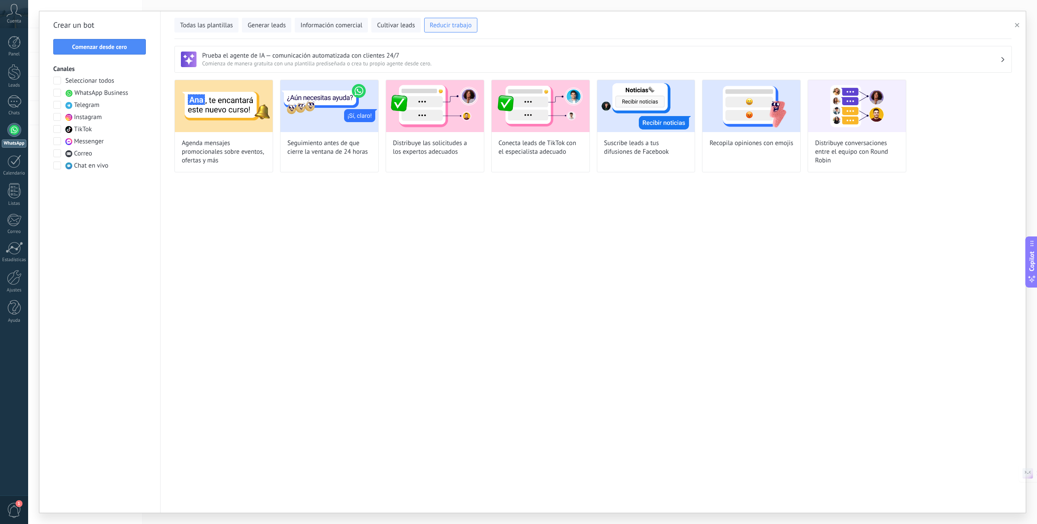
click at [1016, 22] on span "button" at bounding box center [1017, 25] width 4 height 6
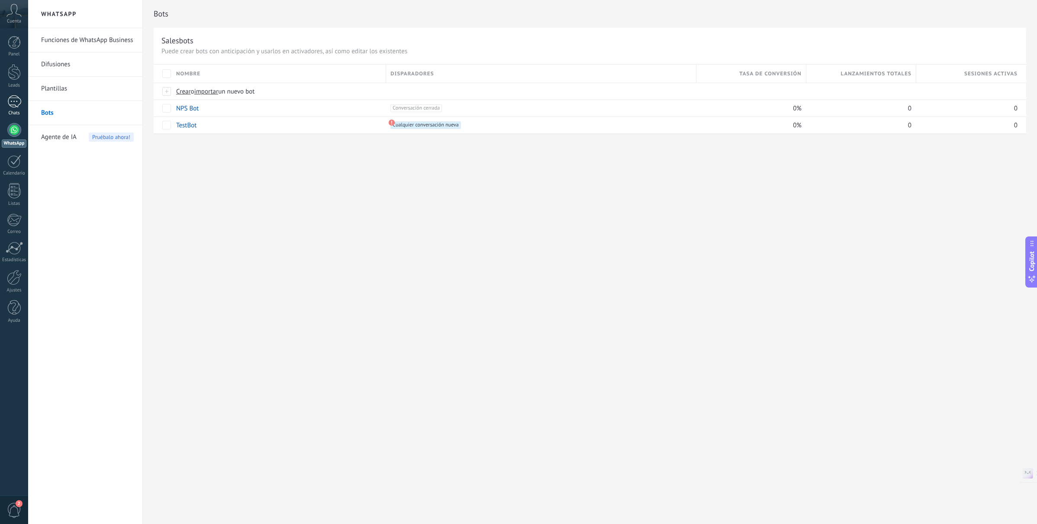
click at [5, 99] on link "Chats" at bounding box center [14, 105] width 28 height 21
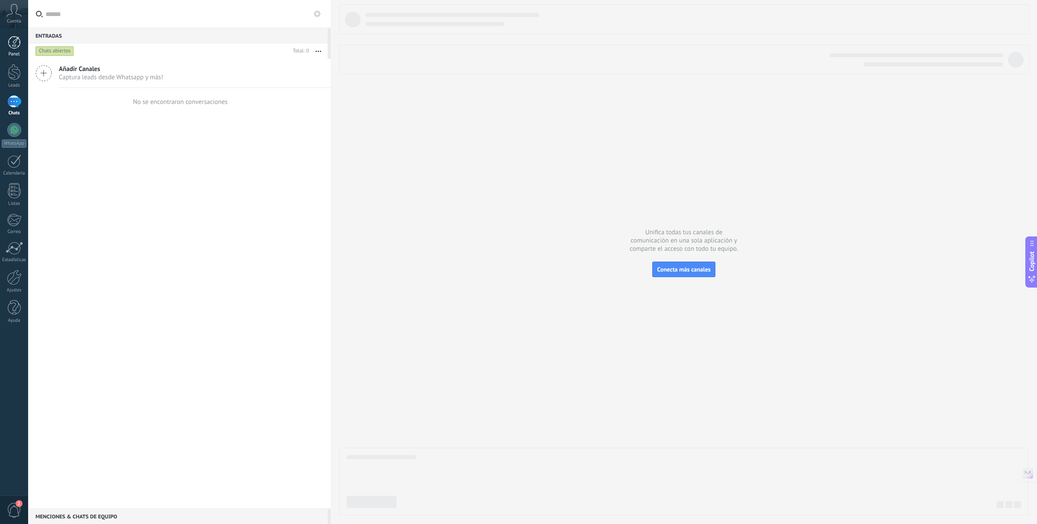
click at [15, 41] on div at bounding box center [14, 42] width 13 height 13
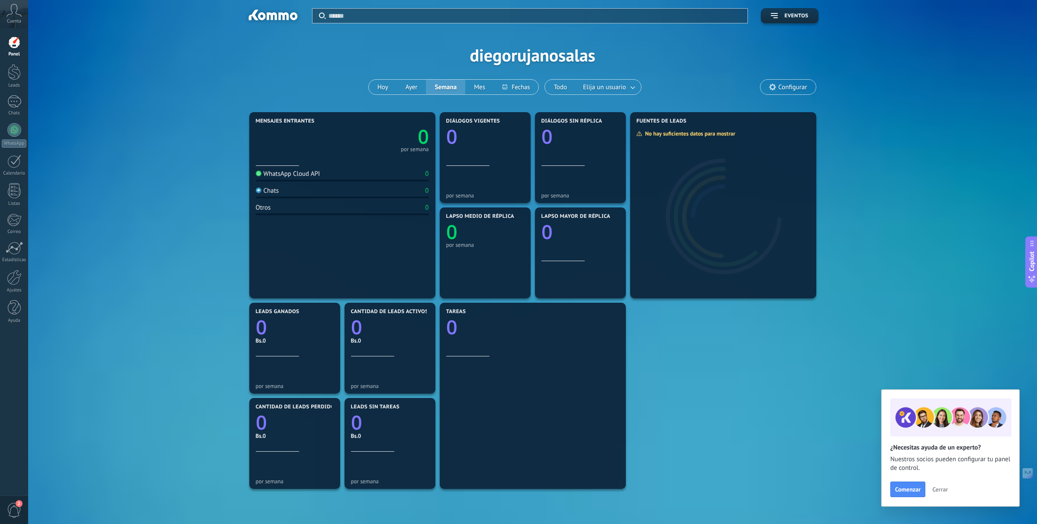
click at [13, 23] on span "Cuenta" at bounding box center [14, 22] width 14 height 6
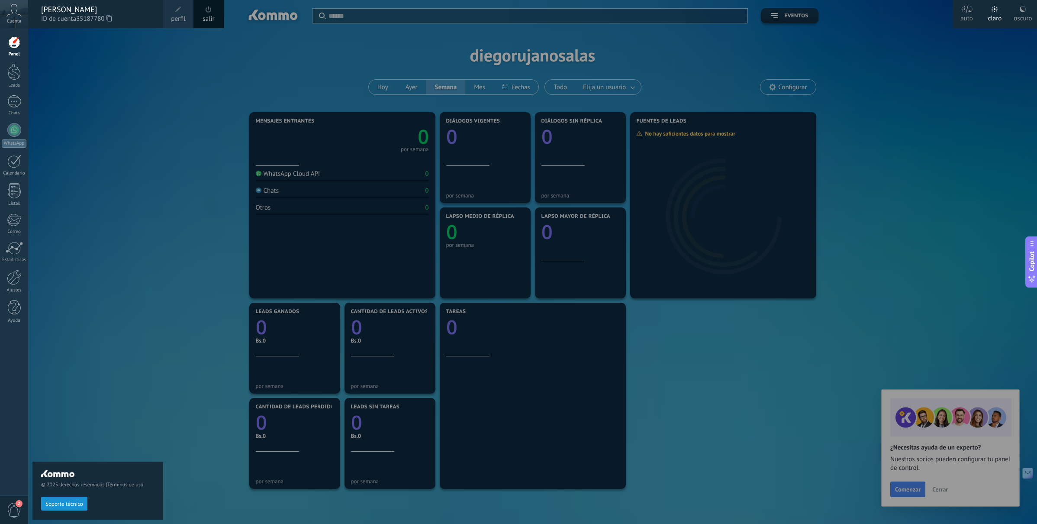
click at [208, 17] on link "salir" at bounding box center [209, 19] width 12 height 10
